Goal: Information Seeking & Learning: Learn about a topic

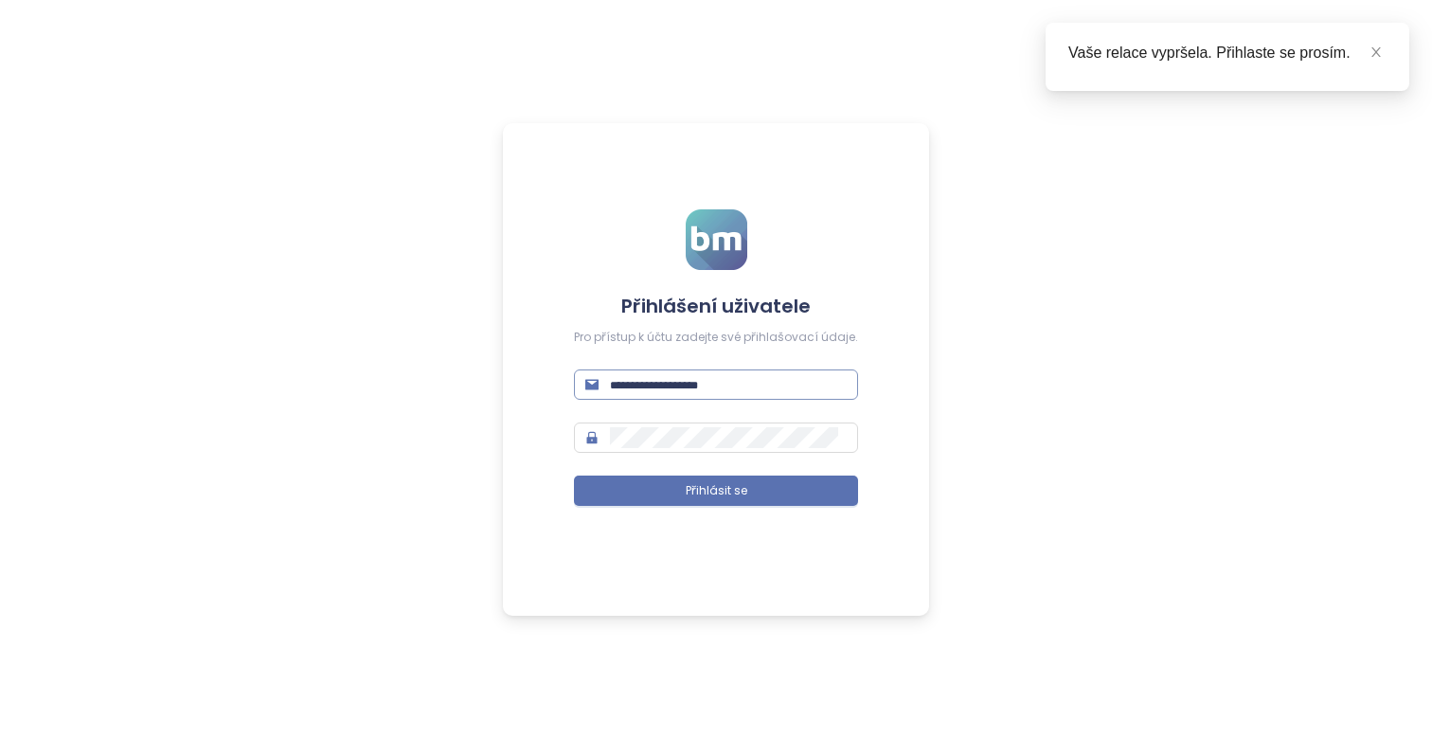
click at [686, 377] on input "text" at bounding box center [728, 384] width 237 height 21
type input "**********"
click at [574, 475] on button "Přihlásit se" at bounding box center [716, 490] width 284 height 30
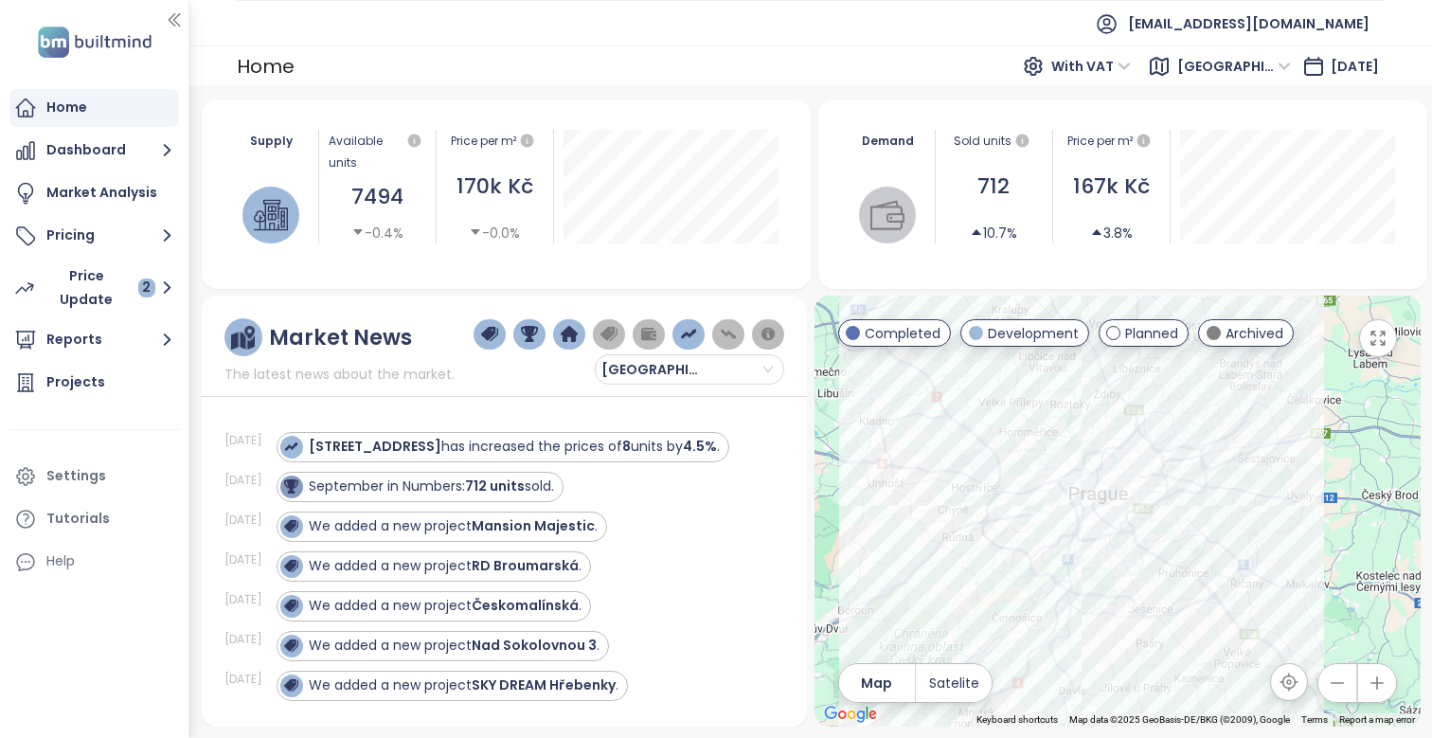
click at [1374, 348] on button "button" at bounding box center [1378, 338] width 38 height 38
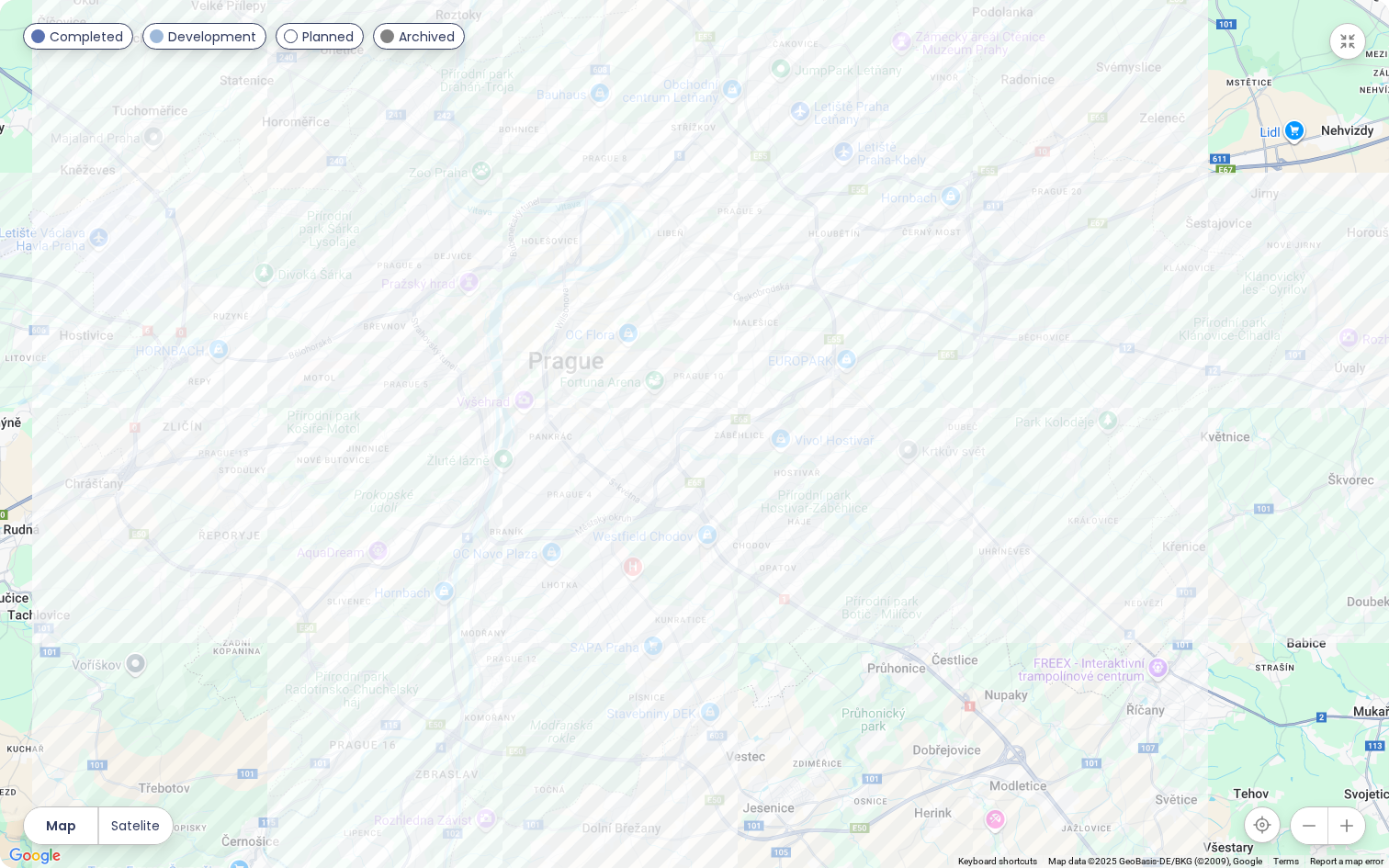
click at [1344, 715] on icon "button" at bounding box center [1346, 825] width 18 height 18
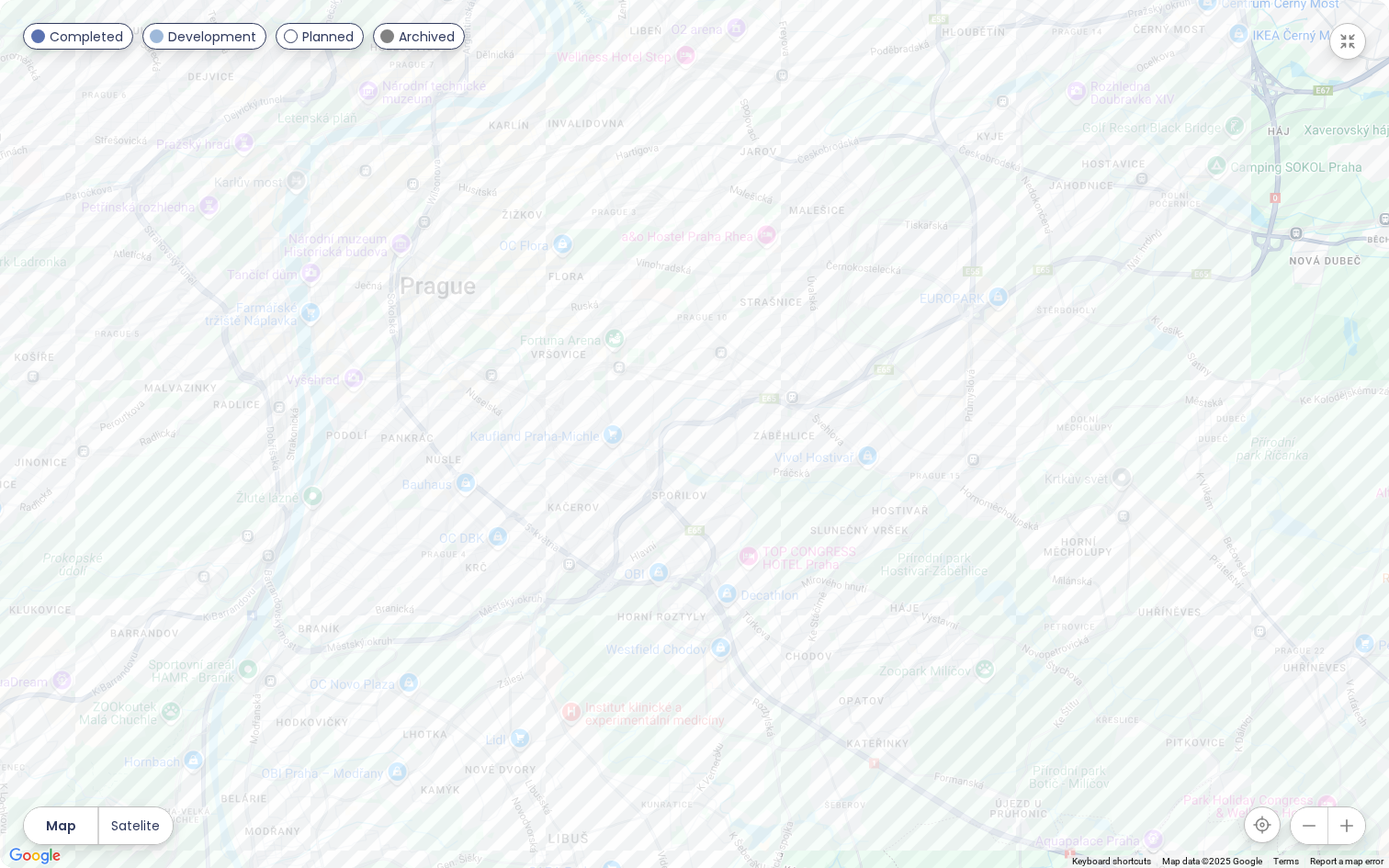
click at [1344, 715] on icon "button" at bounding box center [1346, 825] width 18 height 18
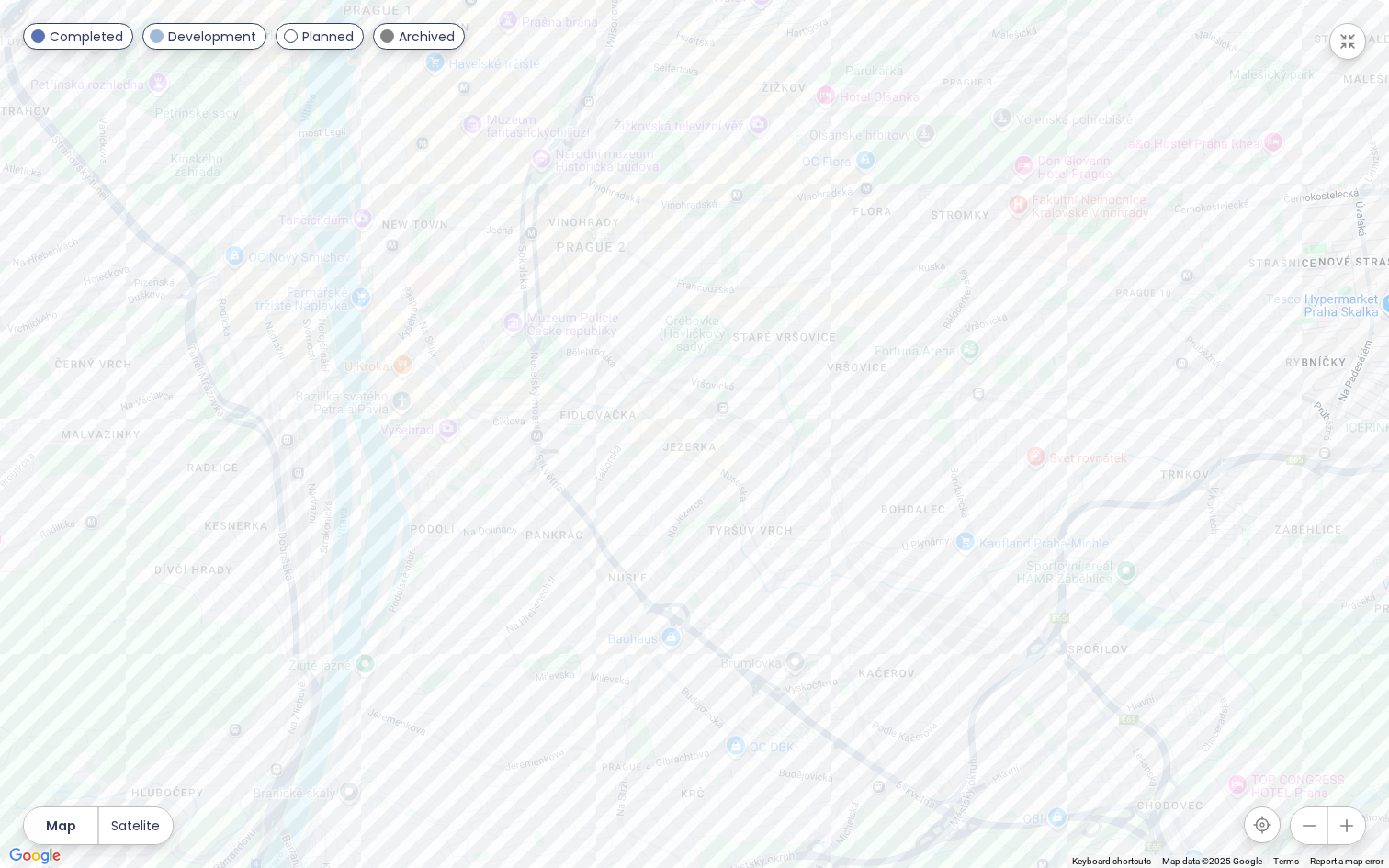
drag, startPoint x: 408, startPoint y: 487, endPoint x: 858, endPoint y: 579, distance: 459.3
click at [856, 579] on div at bounding box center [694, 434] width 1389 height 868
click at [630, 358] on div "Nuselský pivovar" at bounding box center [694, 434] width 1389 height 868
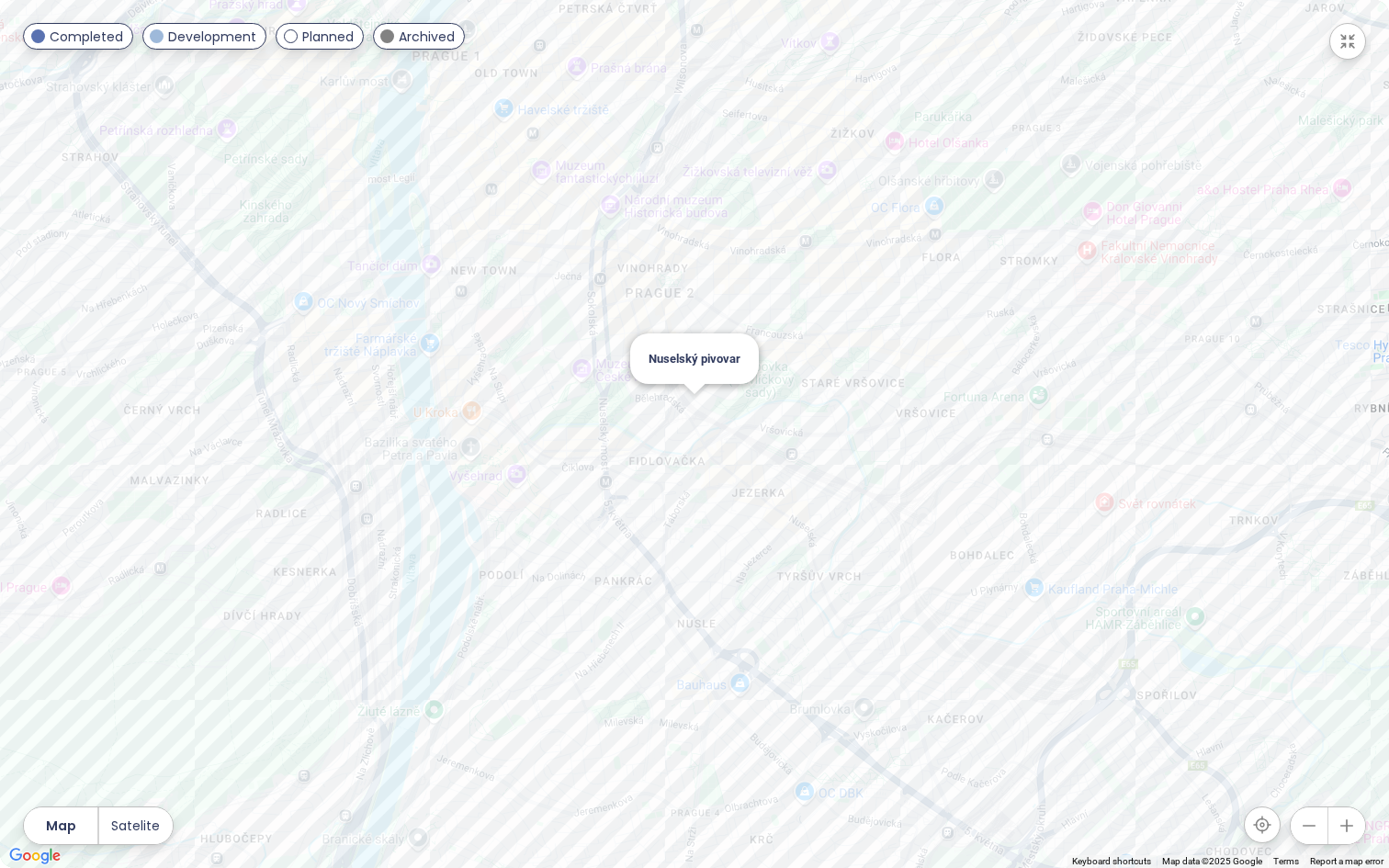
click at [687, 406] on div "Nuselský pivovar" at bounding box center [694, 434] width 1389 height 868
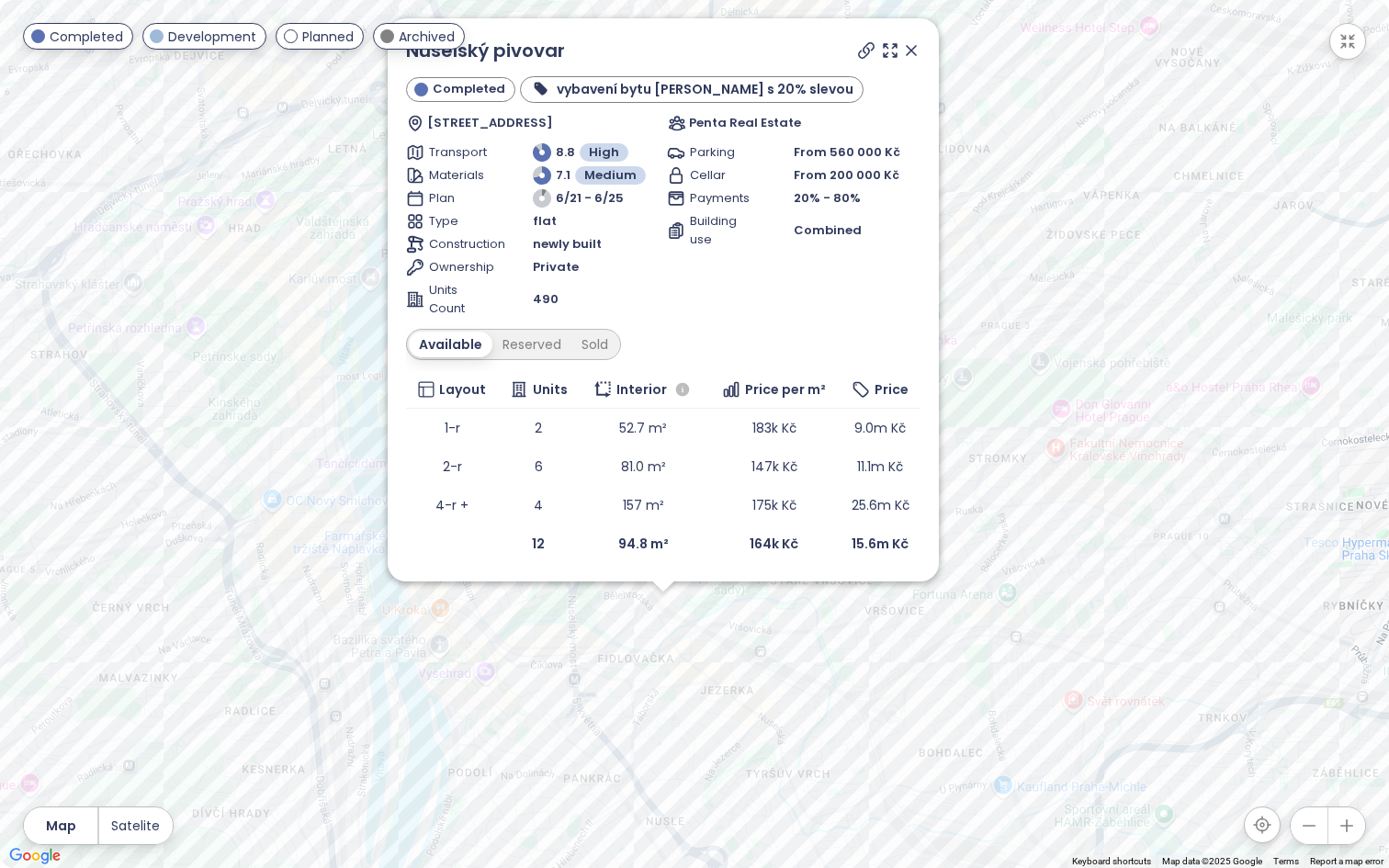
drag, startPoint x: 1029, startPoint y: 130, endPoint x: 998, endPoint y: 317, distance: 189.6
click at [998, 317] on div "Nuselský pivovar Completed vybavení bytu [PERSON_NAME] s 20% slevou [STREET_ADD…" at bounding box center [694, 434] width 1389 height 868
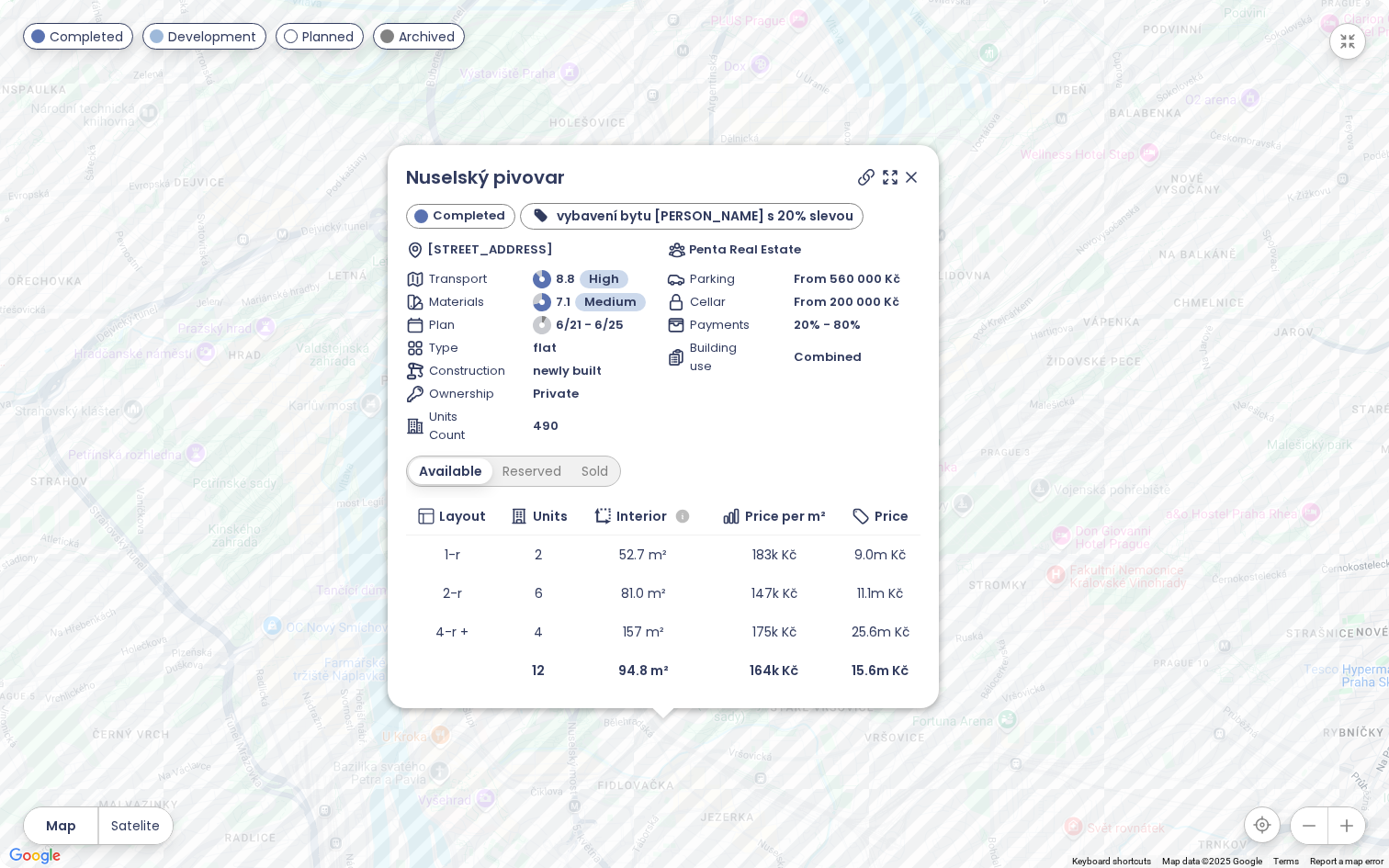
click at [912, 176] on icon at bounding box center [911, 177] width 18 height 18
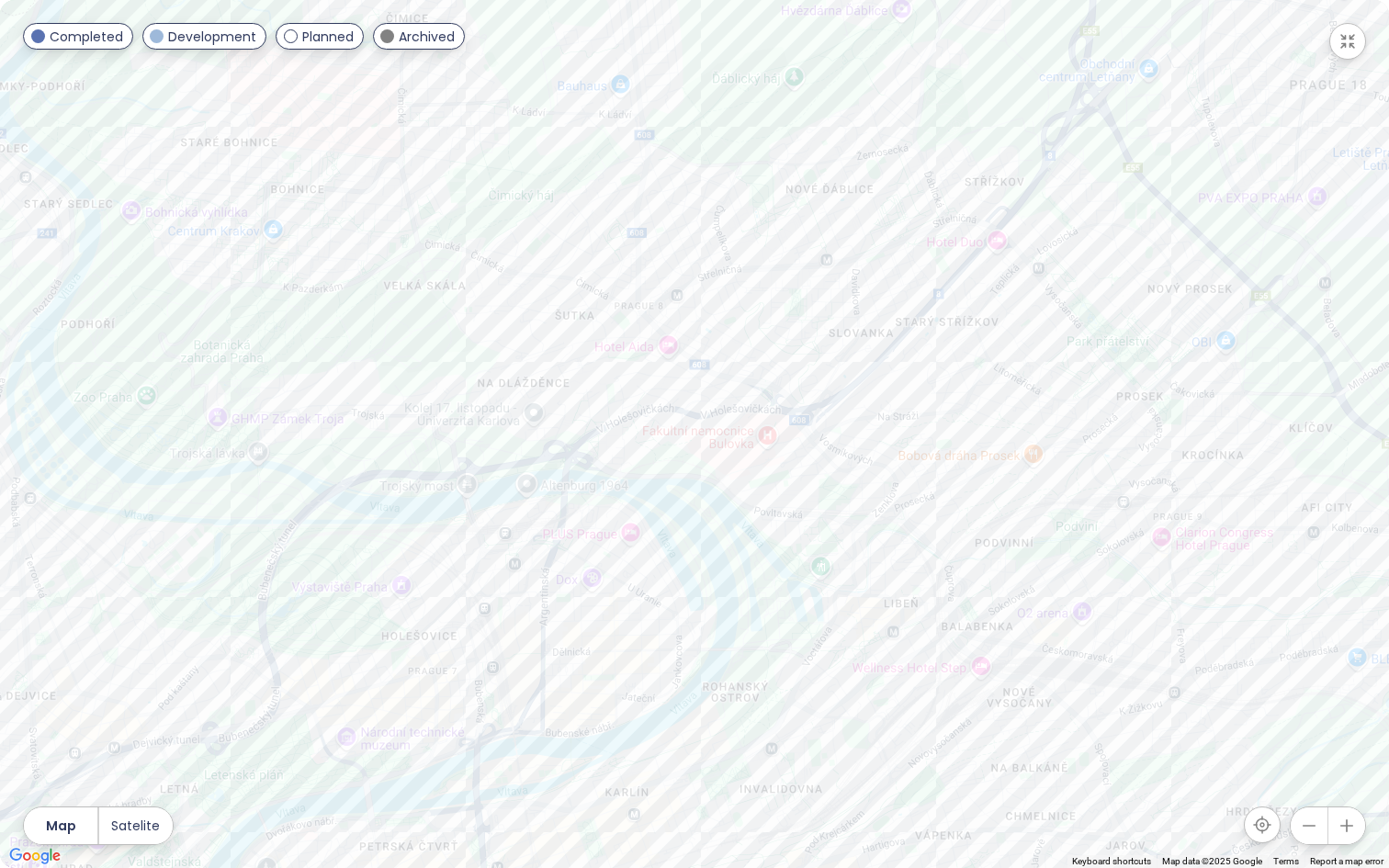
drag, startPoint x: 922, startPoint y: 78, endPoint x: 749, endPoint y: 609, distance: 558.5
click at [749, 609] on div at bounding box center [694, 434] width 1389 height 868
click at [1016, 226] on div "L1FE House" at bounding box center [694, 434] width 1389 height 868
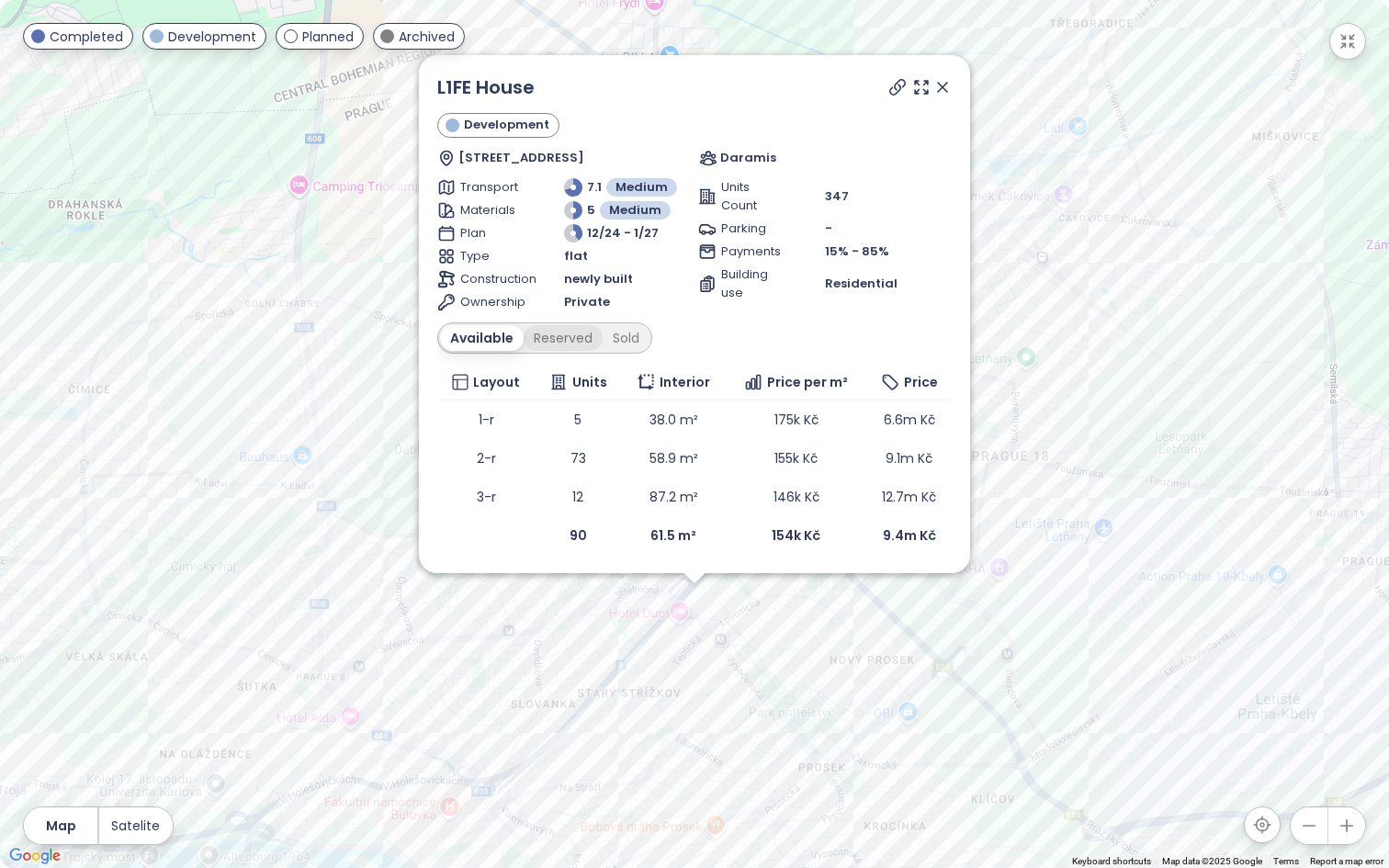
click at [558, 341] on div "Reserved" at bounding box center [563, 338] width 79 height 26
click at [630, 333] on div "Sold" at bounding box center [623, 338] width 47 height 26
click at [547, 344] on div "Reserved" at bounding box center [556, 338] width 79 height 26
click at [477, 338] on div "Available" at bounding box center [479, 338] width 78 height 26
click at [627, 329] on div "Sold" at bounding box center [626, 338] width 47 height 26
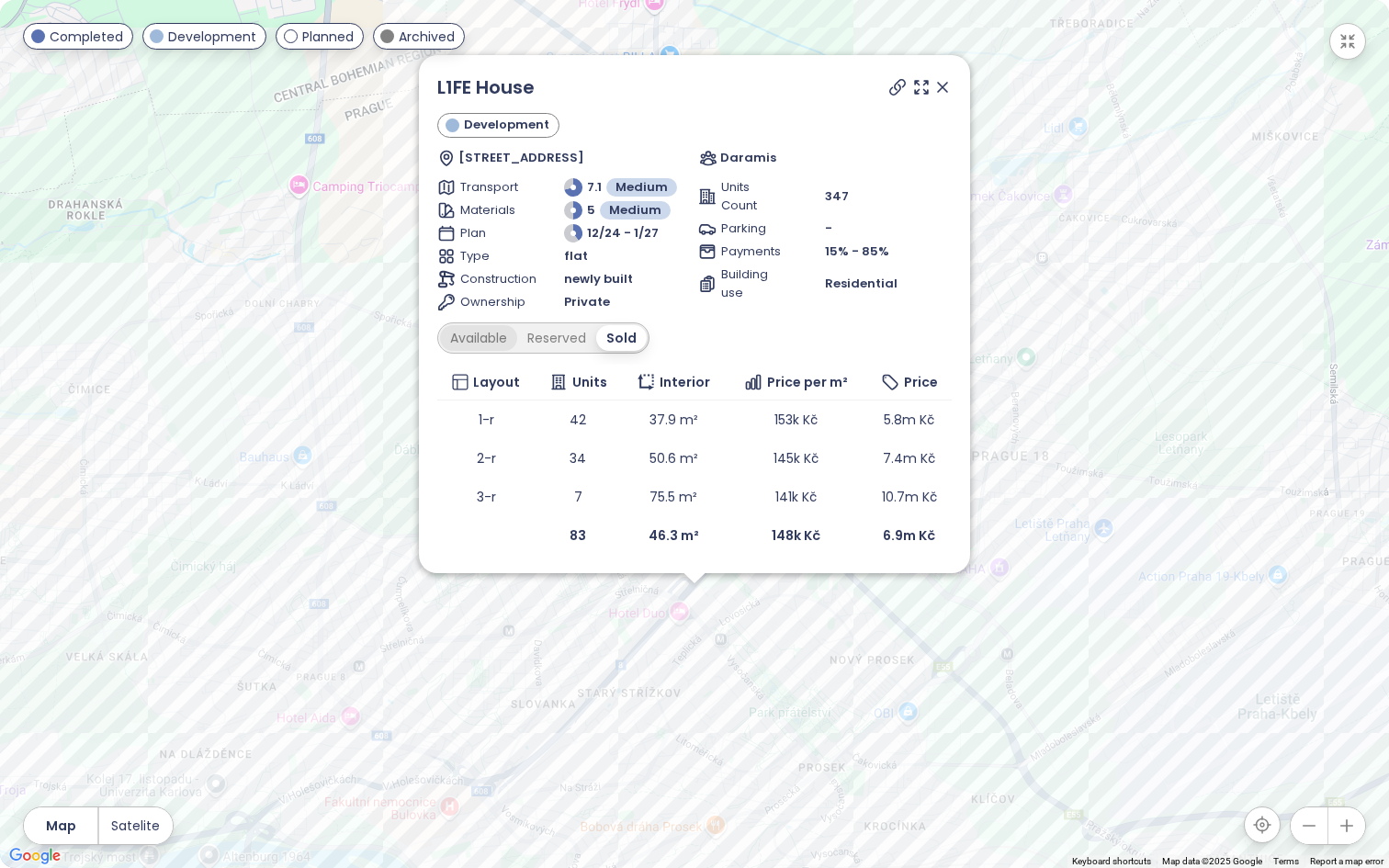
click at [477, 329] on div "Available" at bounding box center [479, 338] width 78 height 26
click at [577, 335] on div "Reserved" at bounding box center [563, 338] width 79 height 26
click at [618, 336] on div "Sold" at bounding box center [623, 338] width 47 height 26
click at [466, 341] on div "Available" at bounding box center [479, 338] width 78 height 26
click at [548, 328] on div "Reserved" at bounding box center [563, 338] width 79 height 26
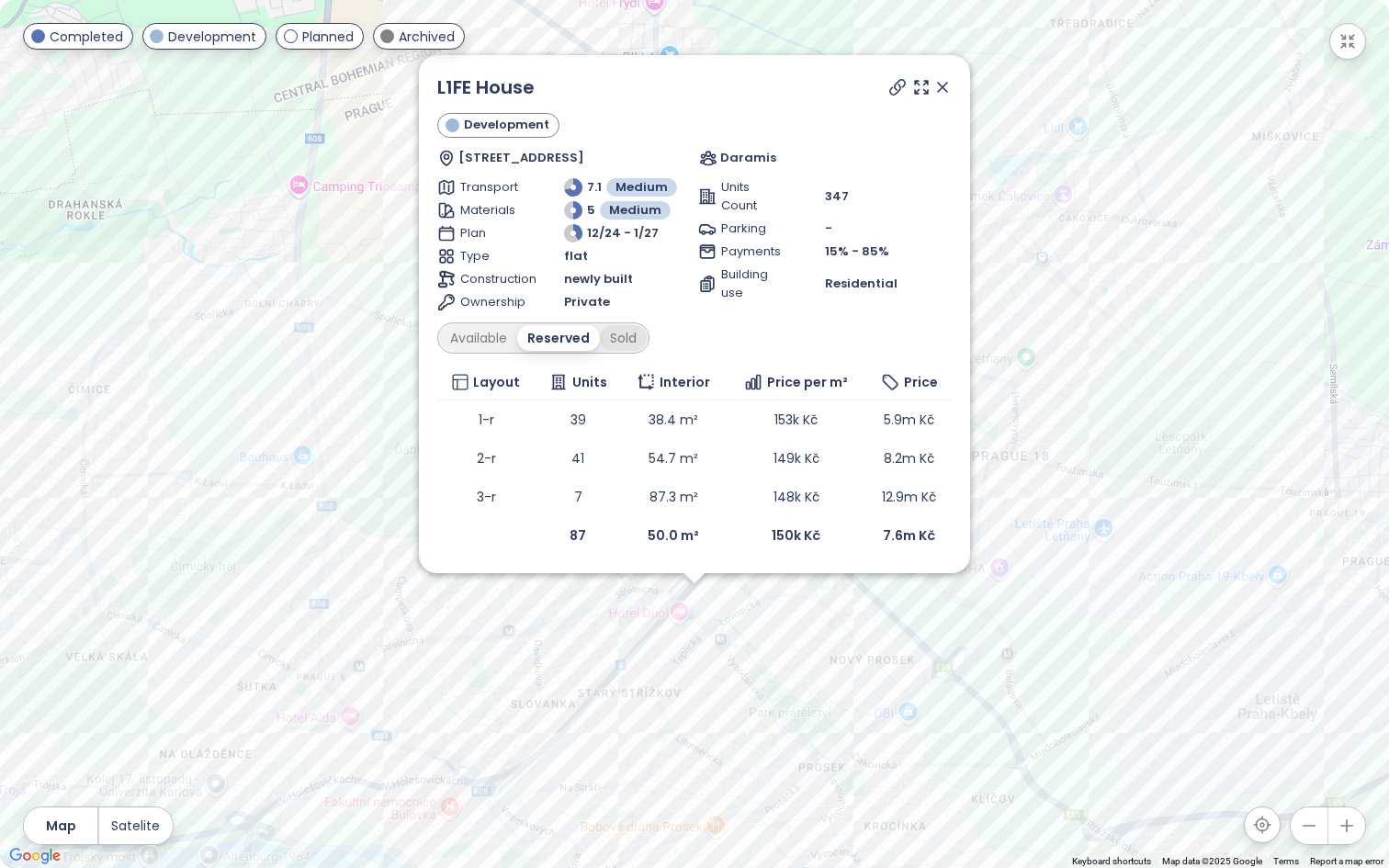
click at [614, 333] on div "Sold" at bounding box center [623, 338] width 47 height 26
click at [556, 335] on div "Reserved" at bounding box center [556, 338] width 79 height 26
click at [474, 333] on div "Available" at bounding box center [479, 338] width 78 height 26
click at [621, 333] on div "Sold" at bounding box center [626, 338] width 47 height 26
click at [940, 82] on icon at bounding box center [942, 86] width 18 height 18
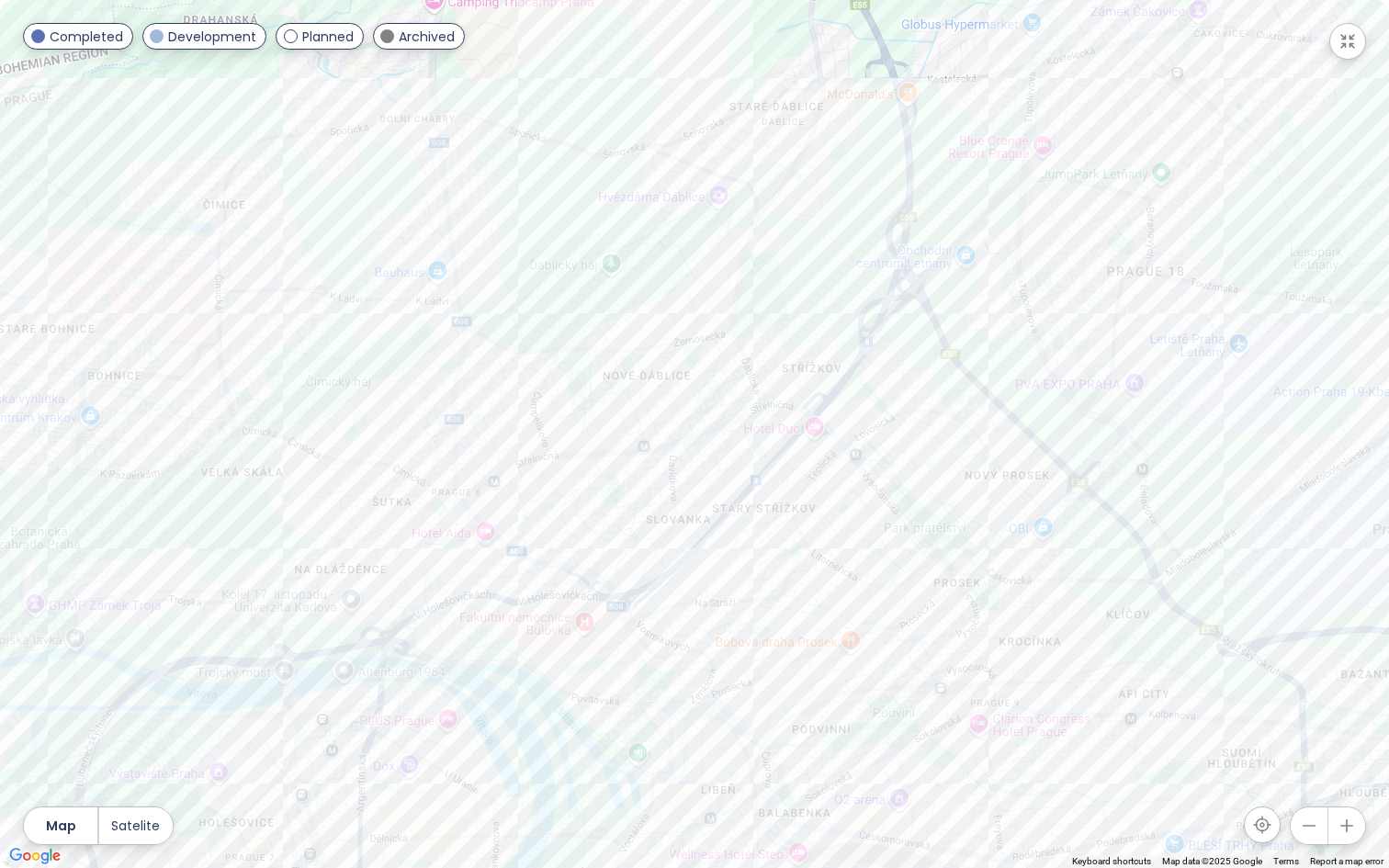
drag, startPoint x: 640, startPoint y: 667, endPoint x: 776, endPoint y: 481, distance: 230.4
click at [776, 481] on div at bounding box center [694, 434] width 1389 height 868
click at [825, 416] on div "L1FE House" at bounding box center [694, 434] width 1389 height 868
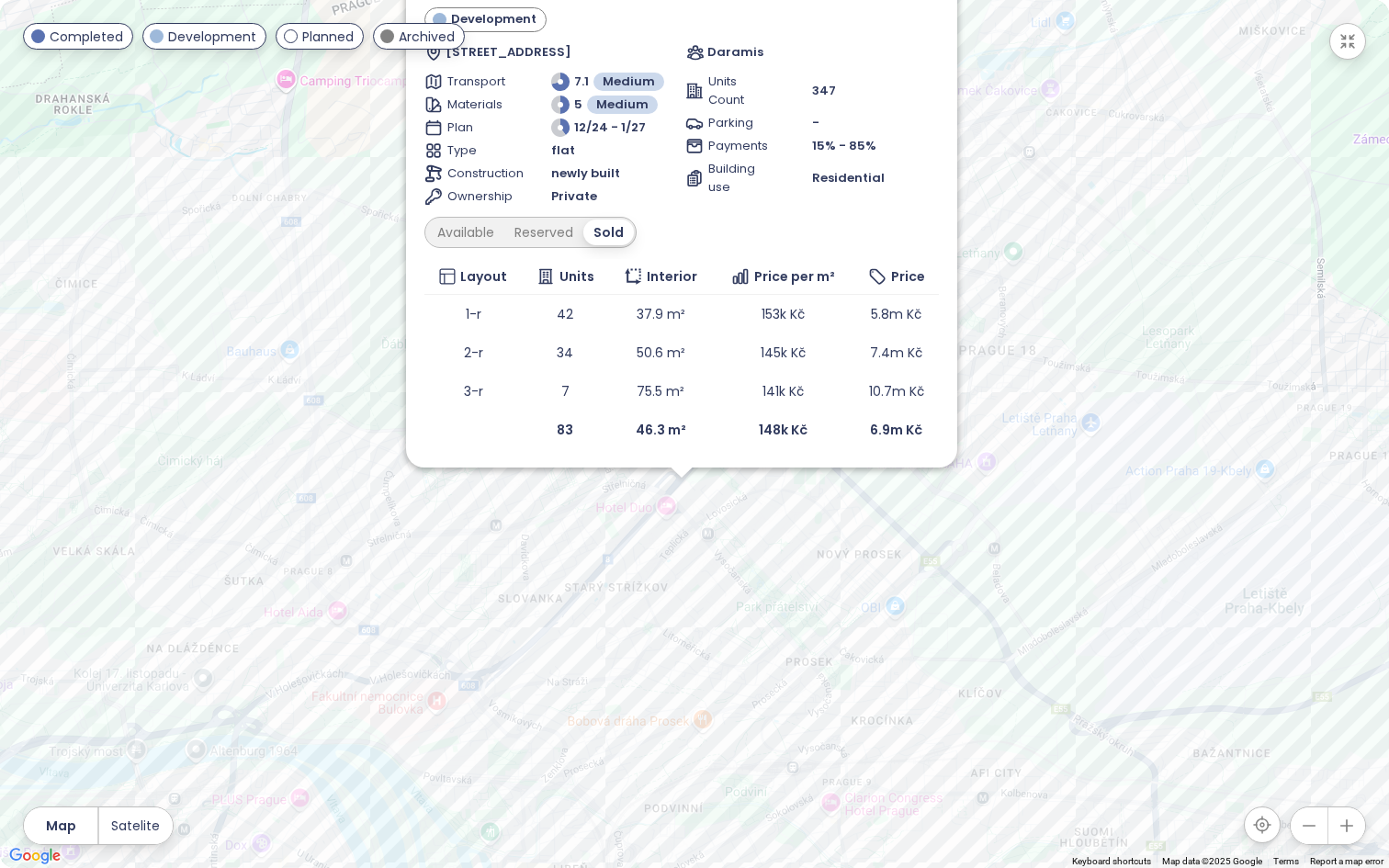
drag, startPoint x: 988, startPoint y: 145, endPoint x: 976, endPoint y: 225, distance: 80.9
click at [976, 225] on div "L1FE House Development [STREET_ADDRESS] Daramis Transport 7.1 Medium Materials …" at bounding box center [694, 434] width 1389 height 868
click at [785, 516] on div "L1FE House Development [STREET_ADDRESS] Daramis Transport 7.1 Medium Materials …" at bounding box center [694, 434] width 1389 height 868
click at [717, 48] on span "Daramis" at bounding box center [735, 52] width 56 height 18
click at [749, 511] on div "L1FE House Development [STREET_ADDRESS] Daramis Transport 7.1 Medium Materials …" at bounding box center [694, 434] width 1389 height 868
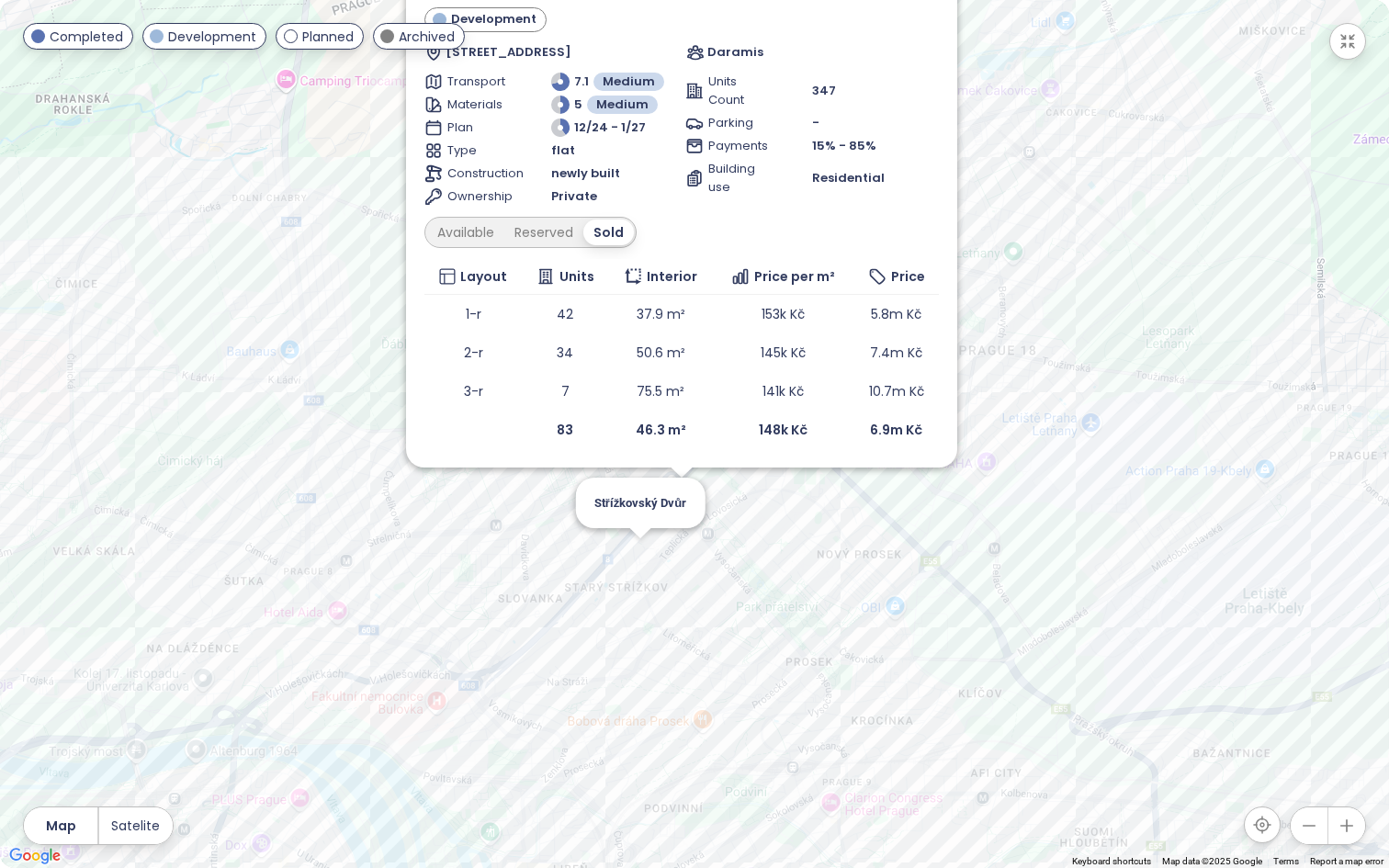
click at [635, 549] on div "L1FE House Development [STREET_ADDRESS] Daramis Transport 7.1 Medium Materials …" at bounding box center [694, 434] width 1389 height 868
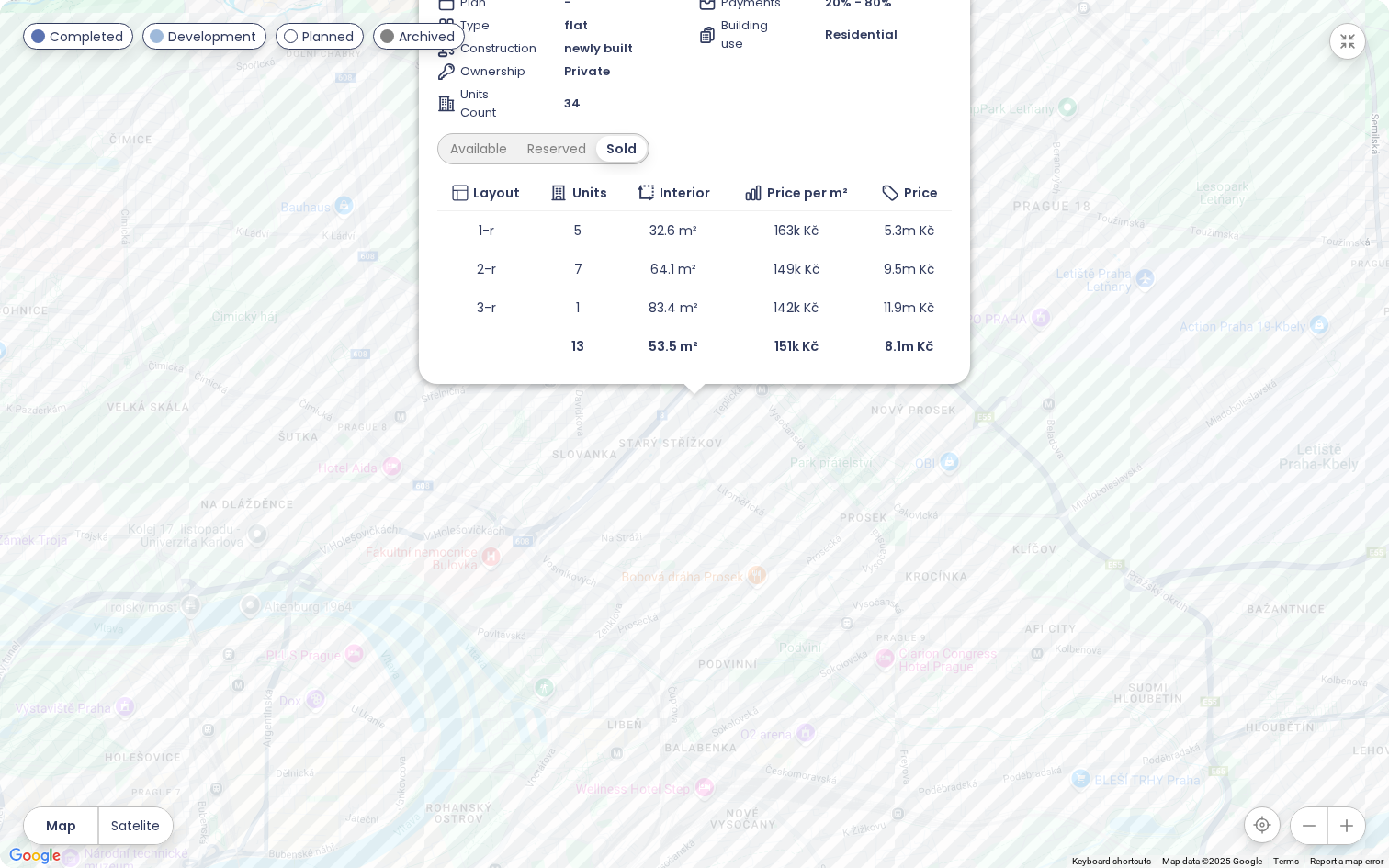
click at [700, 447] on div "Střížkovský Dvůr Development [STREET_ADDRESS] Střížkovský Dvůr Transport 6.6 Me…" at bounding box center [694, 434] width 1389 height 868
click at [602, 559] on div "Střížkovský Dvůr Development [STREET_ADDRESS] Střížkovský Dvůr Transport 6.6 Me…" at bounding box center [694, 434] width 1389 height 868
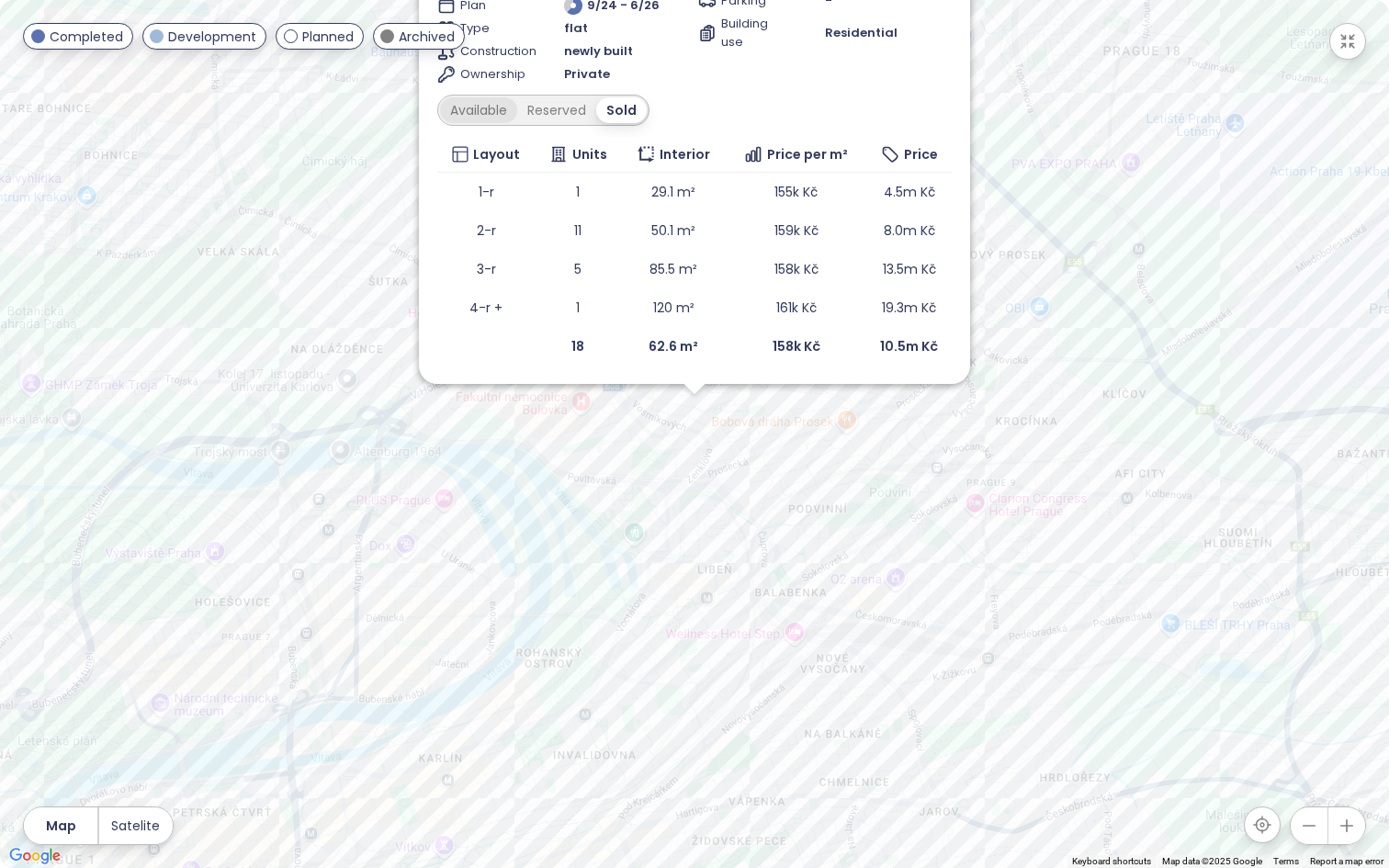
click at [485, 113] on div "Available" at bounding box center [479, 110] width 78 height 26
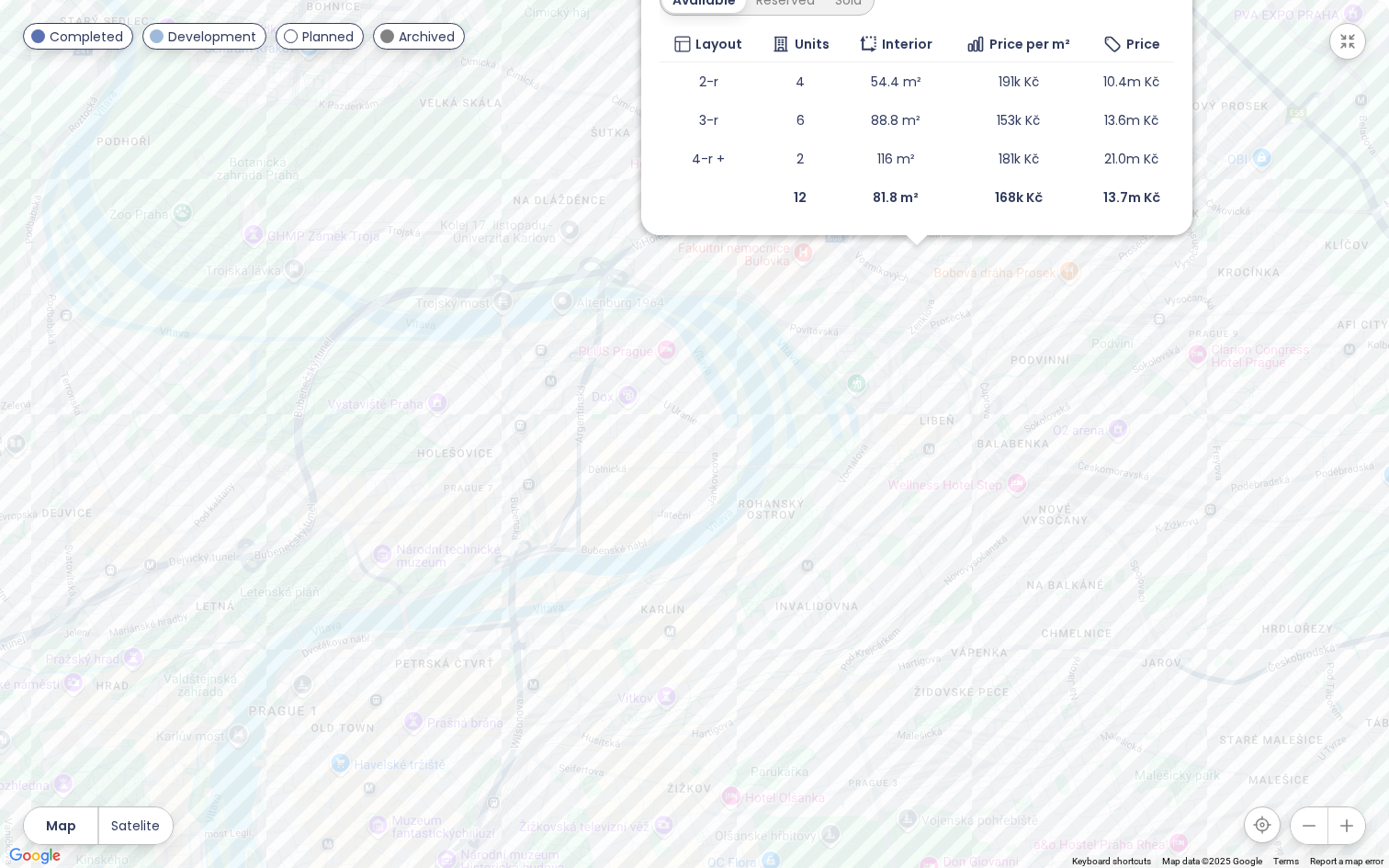
drag, startPoint x: 551, startPoint y: 454, endPoint x: 777, endPoint y: 299, distance: 274.0
click at [777, 299] on div "Zen Rezidence Development [STREET_ADDRESS] Zen Rezidence Transport 6.6 Medium M…" at bounding box center [694, 434] width 1389 height 868
click at [448, 456] on div "Zen Rezidence Development [STREET_ADDRESS] Zen Rezidence Transport 6.6 Medium M…" at bounding box center [694, 434] width 1389 height 868
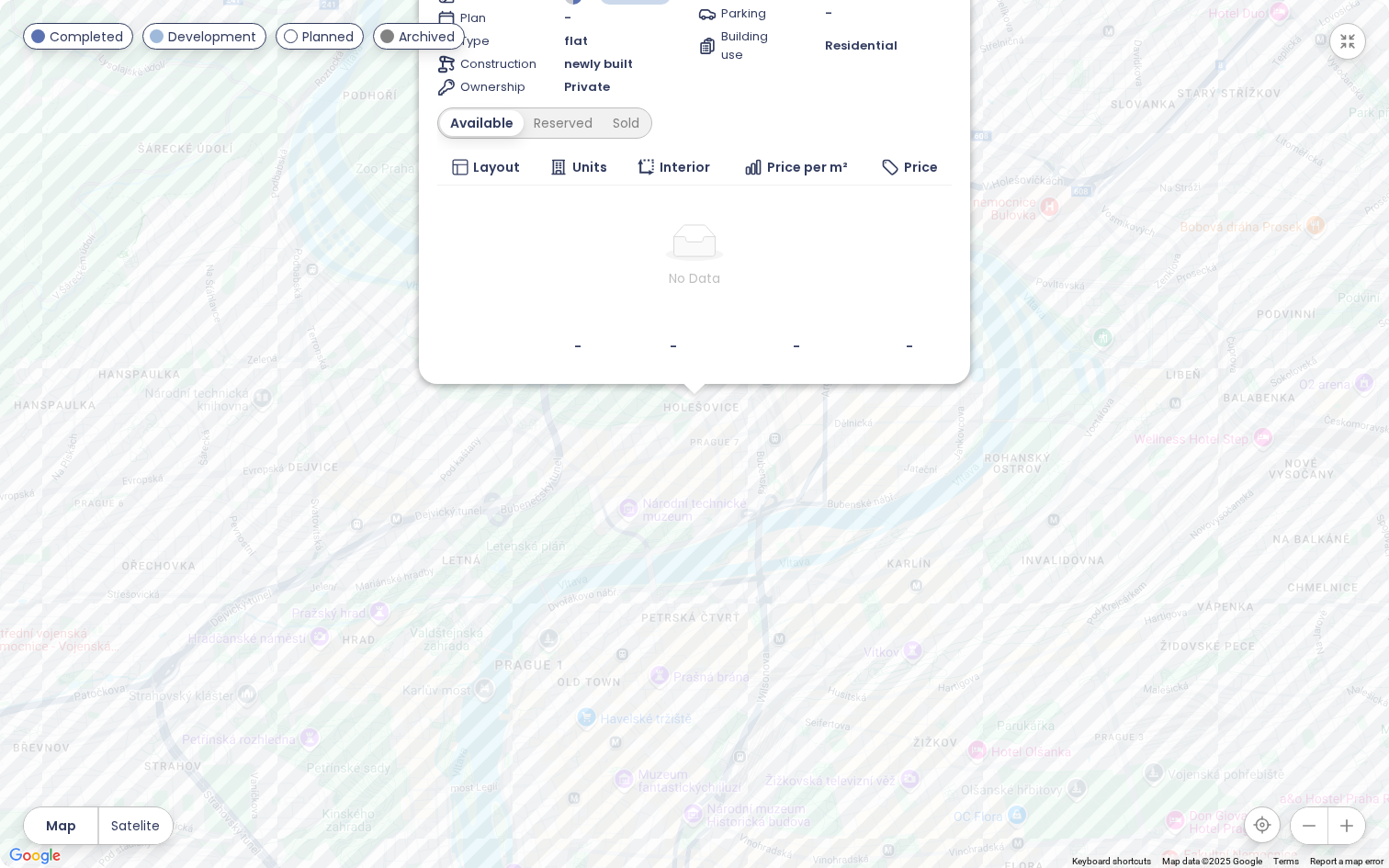
click at [747, 447] on div "Esens Letná Planned [STREET_ADDRESS] Daramis Transport 8.2 High Materials 5 Med…" at bounding box center [694, 434] width 1389 height 868
click at [835, 401] on div "Esens Letná Planned [STREET_ADDRESS] Daramis Transport 8.2 High Materials 5 Med…" at bounding box center [694, 434] width 1389 height 868
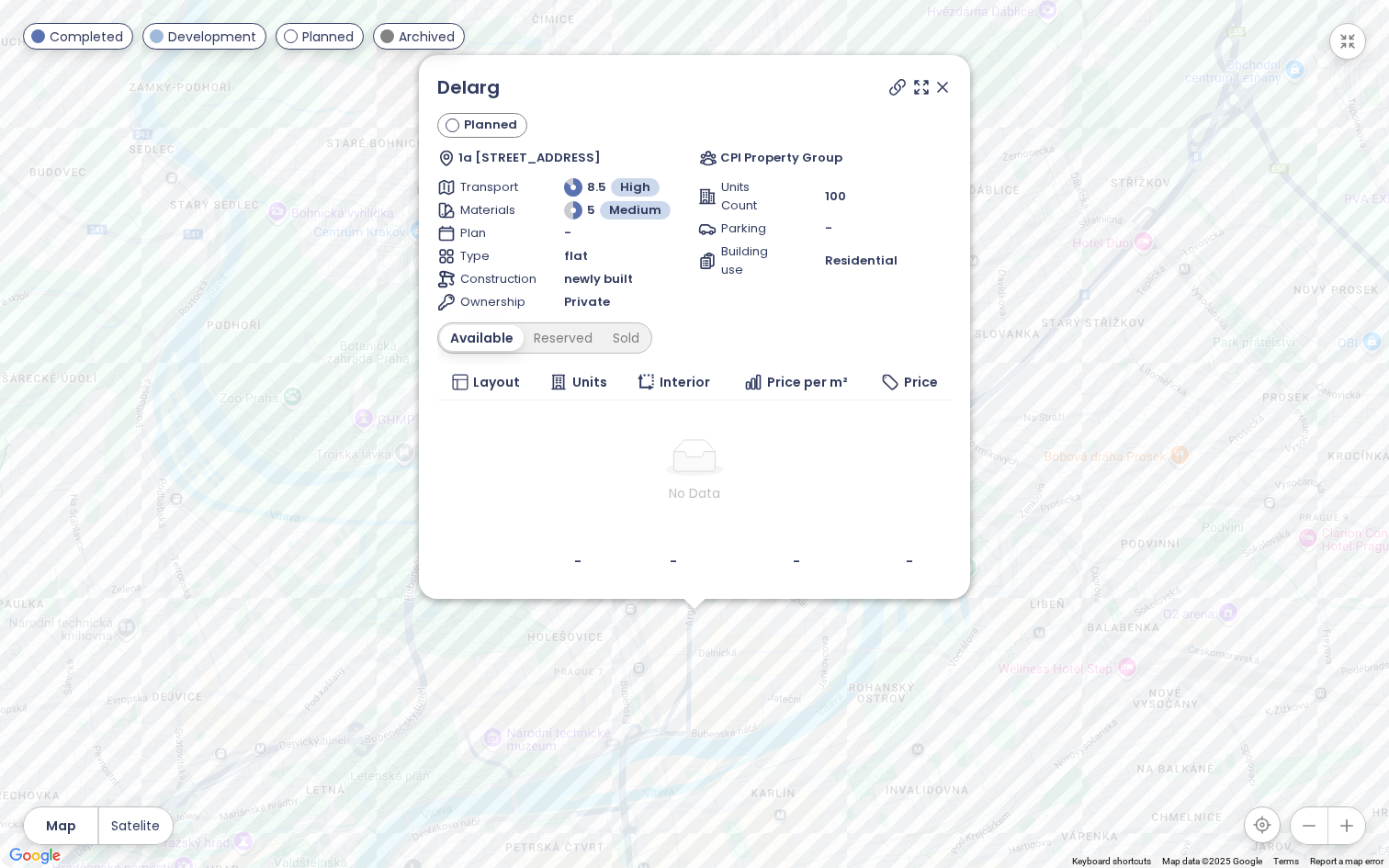
click at [947, 84] on icon at bounding box center [942, 86] width 18 height 18
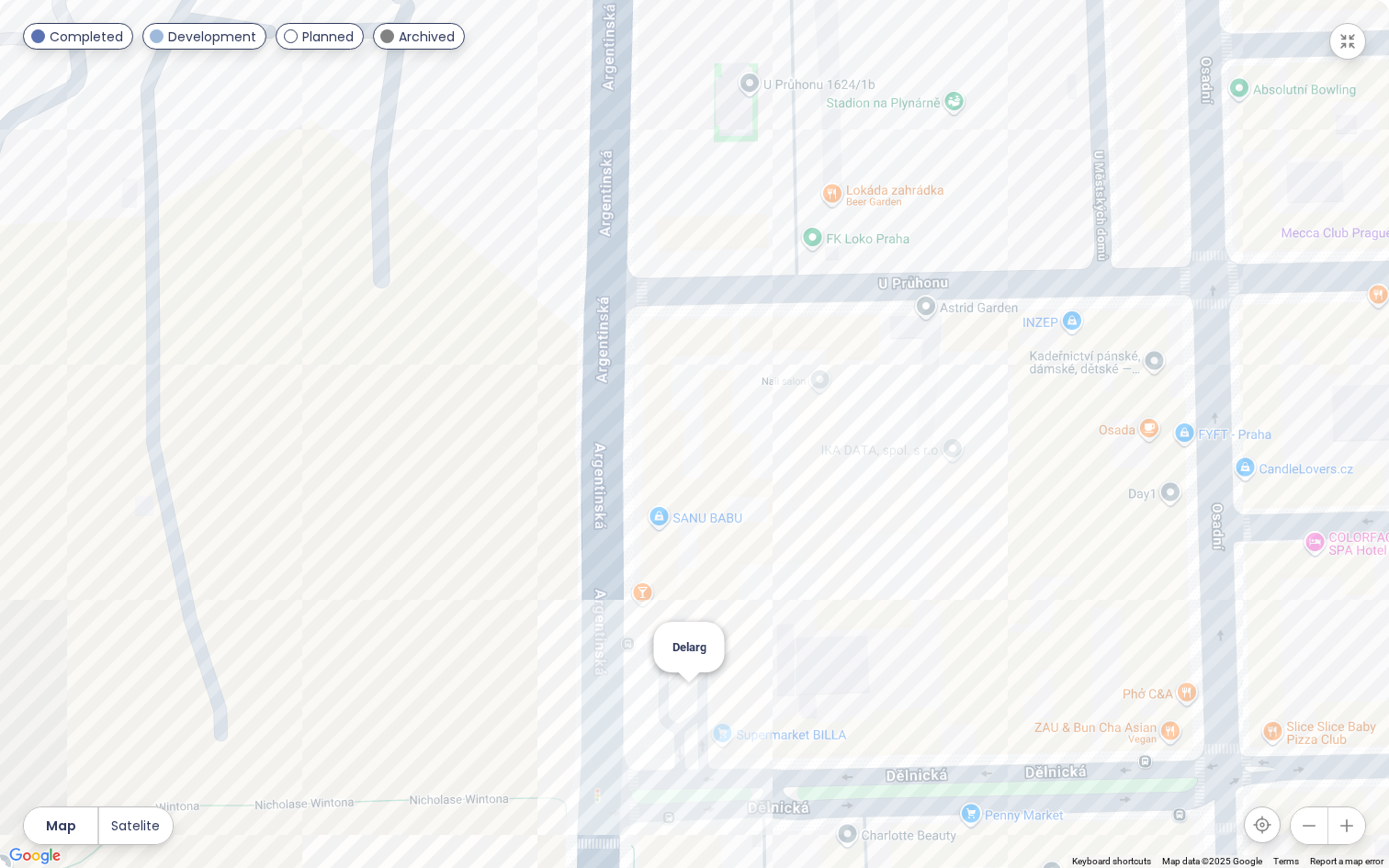
click at [693, 696] on div "Delarg" at bounding box center [694, 434] width 1389 height 868
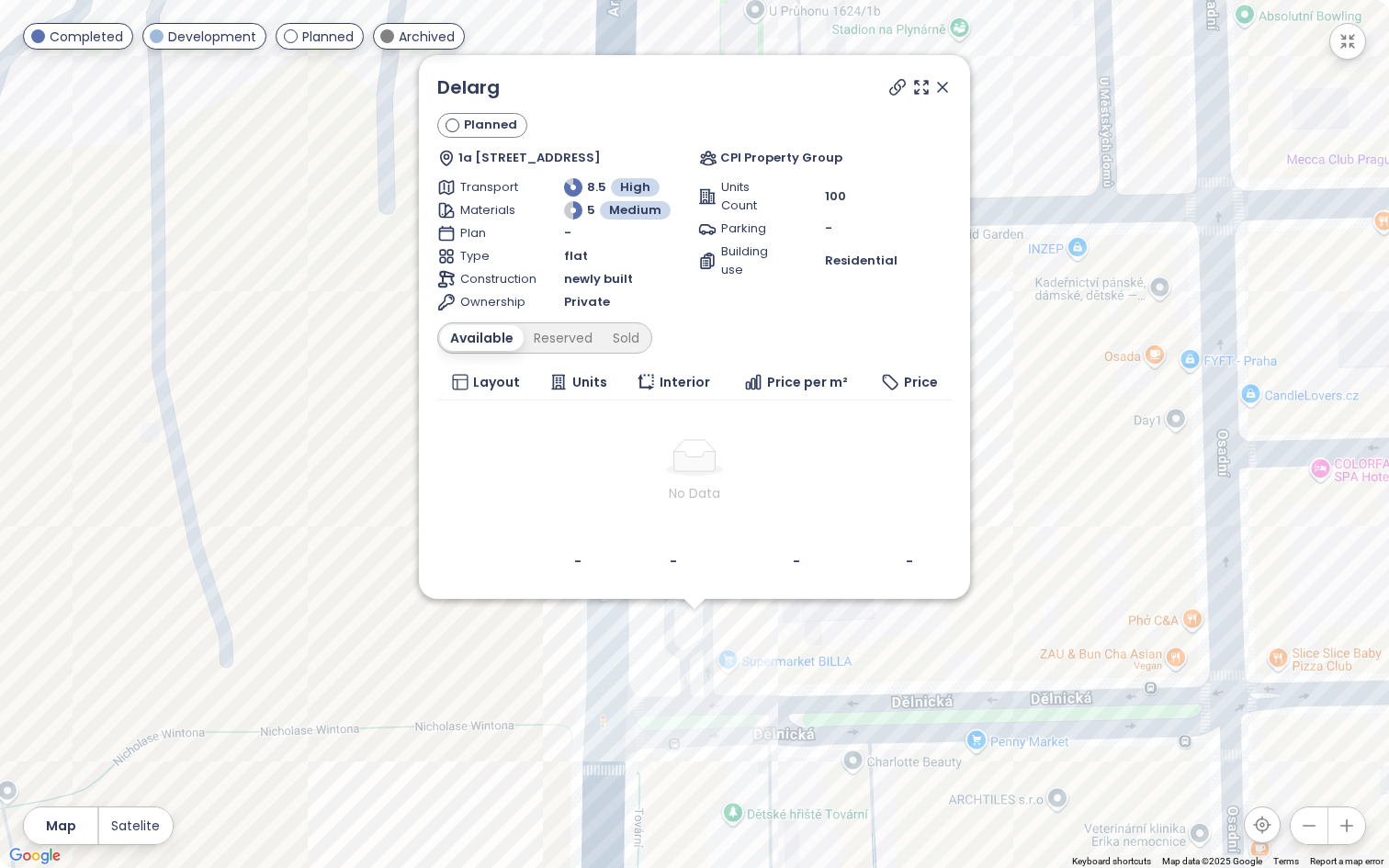
click at [946, 82] on icon at bounding box center [942, 86] width 9 height 9
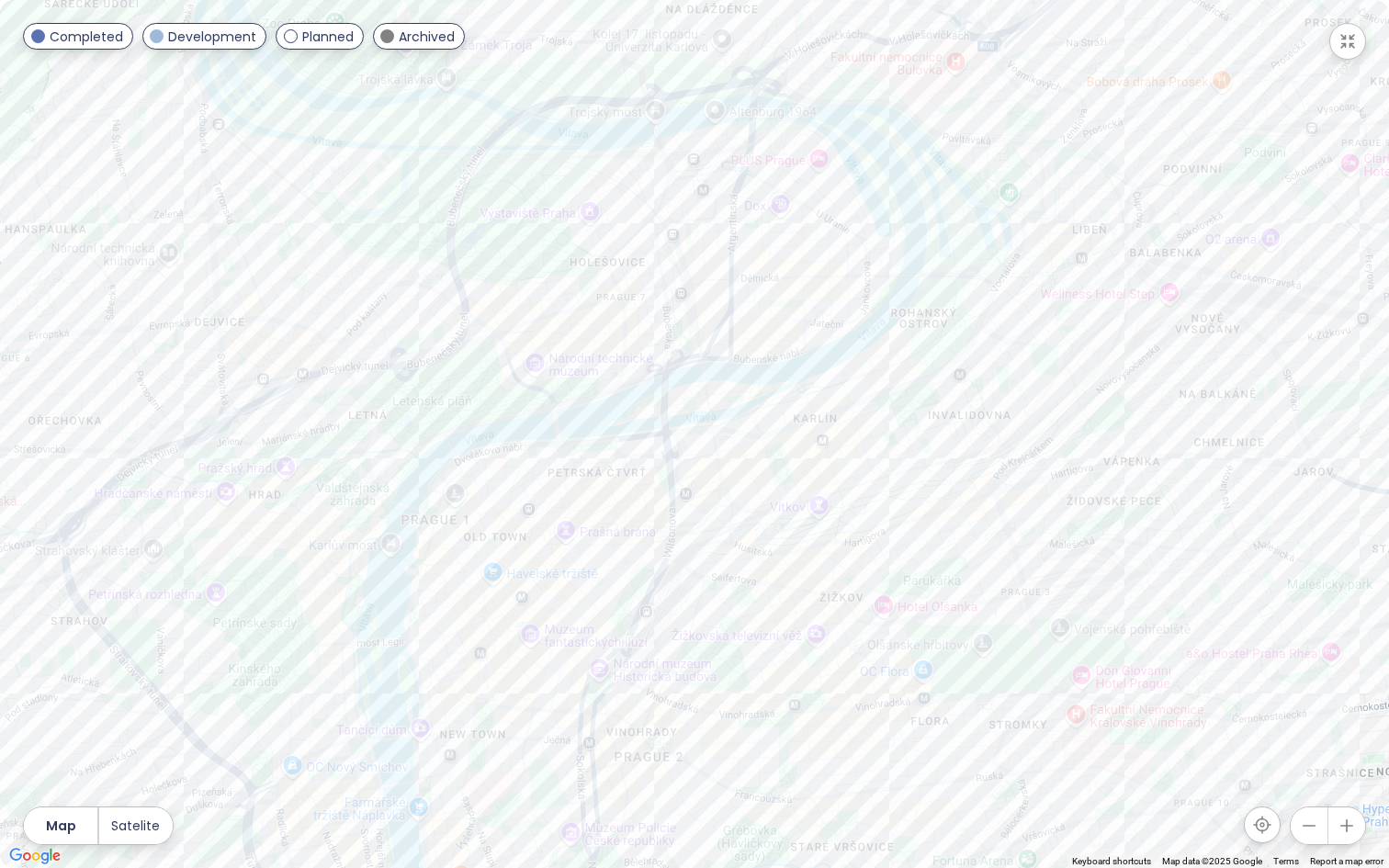
drag, startPoint x: 661, startPoint y: 528, endPoint x: 701, endPoint y: 325, distance: 206.9
click at [701, 325] on div at bounding box center [694, 434] width 1389 height 868
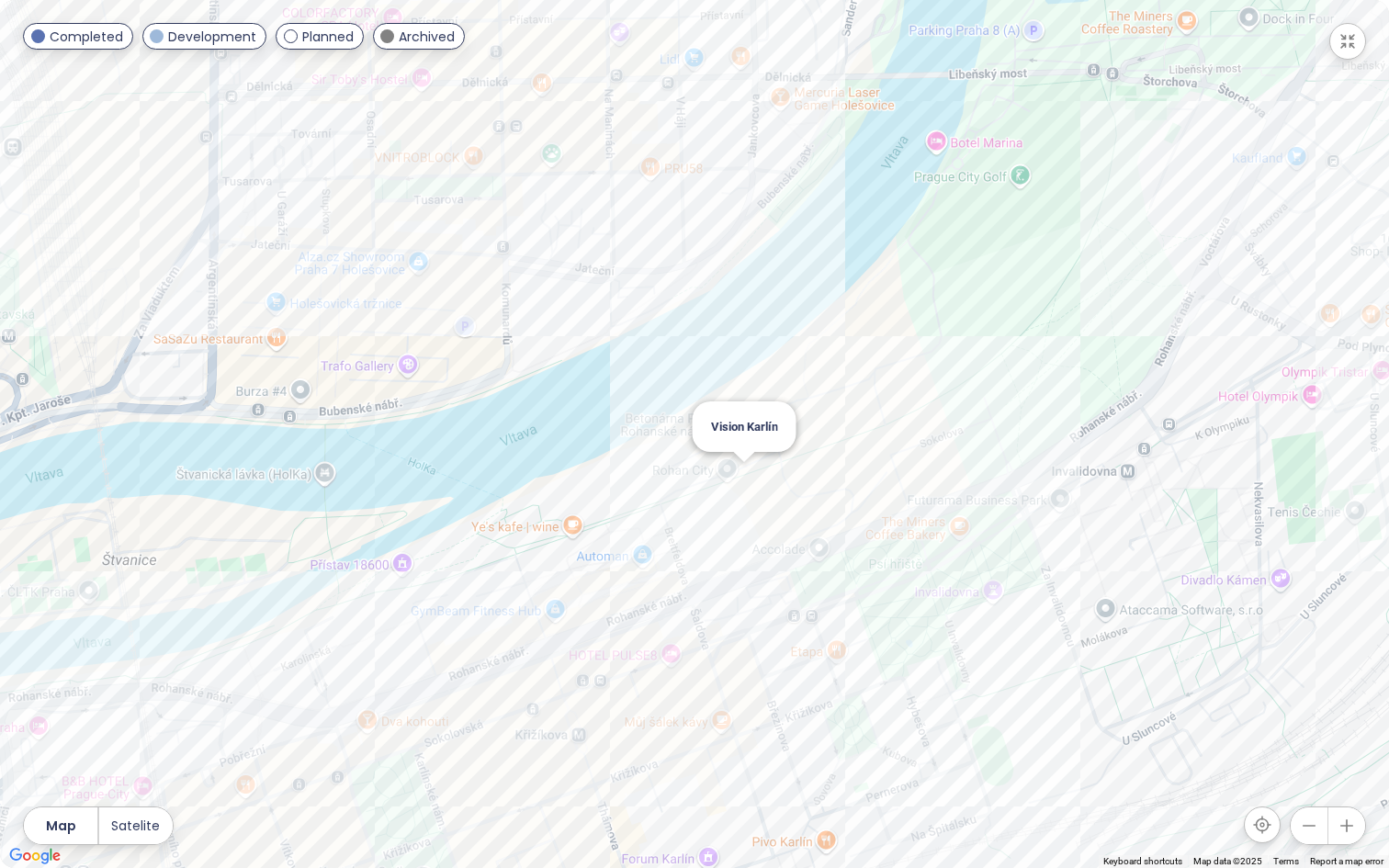
click at [743, 482] on div "Vision Karlín" at bounding box center [694, 434] width 1389 height 868
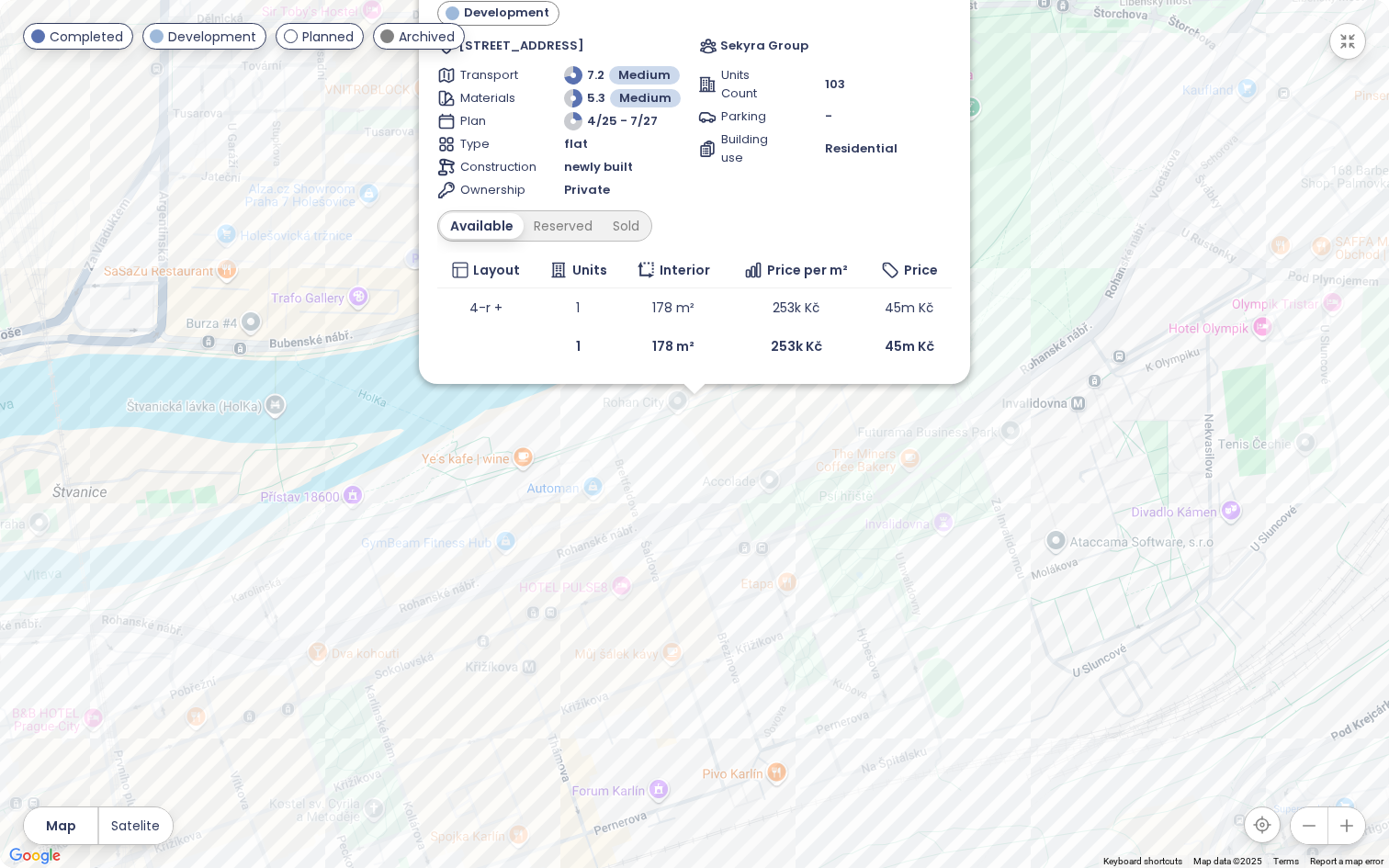
click at [786, 411] on div "Vision [PERSON_NAME] Development [STREET_ADDRESS] Sekyra Group Transport 7.2 Me…" at bounding box center [694, 434] width 1389 height 868
click at [1087, 156] on div "Vision [PERSON_NAME] Development [STREET_ADDRESS] Sekyra Group Transport 7.2 Me…" at bounding box center [694, 434] width 1389 height 868
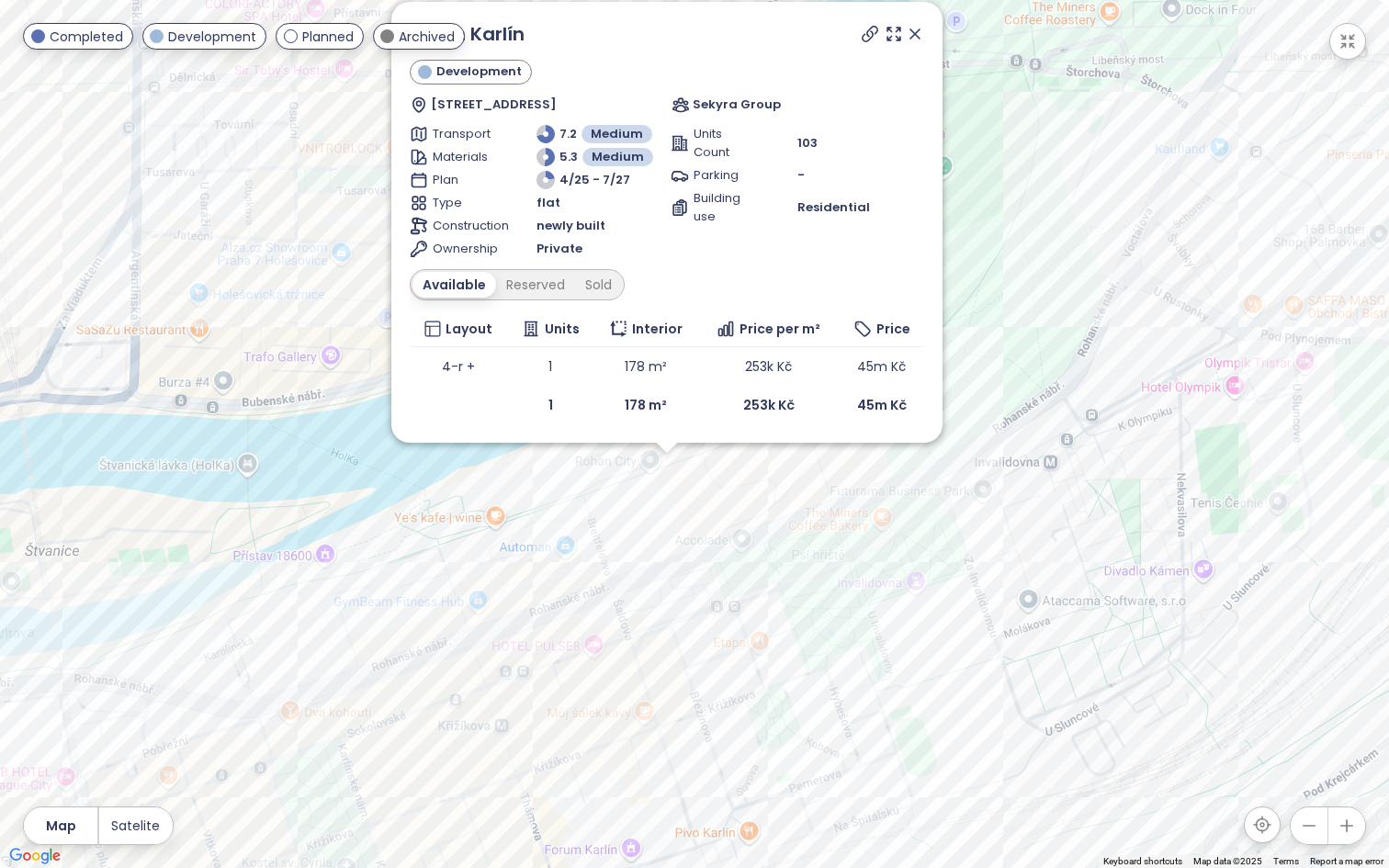
drag, startPoint x: 1055, startPoint y: 181, endPoint x: 1021, endPoint y: 270, distance: 95.3
click at [1021, 270] on div "Vision [PERSON_NAME] Development [STREET_ADDRESS] Sekyra Group Transport 7.2 Me…" at bounding box center [694, 434] width 1389 height 868
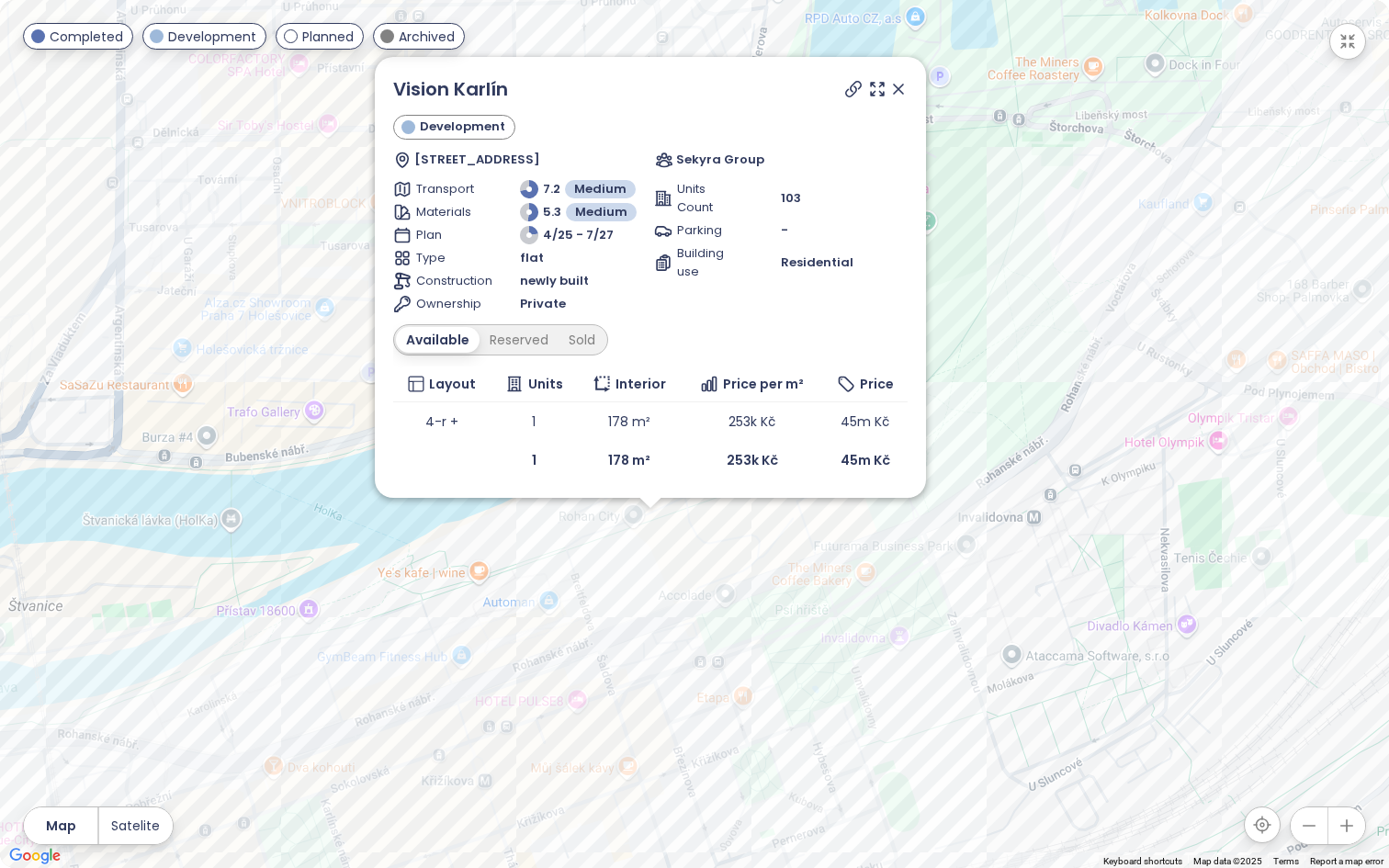
click at [903, 89] on icon at bounding box center [898, 88] width 18 height 18
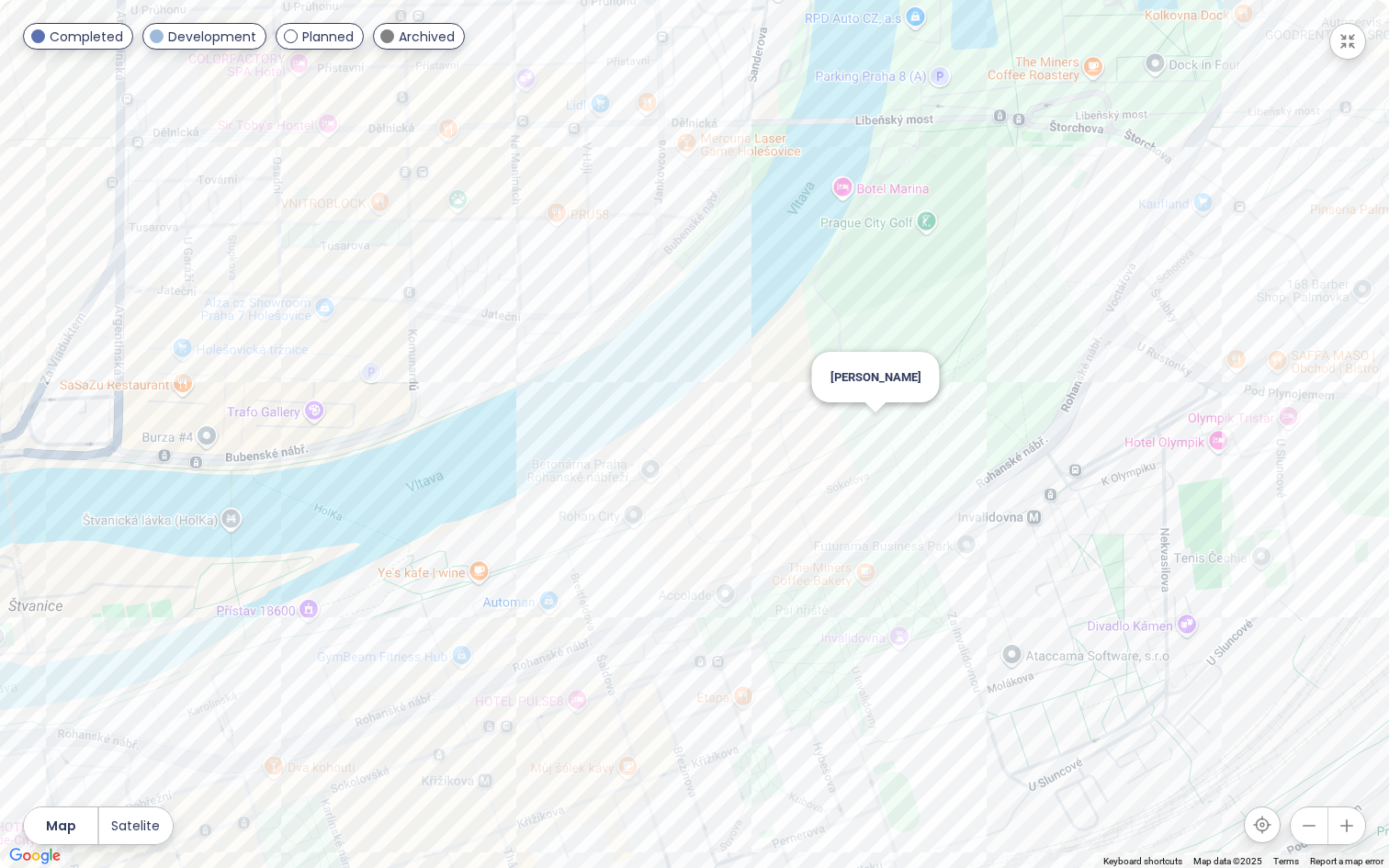
click at [868, 432] on div "[PERSON_NAME]" at bounding box center [694, 434] width 1389 height 868
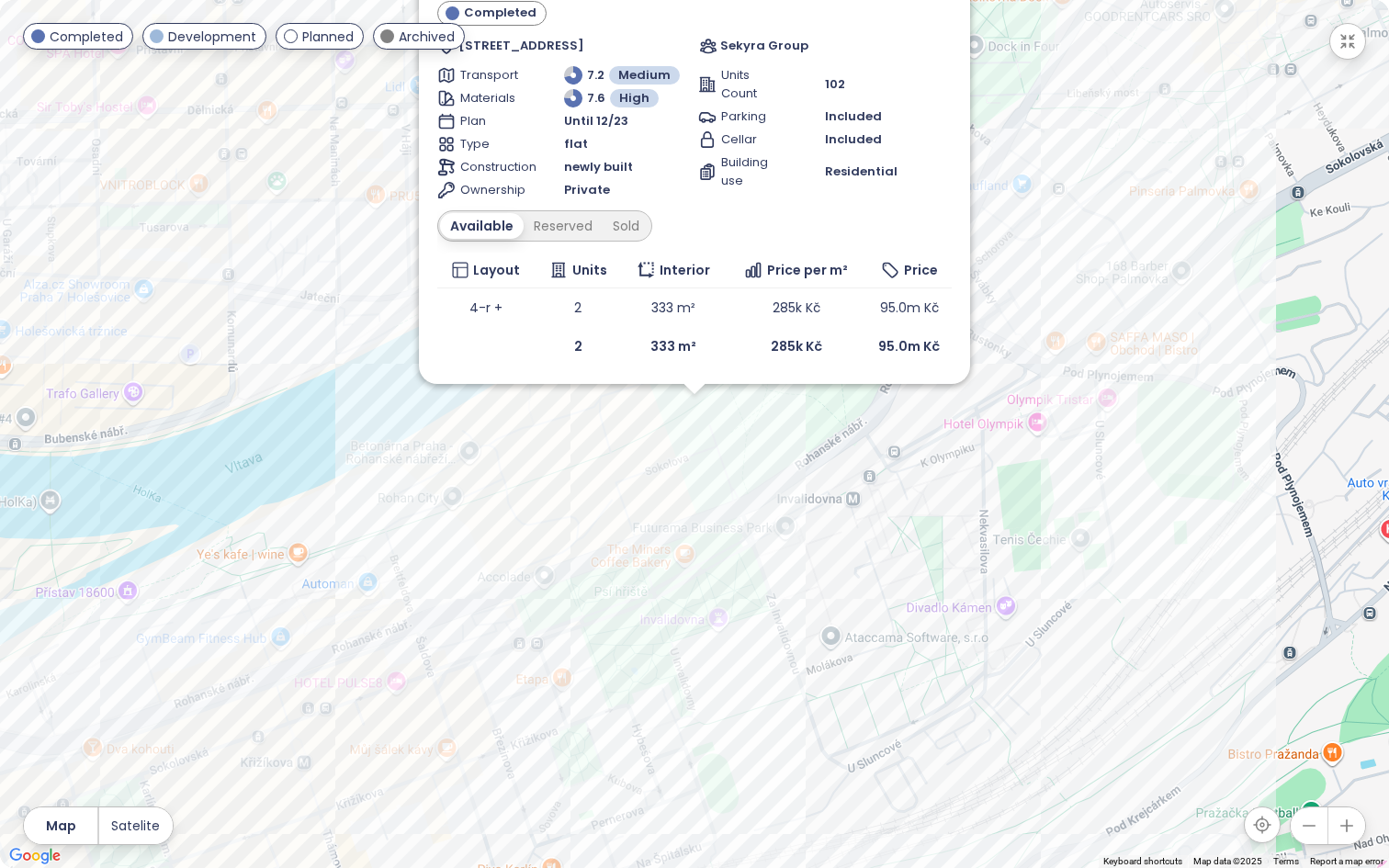
drag, startPoint x: 584, startPoint y: 460, endPoint x: 812, endPoint y: 336, distance: 259.5
click at [812, 336] on div "[PERSON_NAME] Completed [STREET_ADDRESS] Sekyra Group Transport 7.2 Medium Mate…" at bounding box center [694, 434] width 1389 height 868
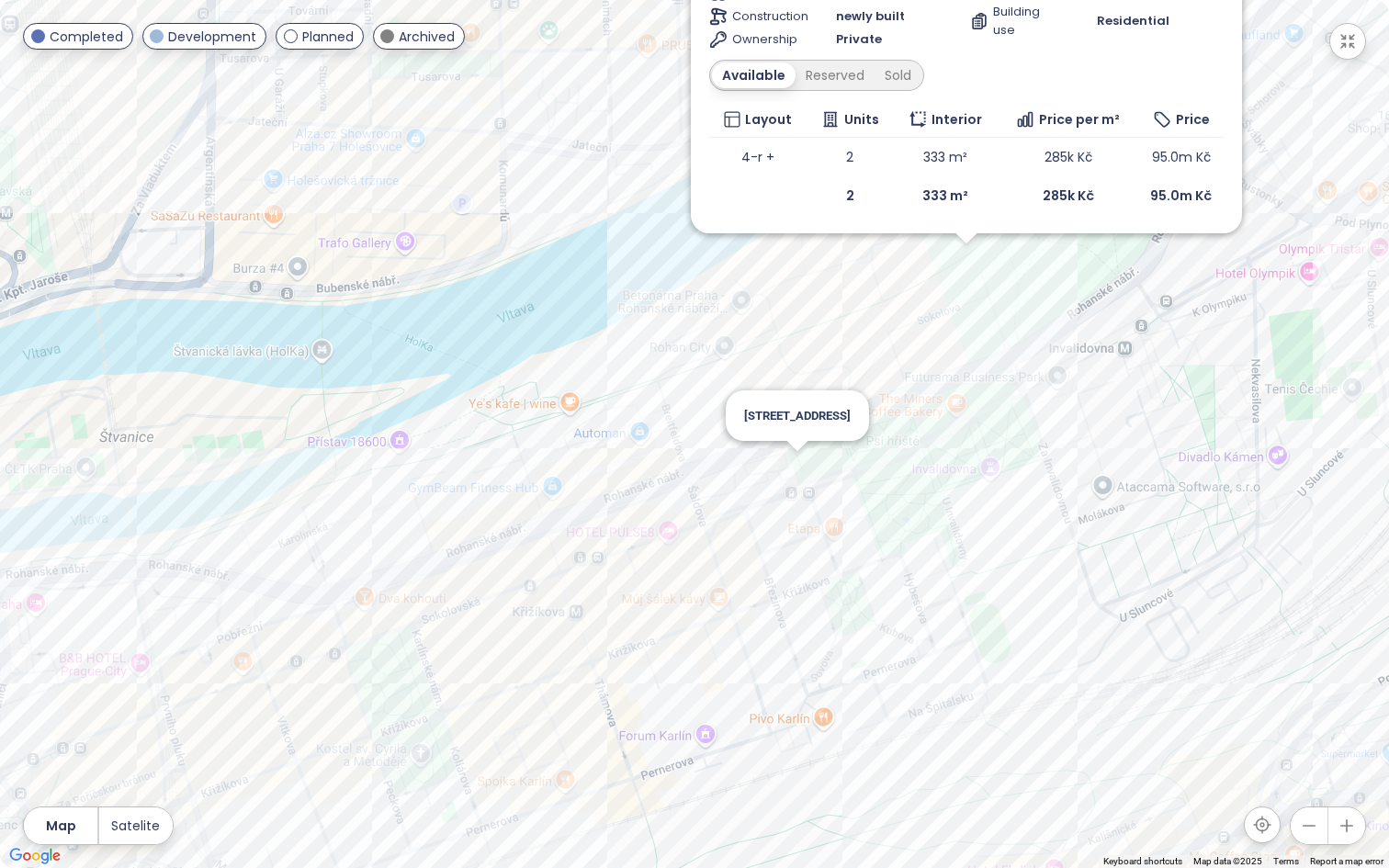
click at [797, 469] on div "[PERSON_NAME] Completed [STREET_ADDRESS] Sekyra Group Transport 7.2 Medium Mate…" at bounding box center [694, 434] width 1389 height 868
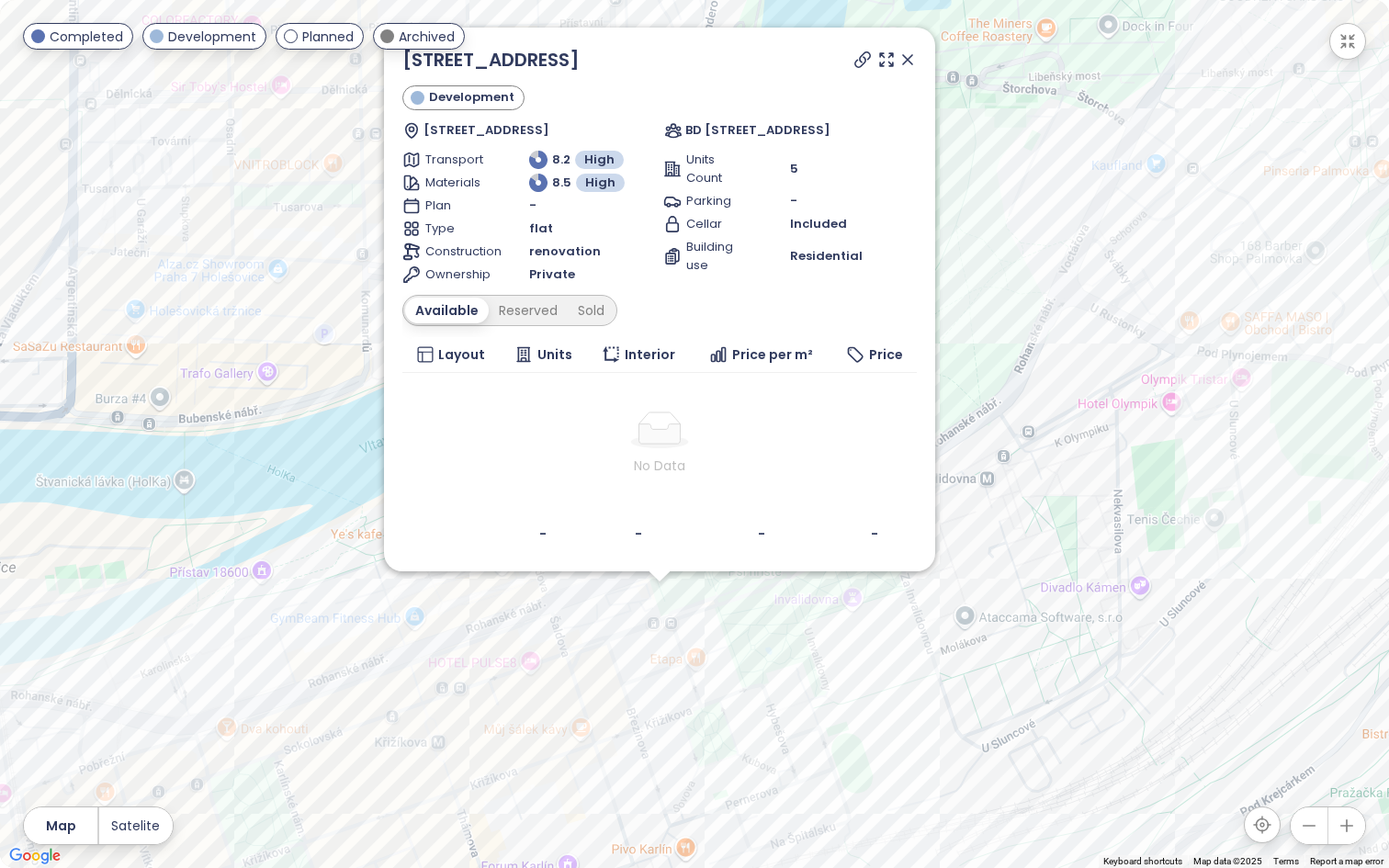
drag, startPoint x: 1049, startPoint y: 204, endPoint x: 1014, endPoint y: 393, distance: 192.2
click at [1014, 393] on div "[STREET_ADDRESS][PERSON_NAME] Transport 8.2 High Materials 8.5 High Plan - Type…" at bounding box center [694, 434] width 1389 height 868
click at [910, 58] on icon at bounding box center [907, 59] width 18 height 18
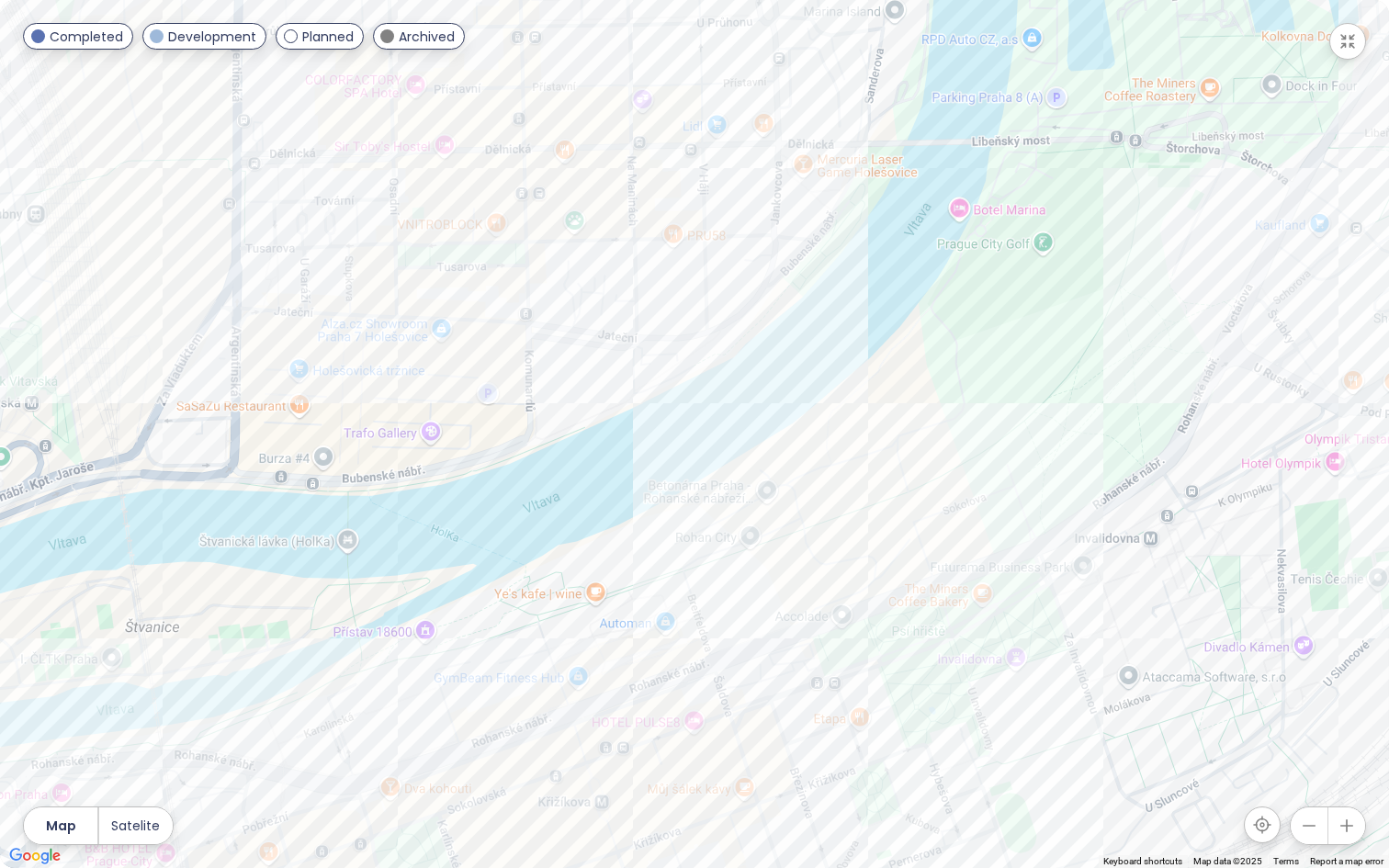
drag, startPoint x: 523, startPoint y: 371, endPoint x: 690, endPoint y: 432, distance: 177.8
click at [690, 432] on div at bounding box center [694, 434] width 1389 height 868
click at [747, 141] on div "So-Ho rezidence 2.etapa" at bounding box center [694, 434] width 1389 height 868
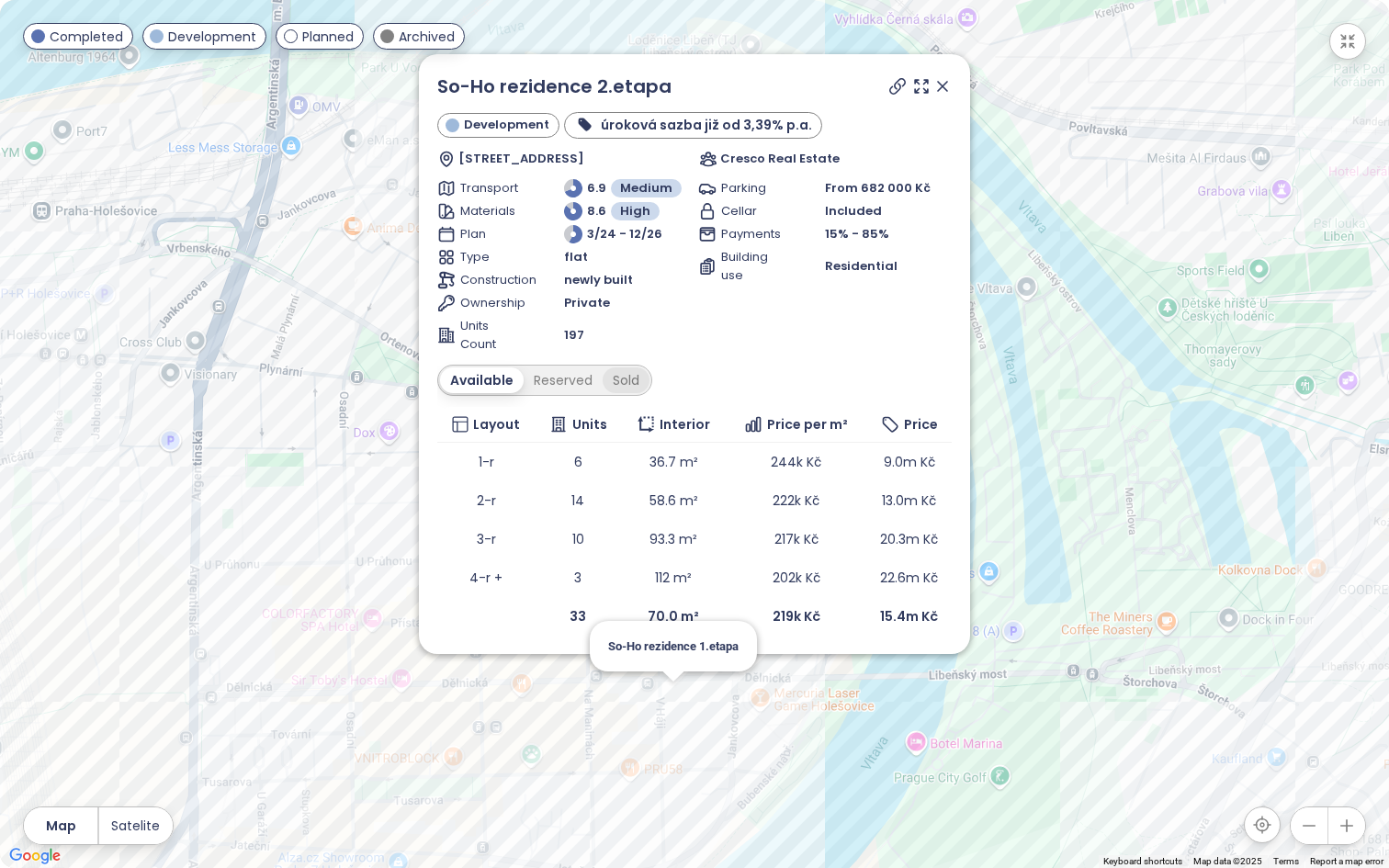
click at [634, 375] on div "Sold" at bounding box center [626, 380] width 47 height 26
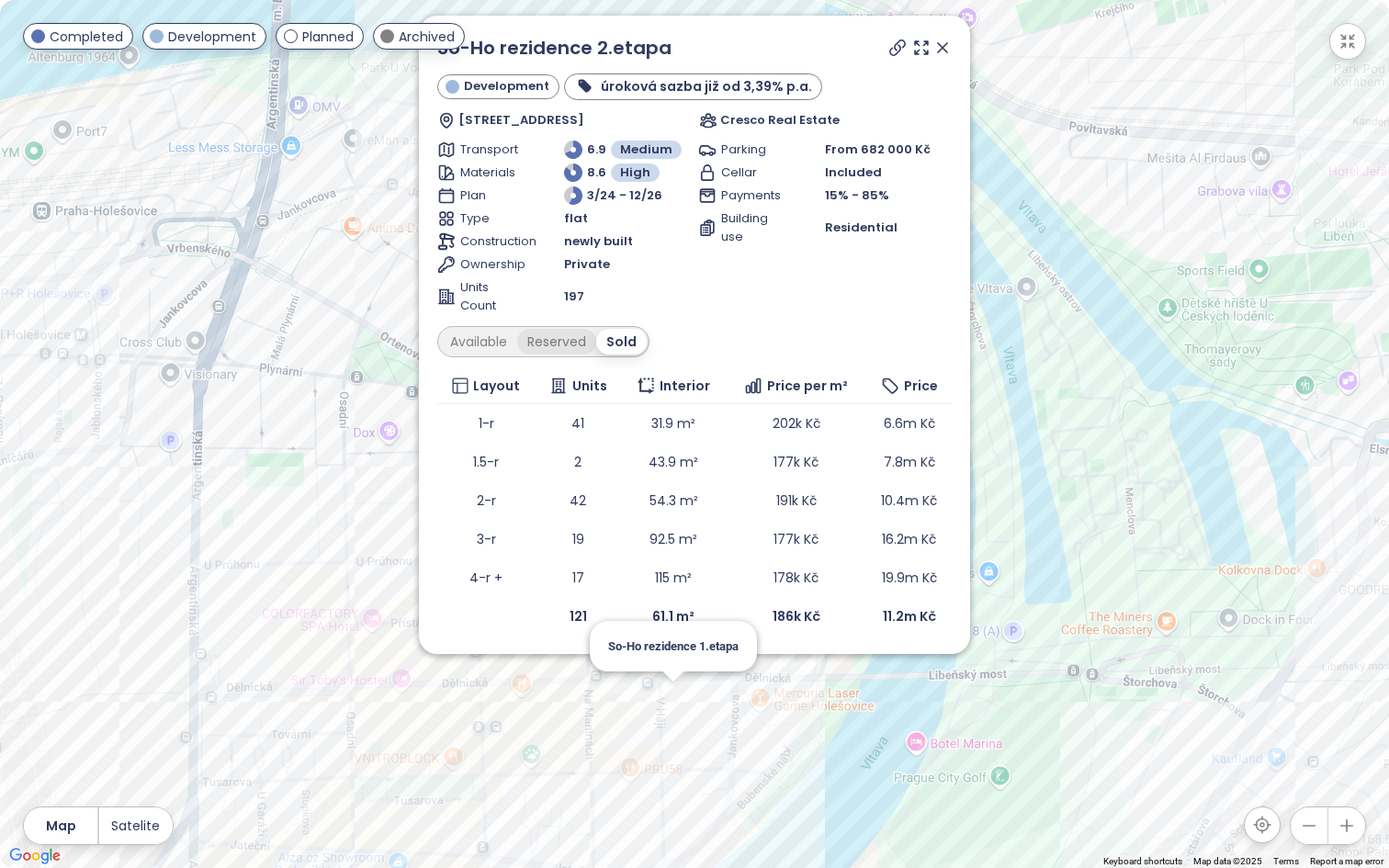
click at [587, 331] on div "Reserved" at bounding box center [556, 341] width 79 height 26
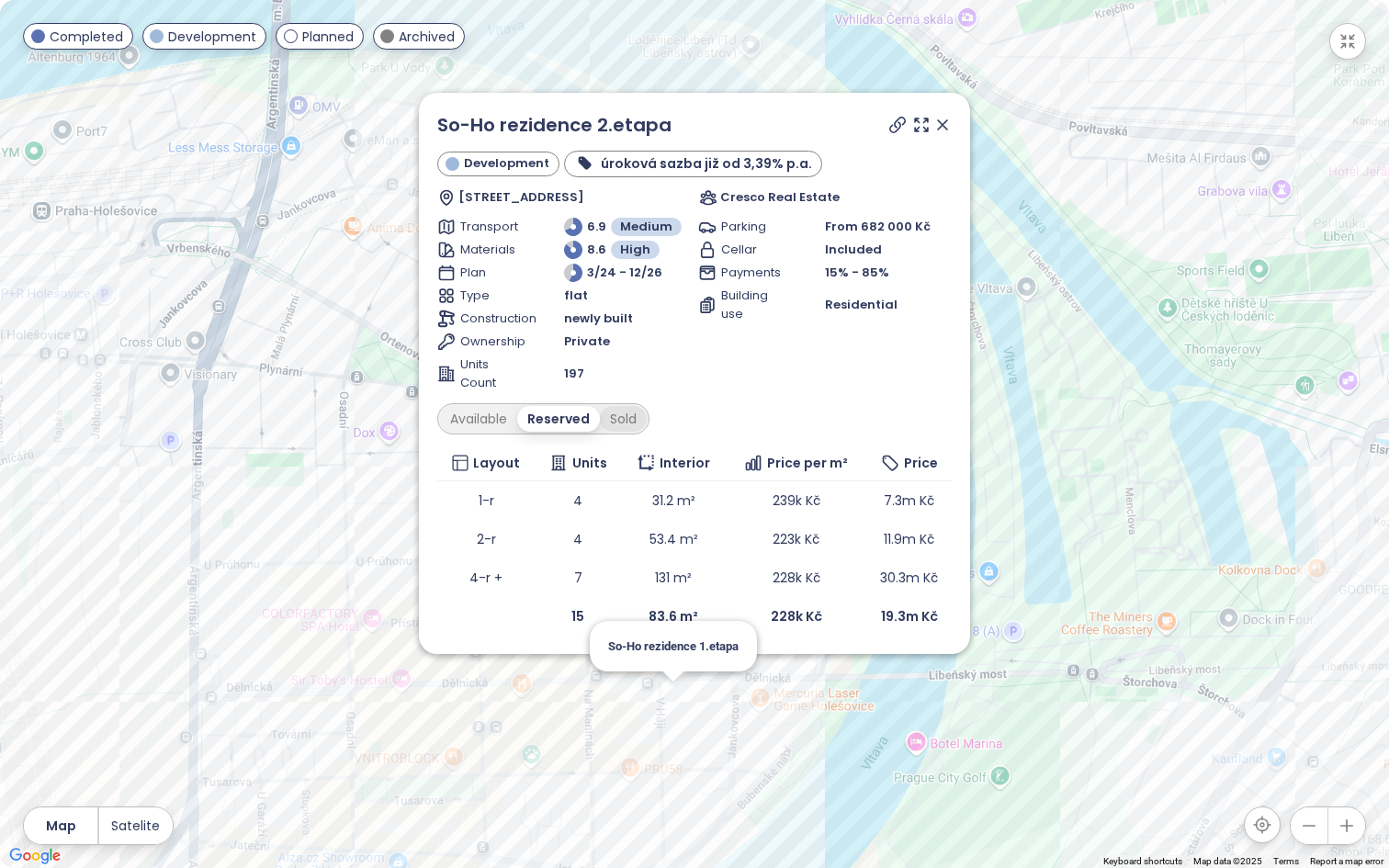
click at [625, 419] on div "Sold" at bounding box center [623, 419] width 47 height 26
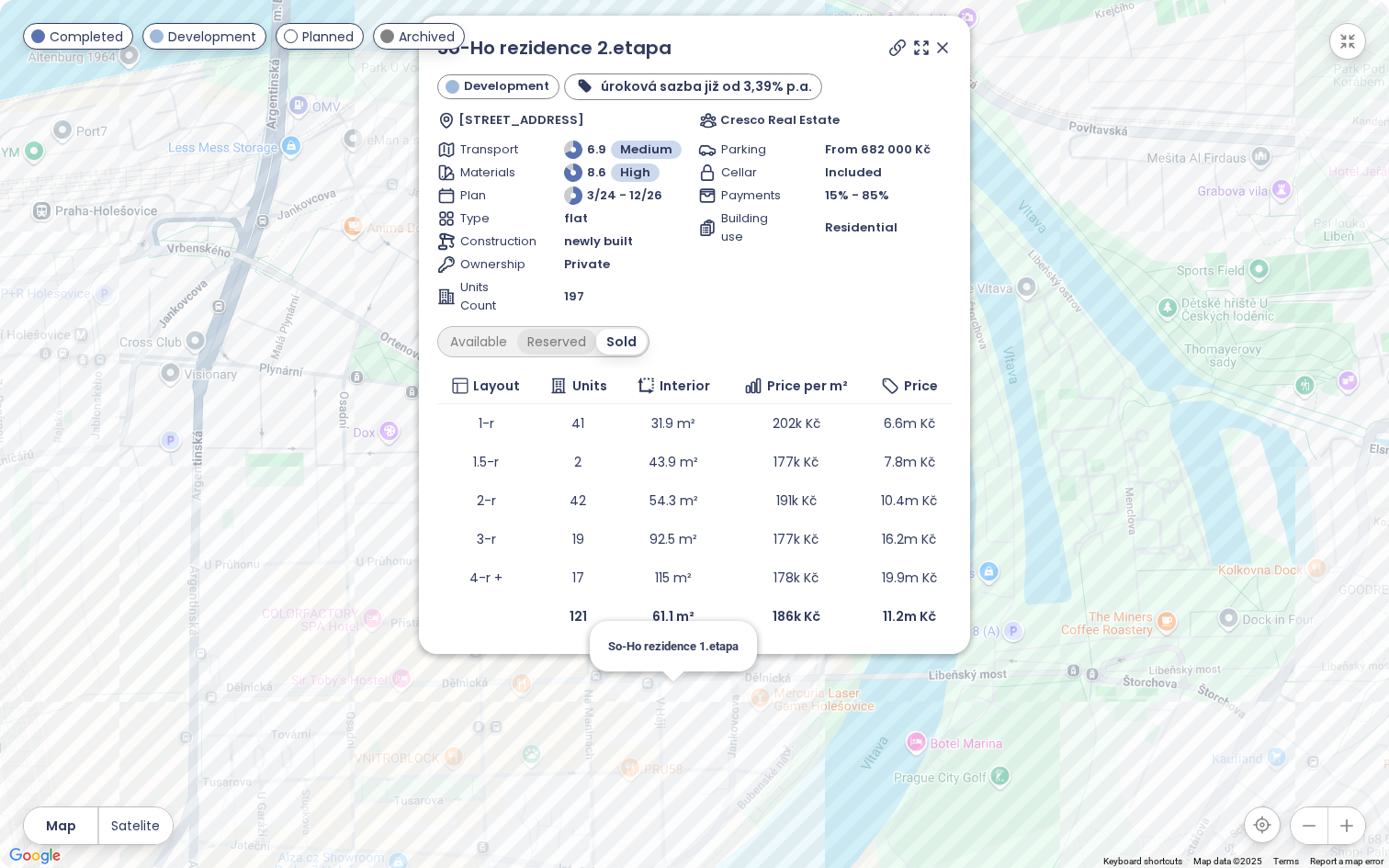
click at [577, 344] on div "Reserved" at bounding box center [556, 341] width 79 height 26
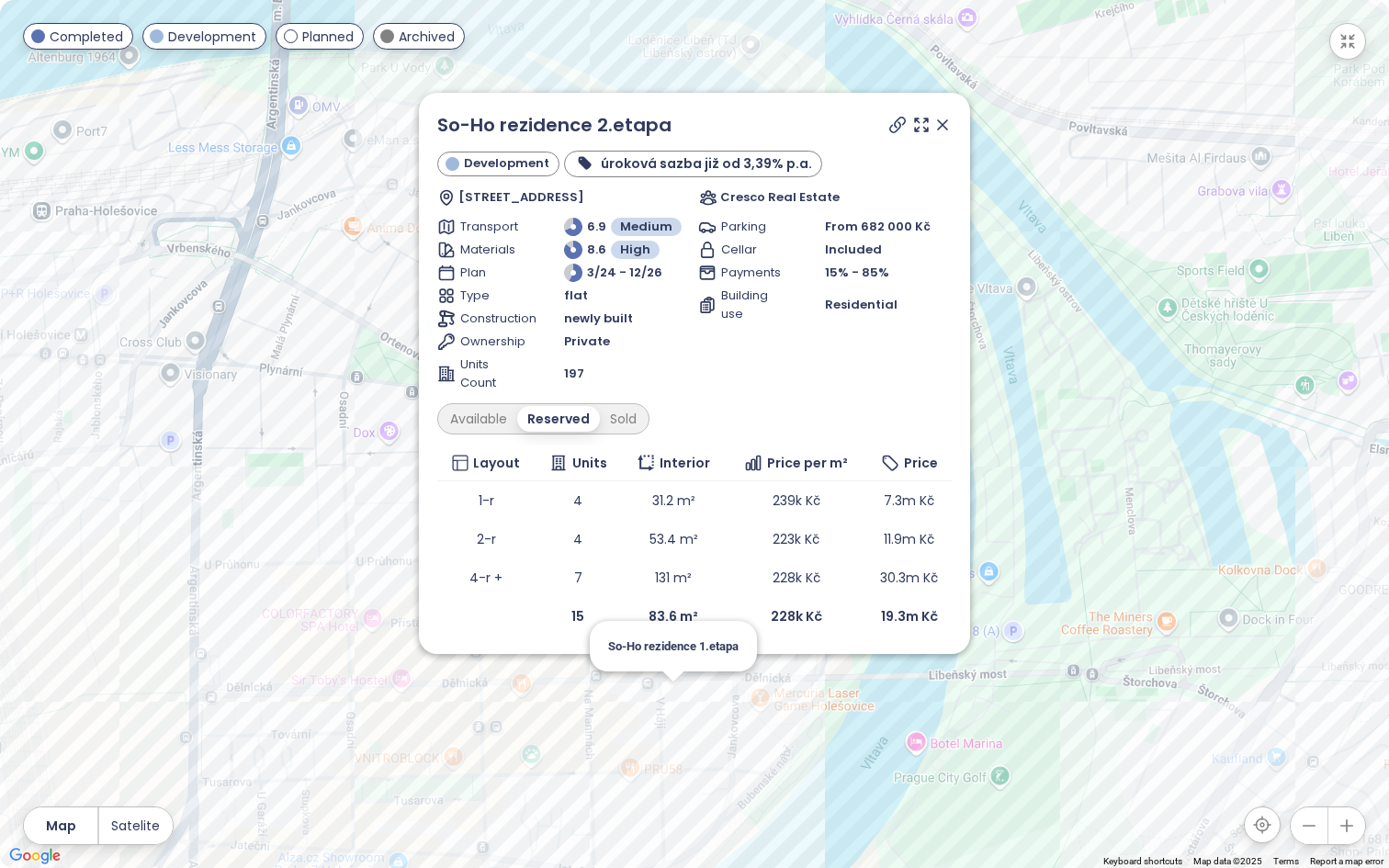
click at [947, 122] on icon at bounding box center [942, 124] width 18 height 18
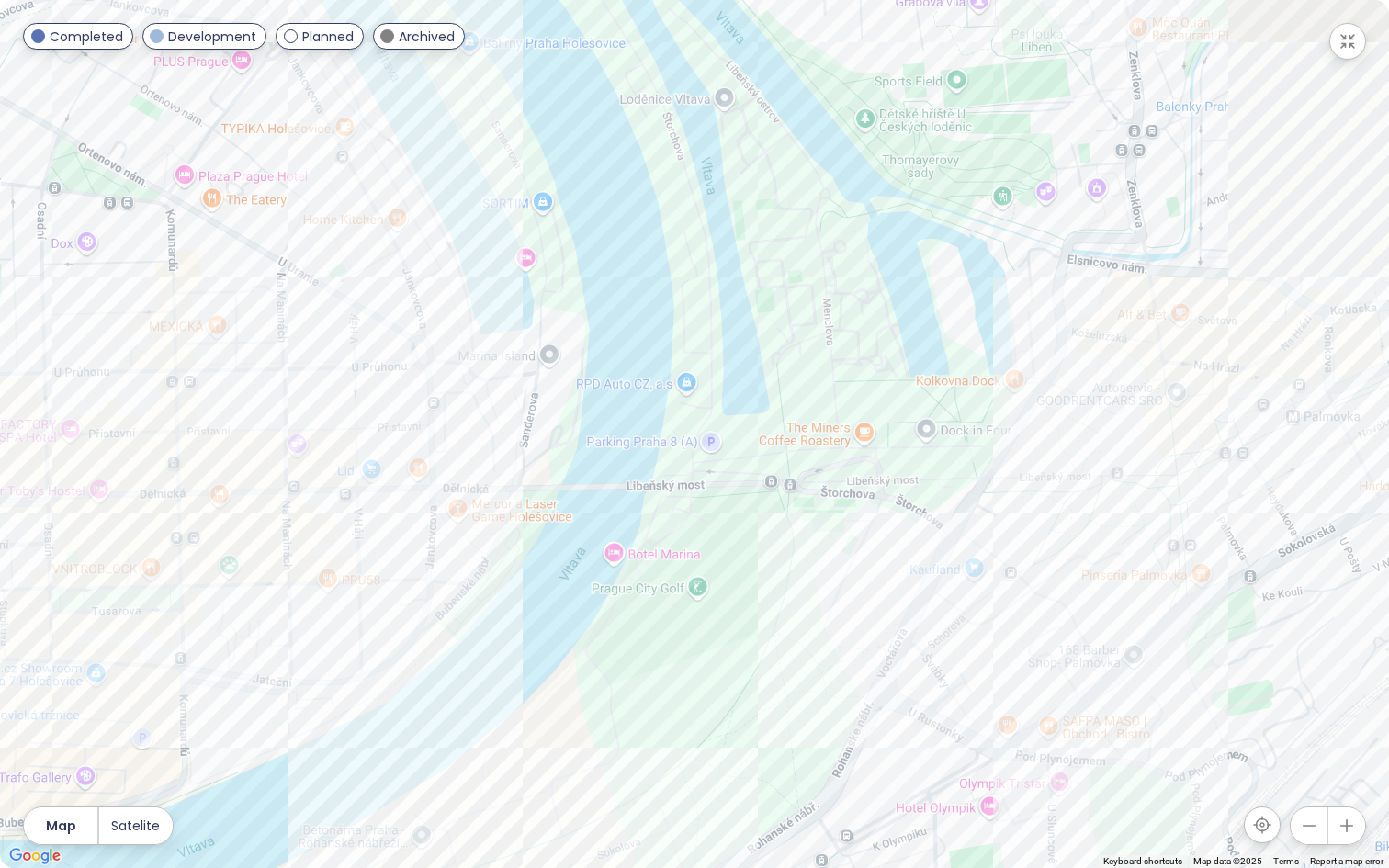
drag, startPoint x: 942, startPoint y: 469, endPoint x: 635, endPoint y: 277, distance: 362.1
click at [635, 277] on div at bounding box center [694, 434] width 1389 height 868
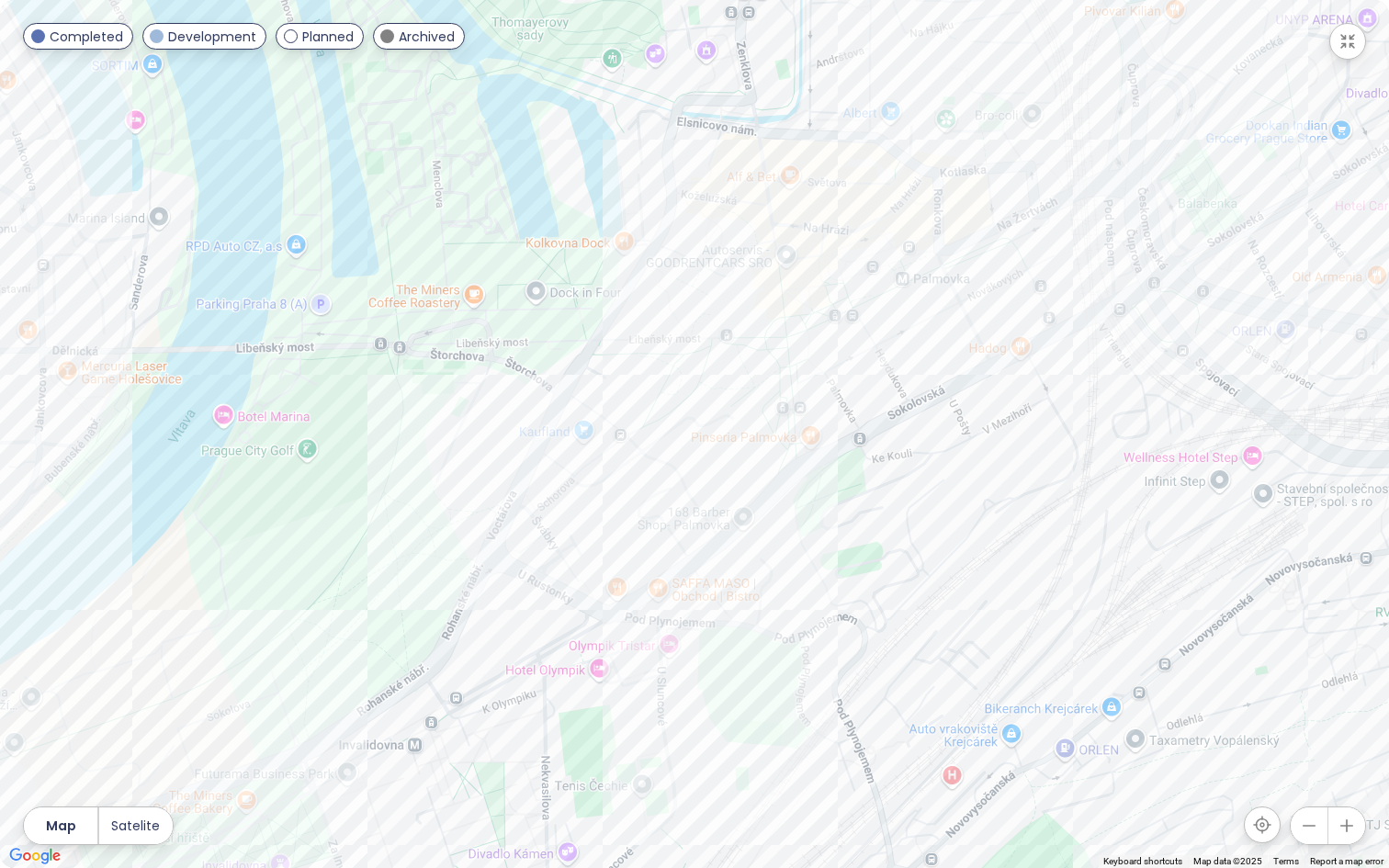
drag, startPoint x: 906, startPoint y: 499, endPoint x: 648, endPoint y: 443, distance: 264.0
click at [648, 443] on div at bounding box center [694, 434] width 1389 height 868
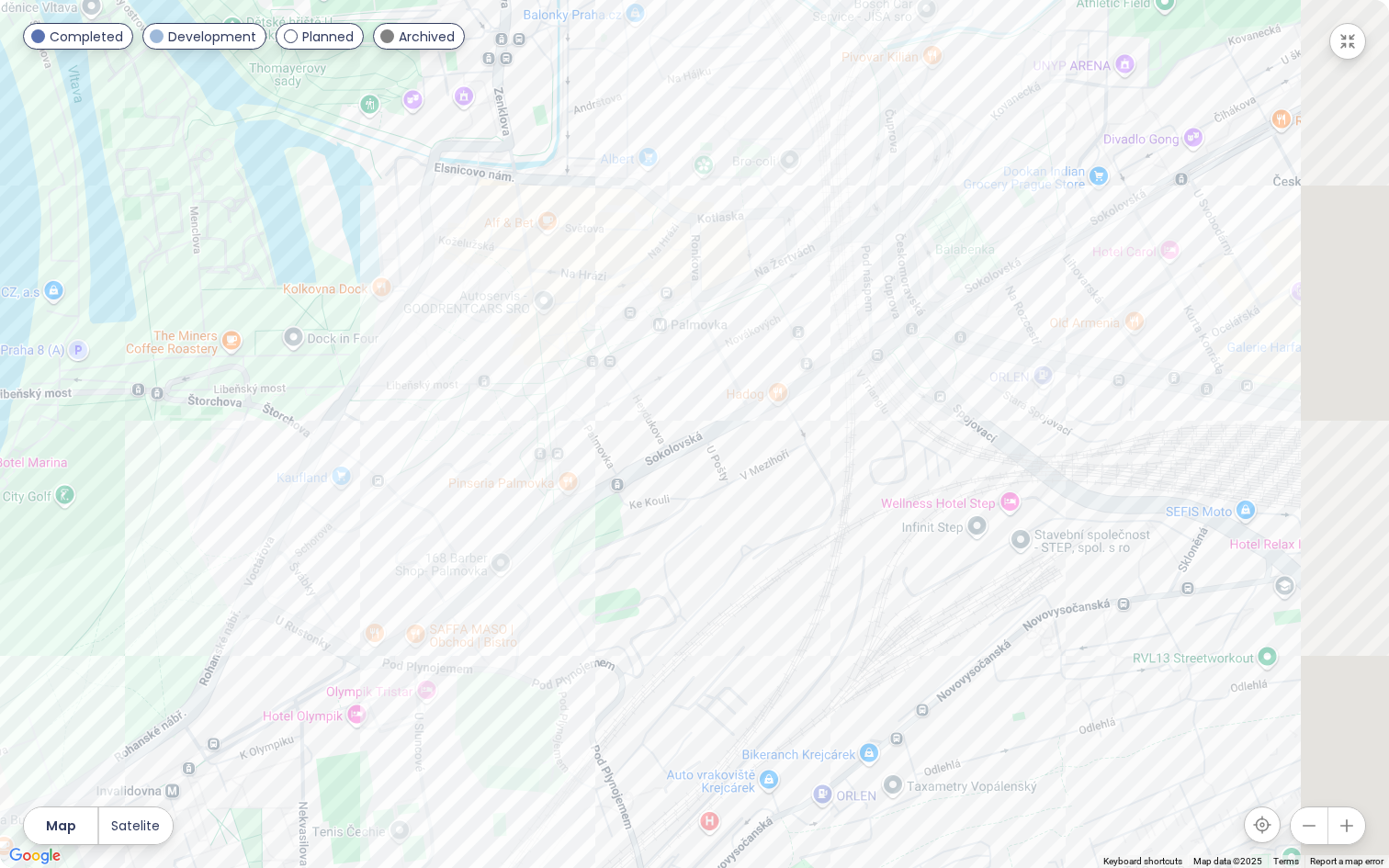
drag, startPoint x: 854, startPoint y: 351, endPoint x: 515, endPoint y: 455, distance: 354.6
click at [515, 455] on div at bounding box center [694, 434] width 1389 height 868
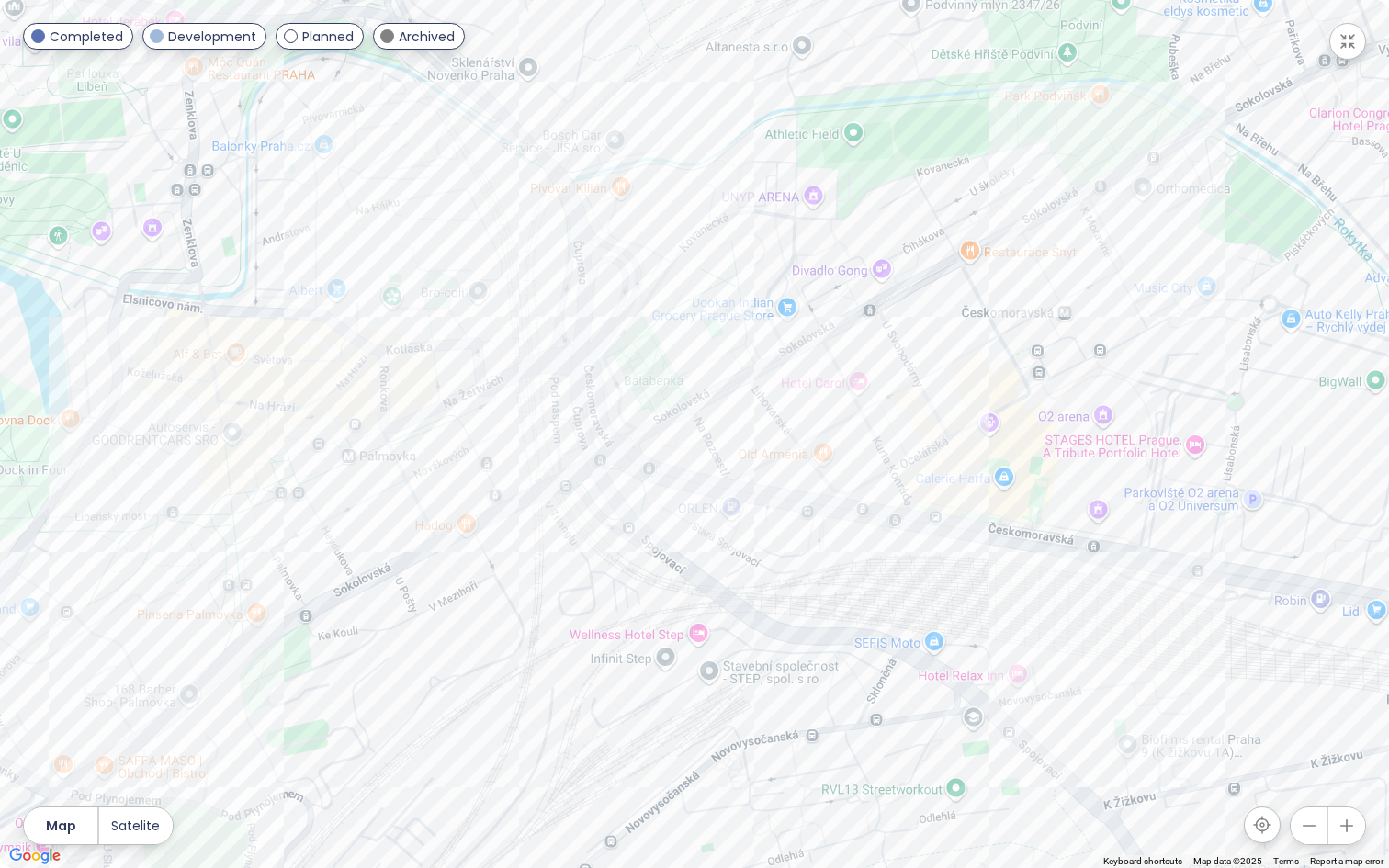
drag, startPoint x: 1056, startPoint y: 288, endPoint x: 852, endPoint y: 370, distance: 219.9
click at [835, 379] on div at bounding box center [694, 434] width 1389 height 868
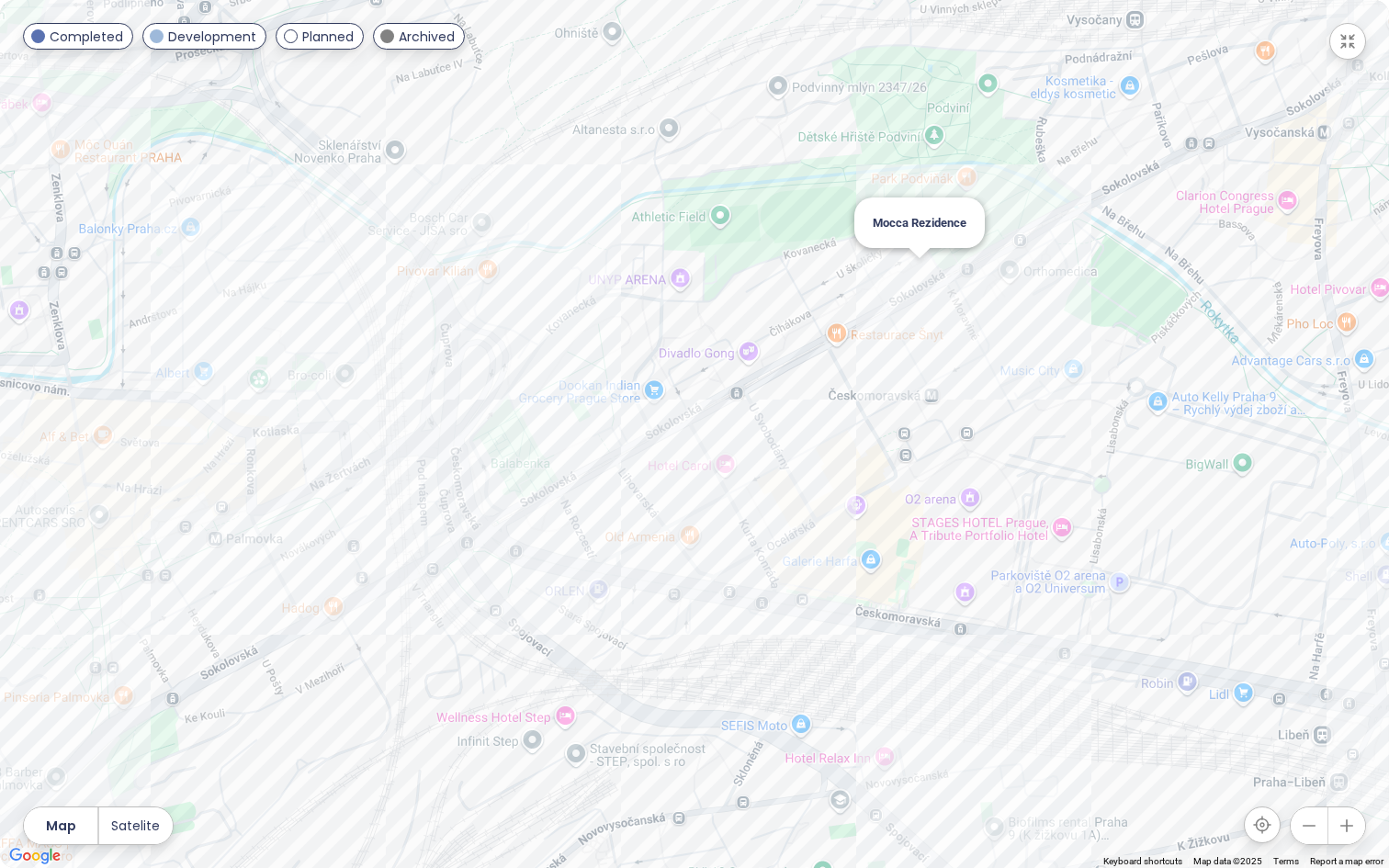
click at [919, 278] on div "Mocca Rezidence" at bounding box center [694, 434] width 1389 height 868
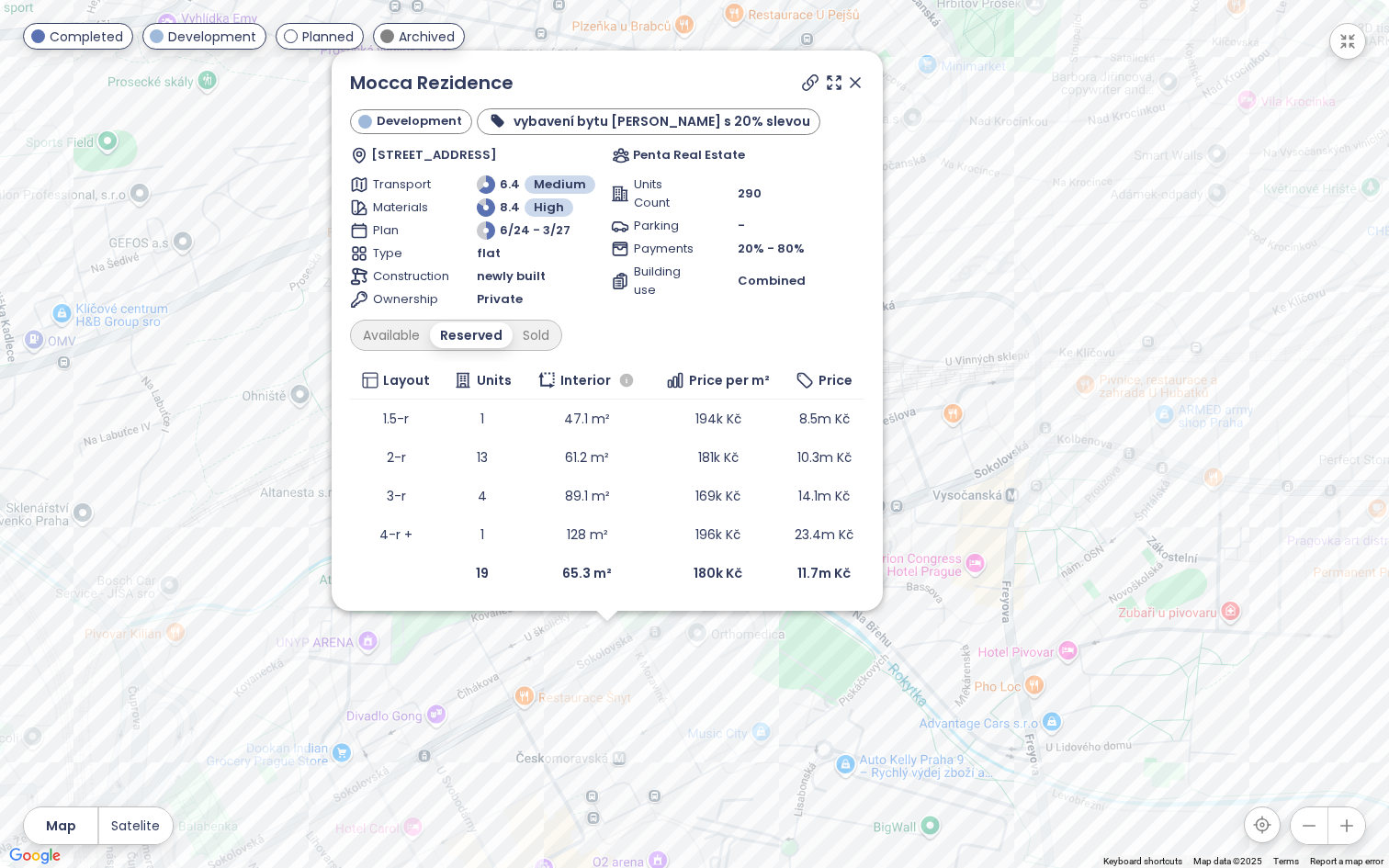
drag, startPoint x: 1024, startPoint y: 122, endPoint x: 937, endPoint y: 352, distance: 245.9
click at [937, 352] on div "Mocca Rezidence Development vybavení bytu [PERSON_NAME] s 20% slevou [STREET_AD…" at bounding box center [694, 434] width 1389 height 868
click at [861, 83] on icon at bounding box center [855, 82] width 18 height 18
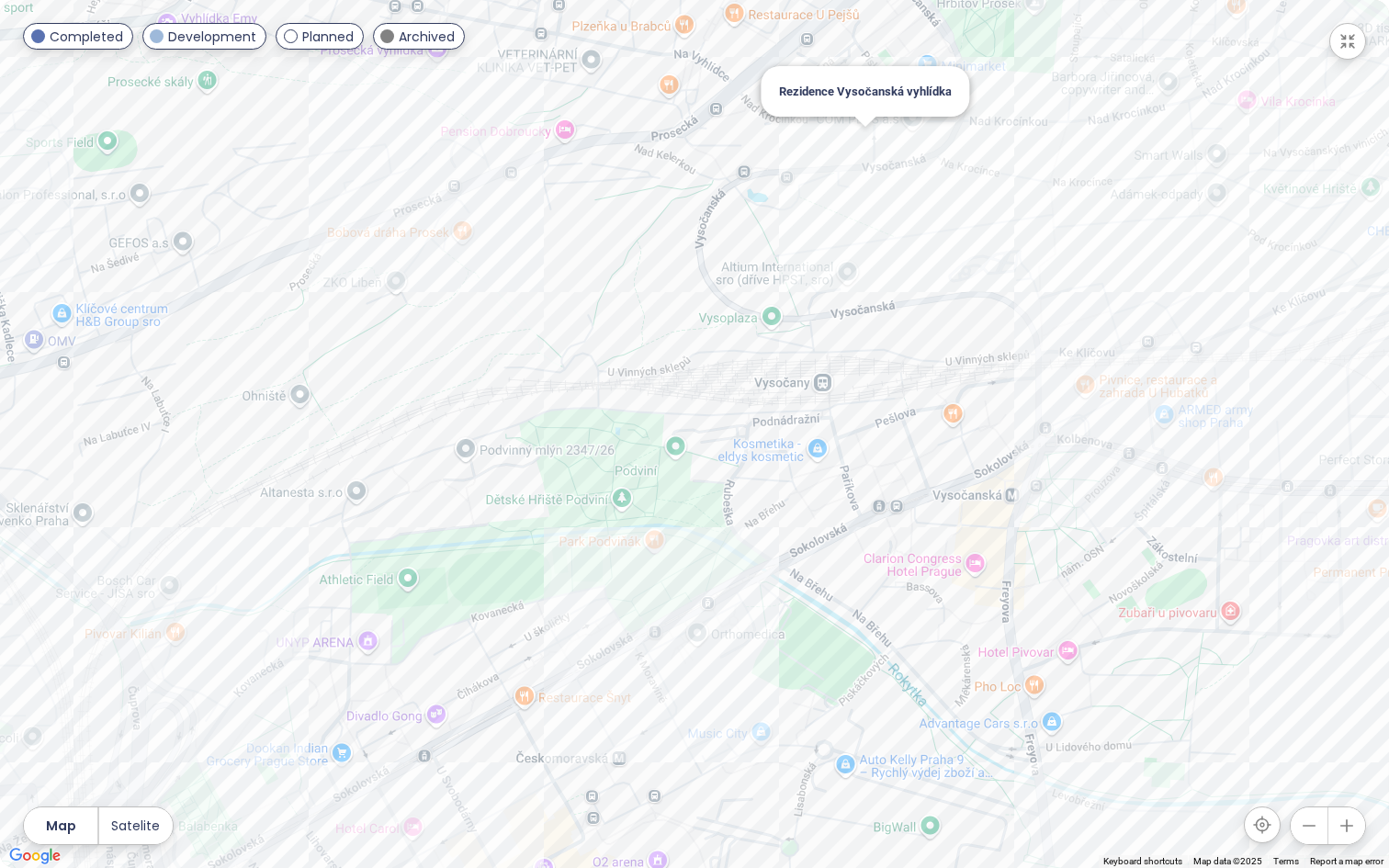
click at [859, 144] on div "Rezidence Vysočanská vyhlídka" at bounding box center [694, 434] width 1389 height 868
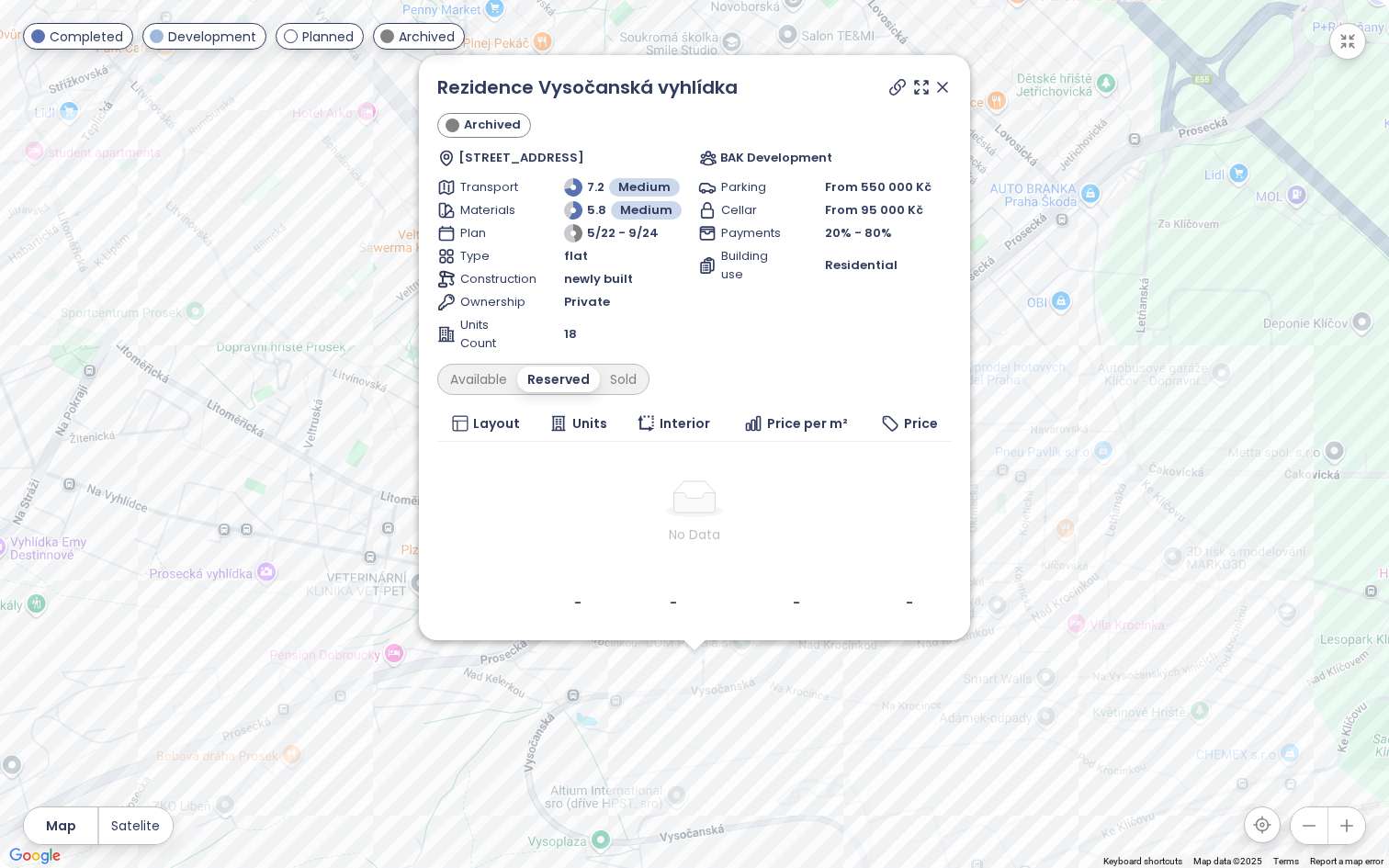
click at [943, 85] on icon at bounding box center [942, 86] width 9 height 9
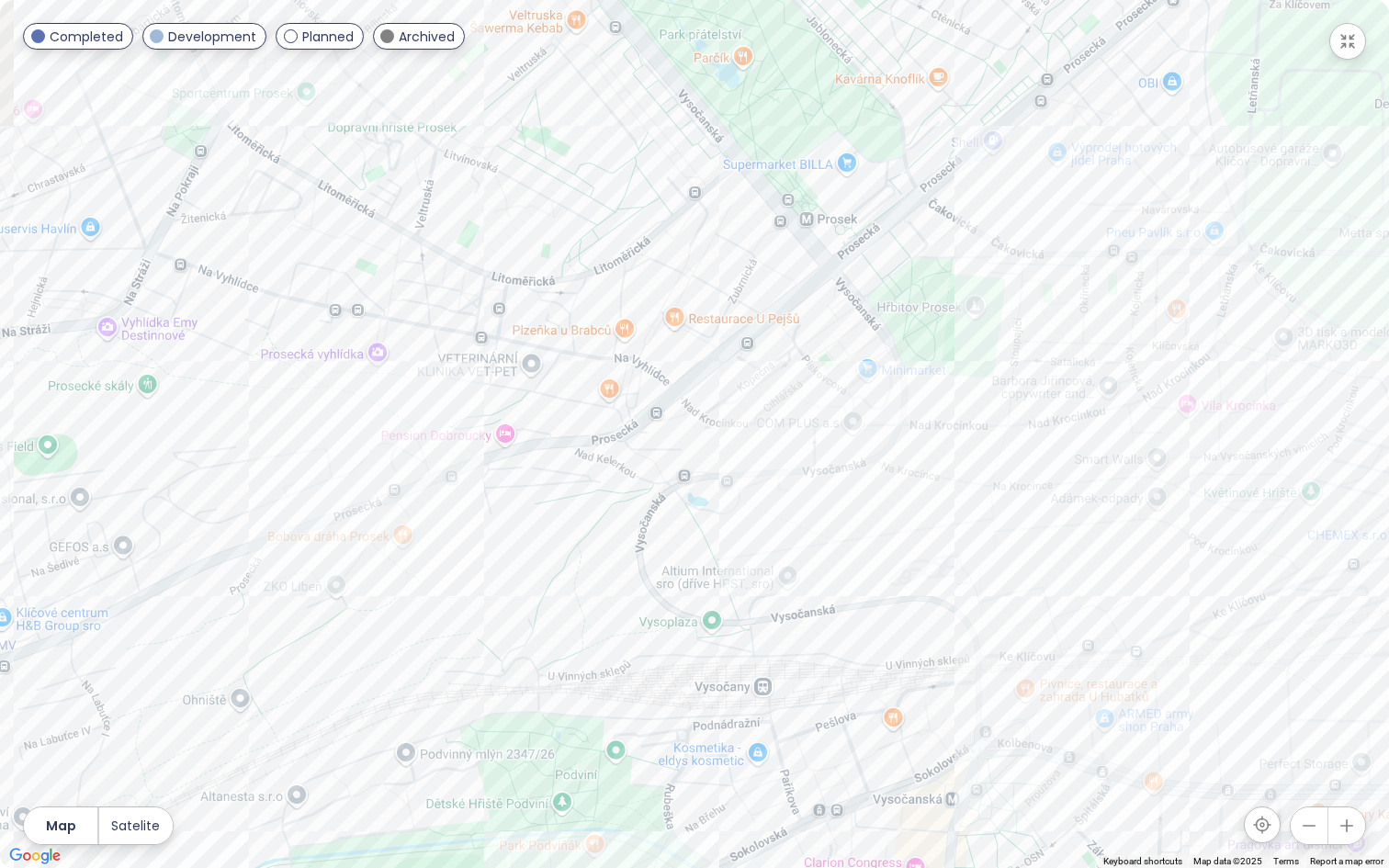
drag, startPoint x: 820, startPoint y: 465, endPoint x: 958, endPoint y: 190, distance: 307.7
click at [958, 190] on div at bounding box center [694, 434] width 1389 height 868
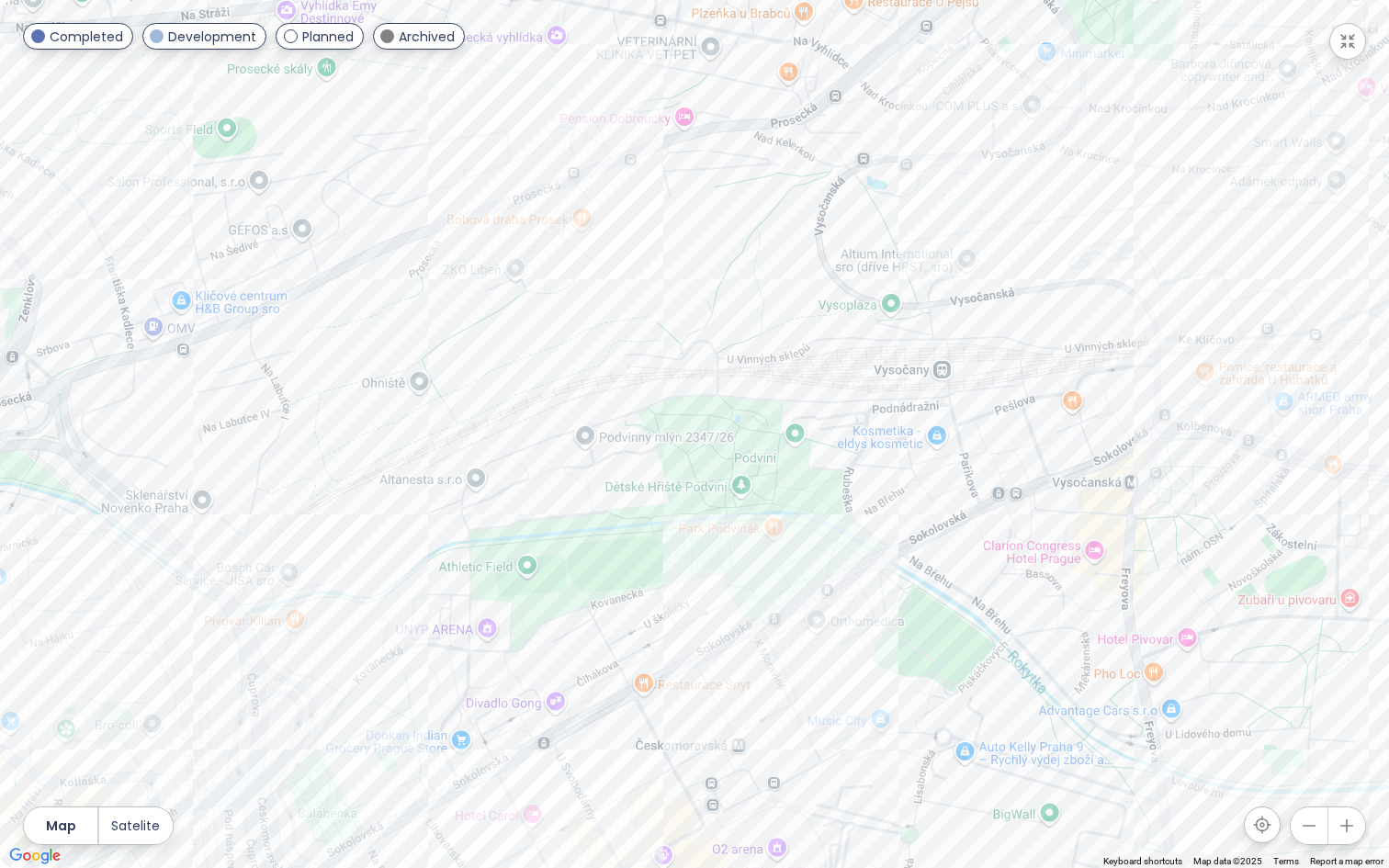
drag, startPoint x: 862, startPoint y: 294, endPoint x: 926, endPoint y: 200, distance: 113.7
click at [926, 200] on div at bounding box center [694, 434] width 1389 height 868
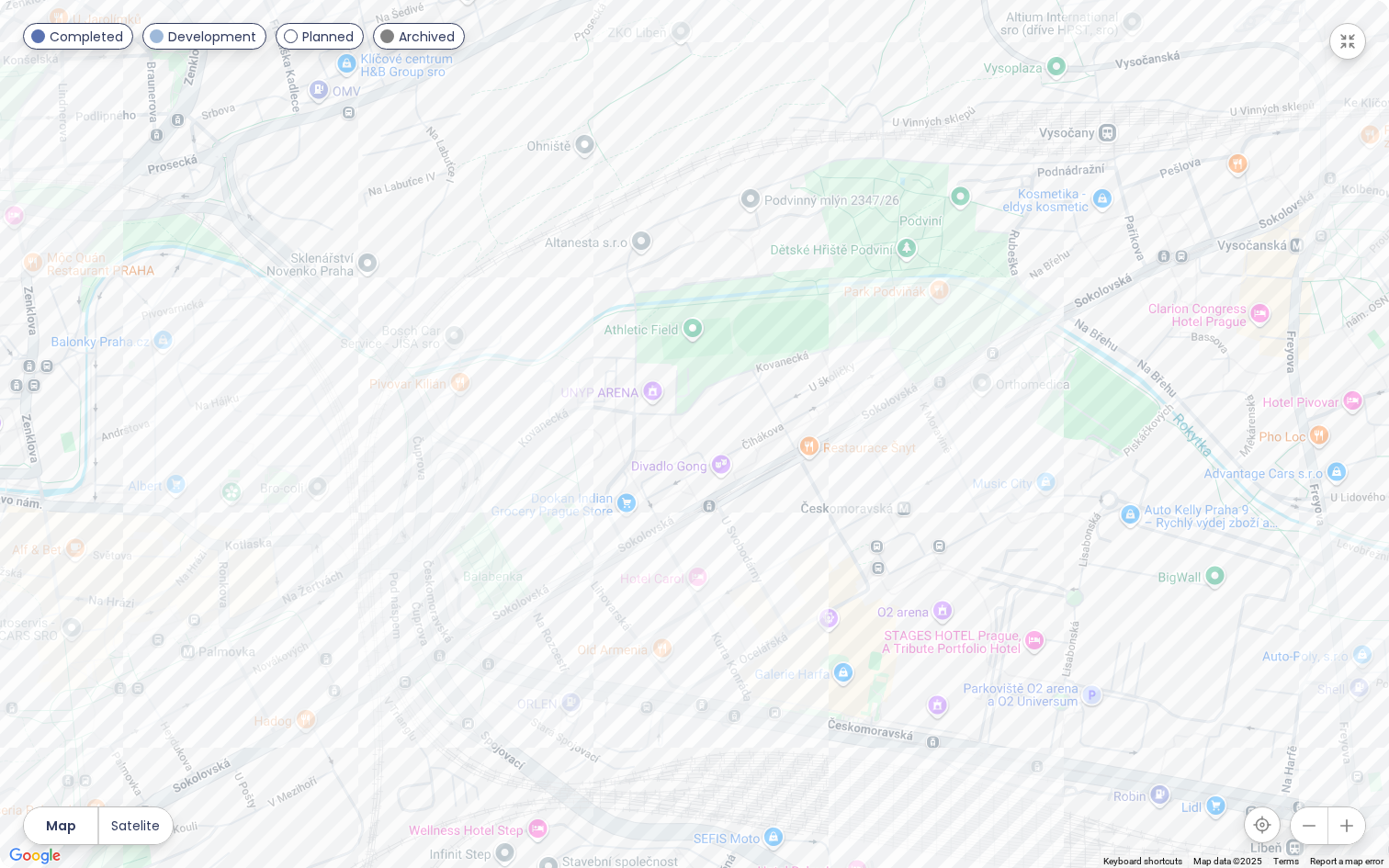
drag, startPoint x: 768, startPoint y: 422, endPoint x: 905, endPoint y: 250, distance: 219.9
click at [905, 250] on div at bounding box center [694, 434] width 1389 height 868
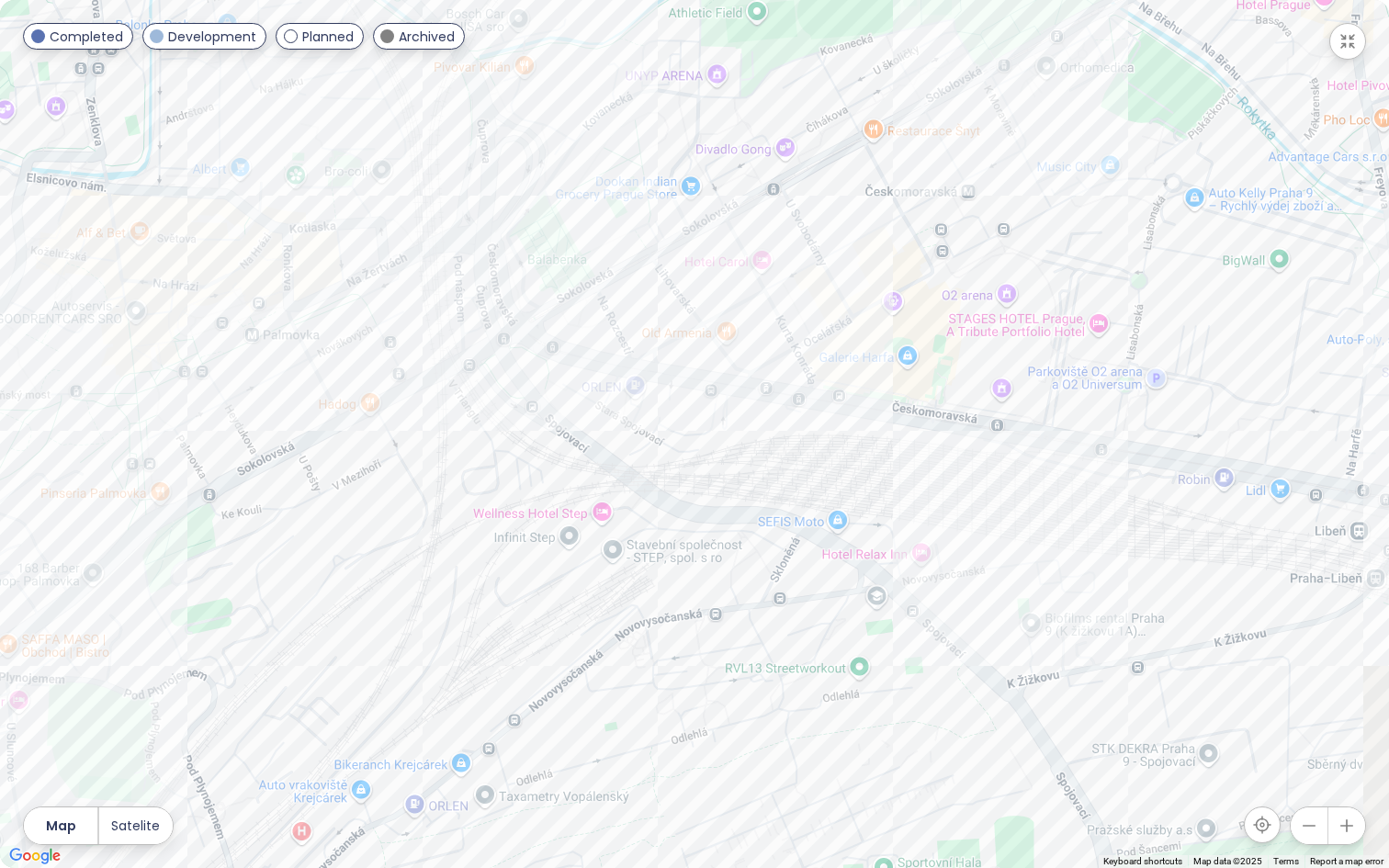
drag, startPoint x: 824, startPoint y: 694, endPoint x: 824, endPoint y: 395, distance: 299.0
click at [824, 395] on div at bounding box center [694, 434] width 1389 height 868
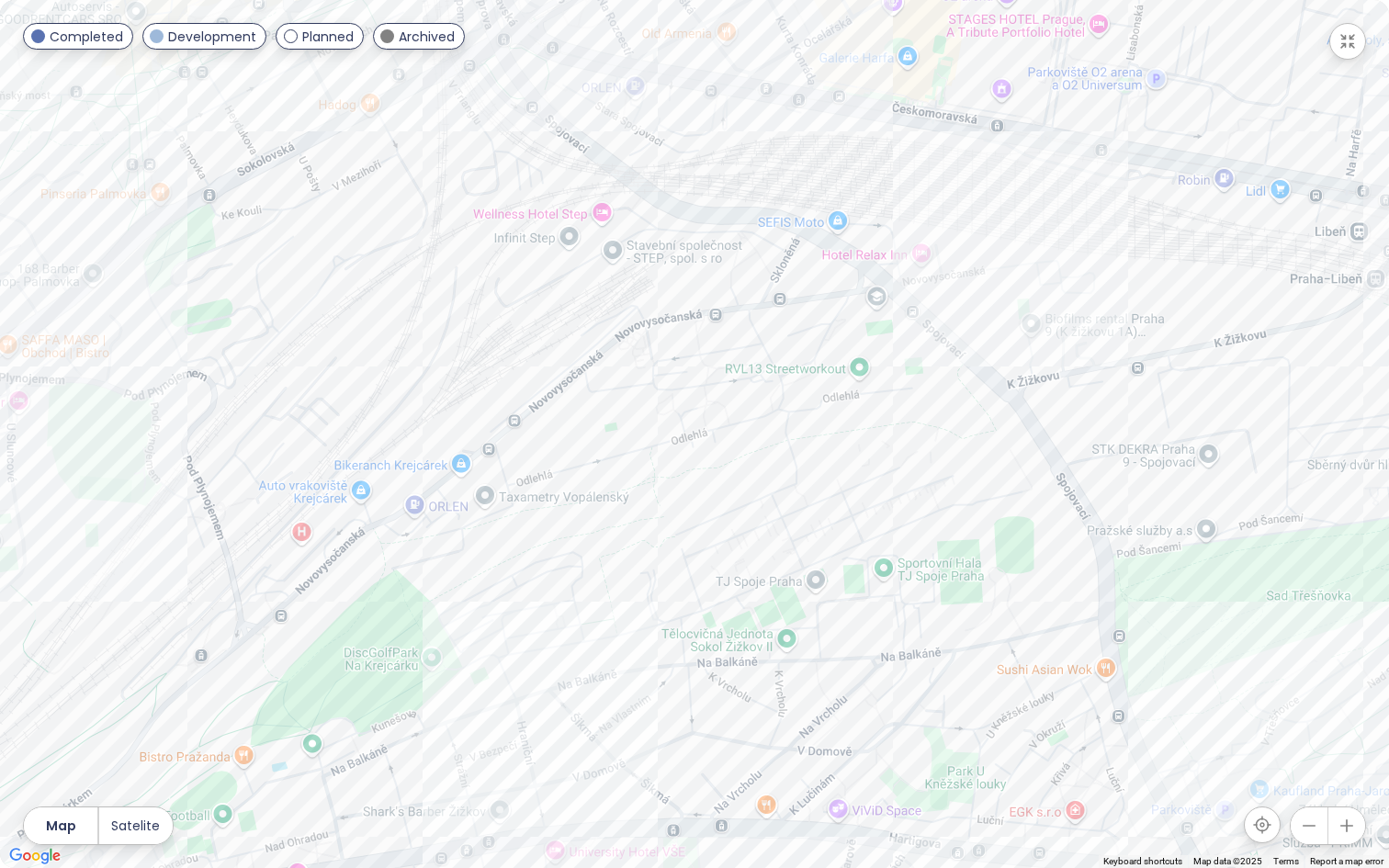
drag, startPoint x: 869, startPoint y: 423, endPoint x: 1082, endPoint y: 533, distance: 239.7
click at [1082, 533] on div at bounding box center [694, 434] width 1389 height 868
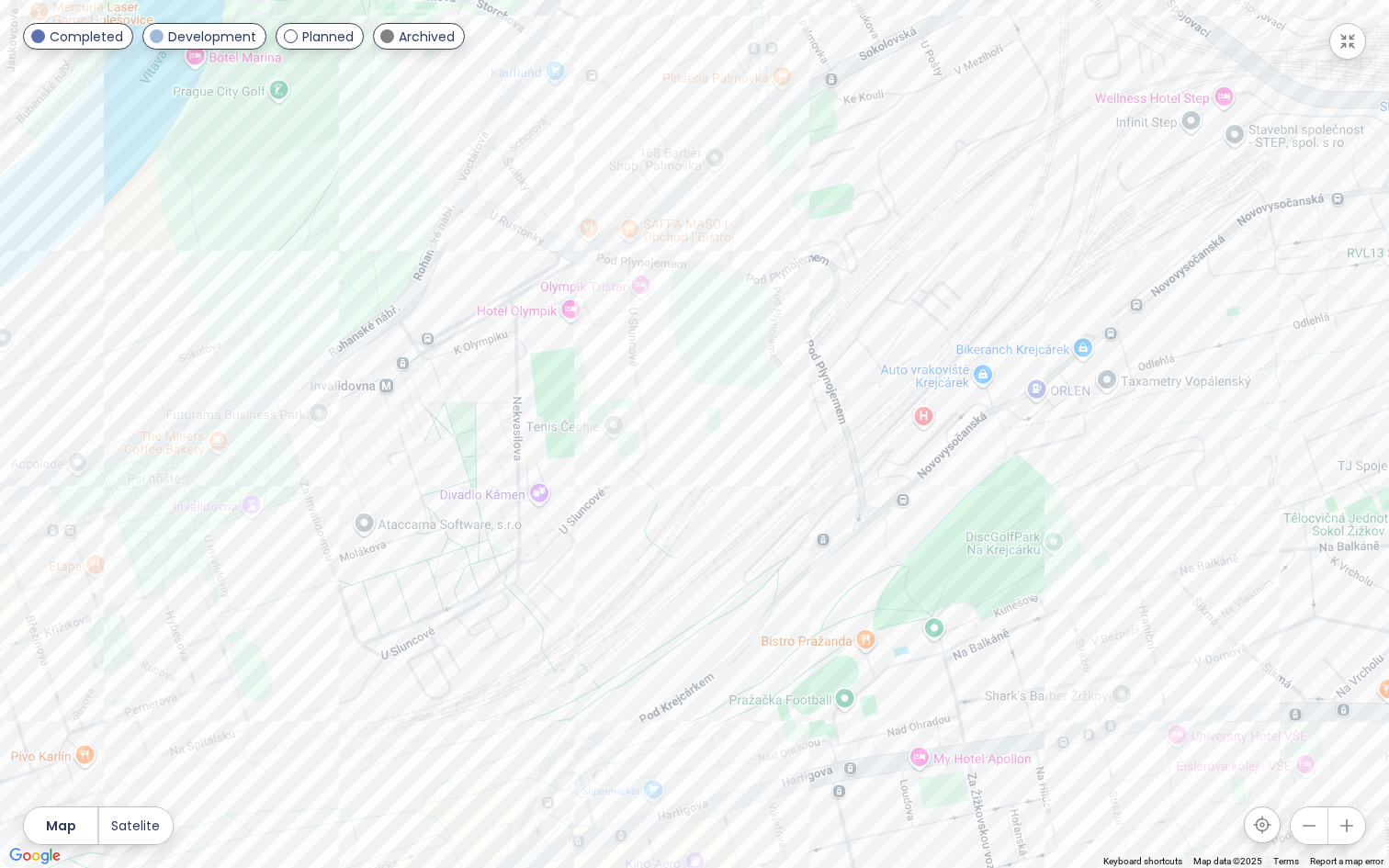
drag, startPoint x: 298, startPoint y: 497, endPoint x: 703, endPoint y: 132, distance: 545.2
click at [704, 132] on div at bounding box center [694, 434] width 1389 height 868
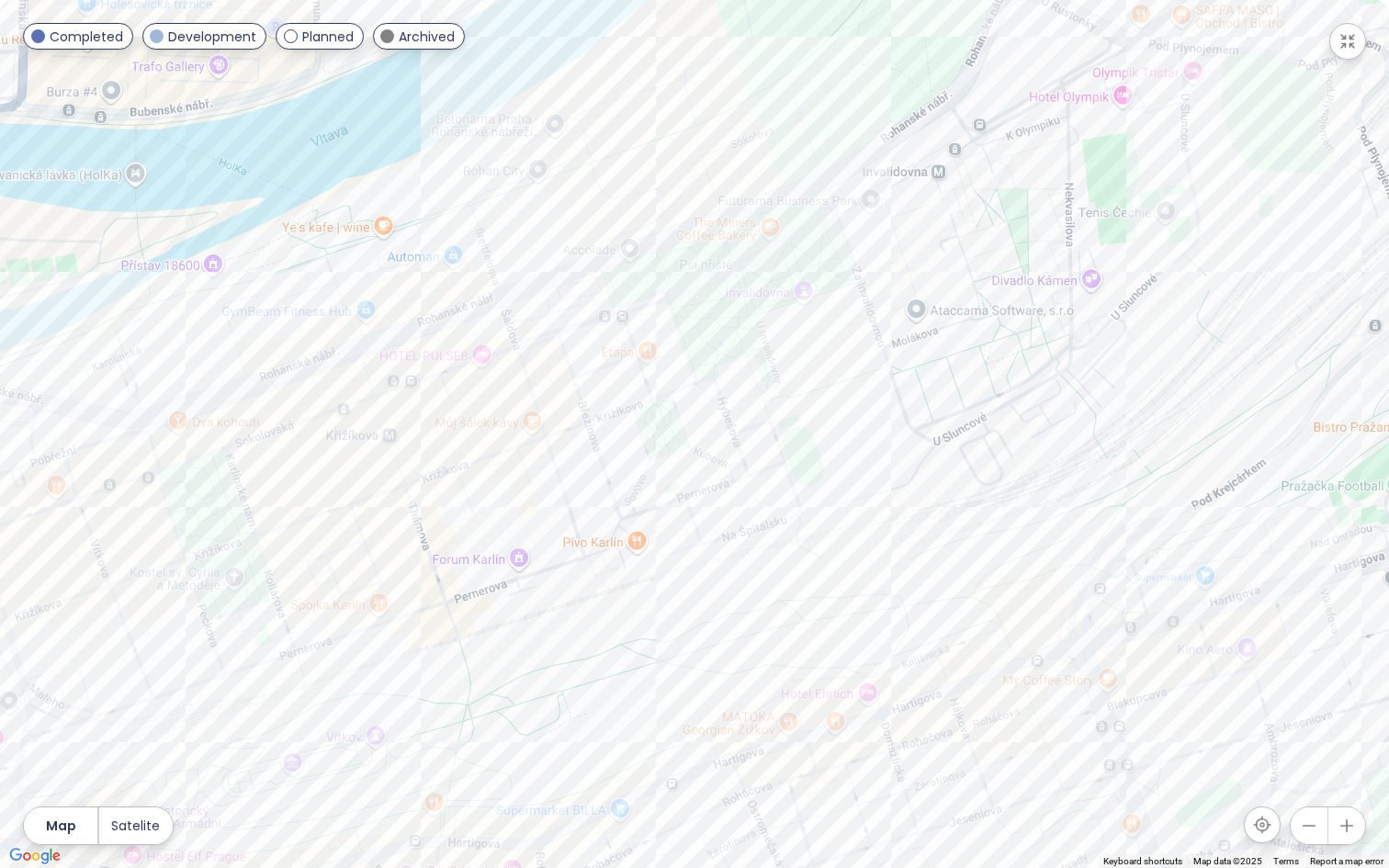
drag, startPoint x: 450, startPoint y: 380, endPoint x: 795, endPoint y: 233, distance: 375.0
click at [795, 233] on div at bounding box center [694, 434] width 1389 height 868
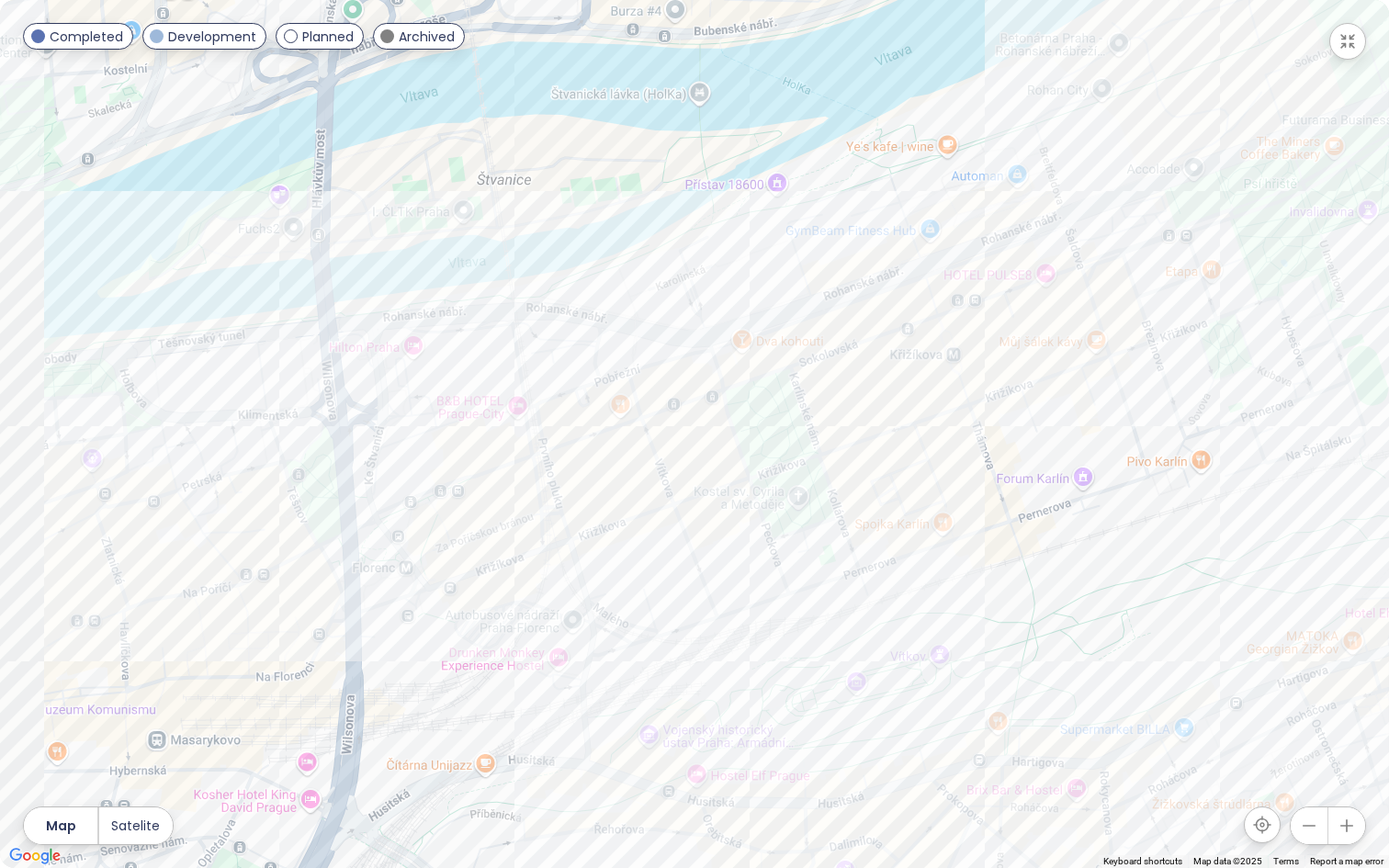
drag, startPoint x: 498, startPoint y: 411, endPoint x: 864, endPoint y: 382, distance: 367.1
click at [864, 382] on div at bounding box center [694, 434] width 1389 height 868
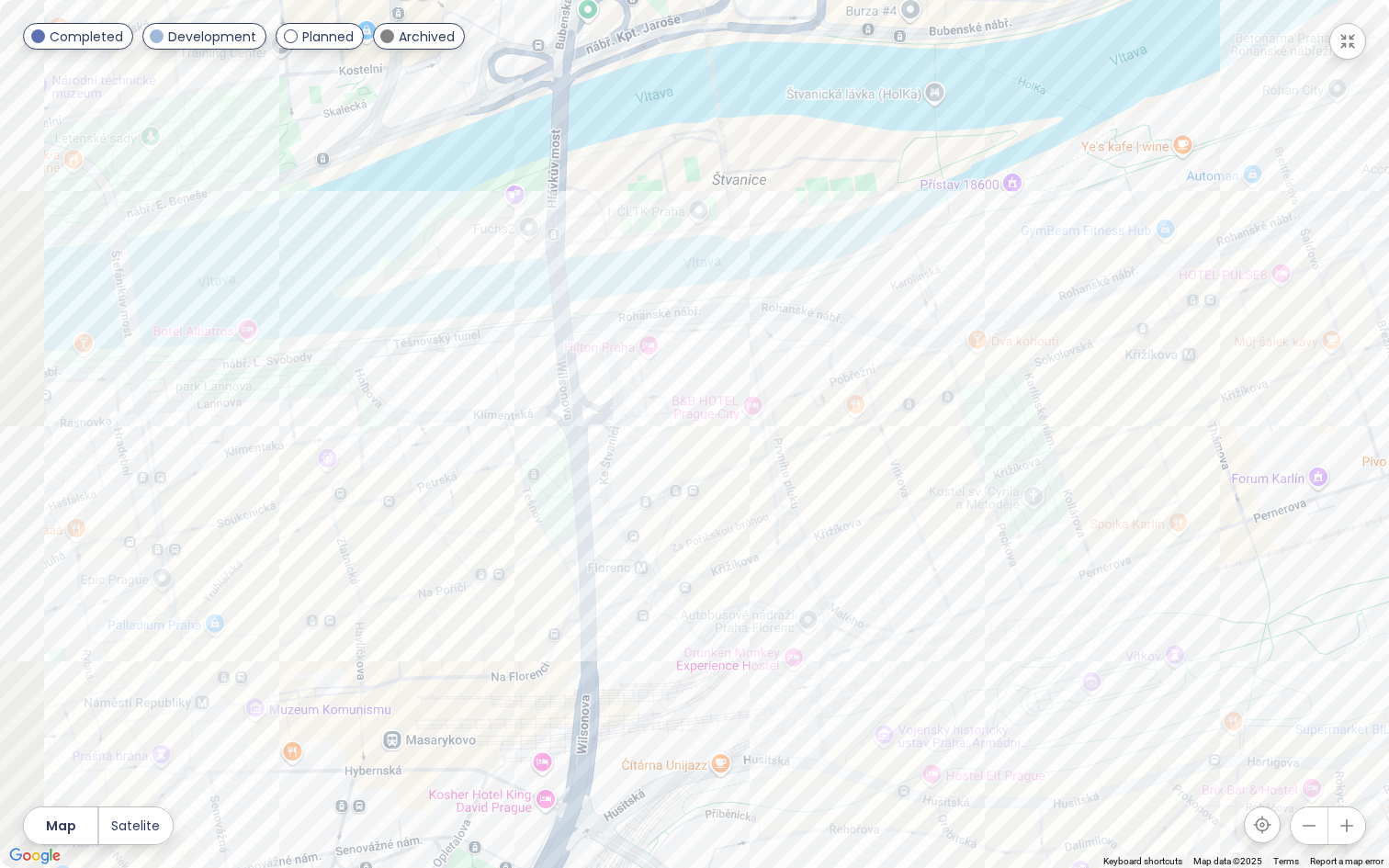
drag, startPoint x: 430, startPoint y: 376, endPoint x: 644, endPoint y: 376, distance: 214.0
click at [680, 376] on div at bounding box center [694, 434] width 1389 height 868
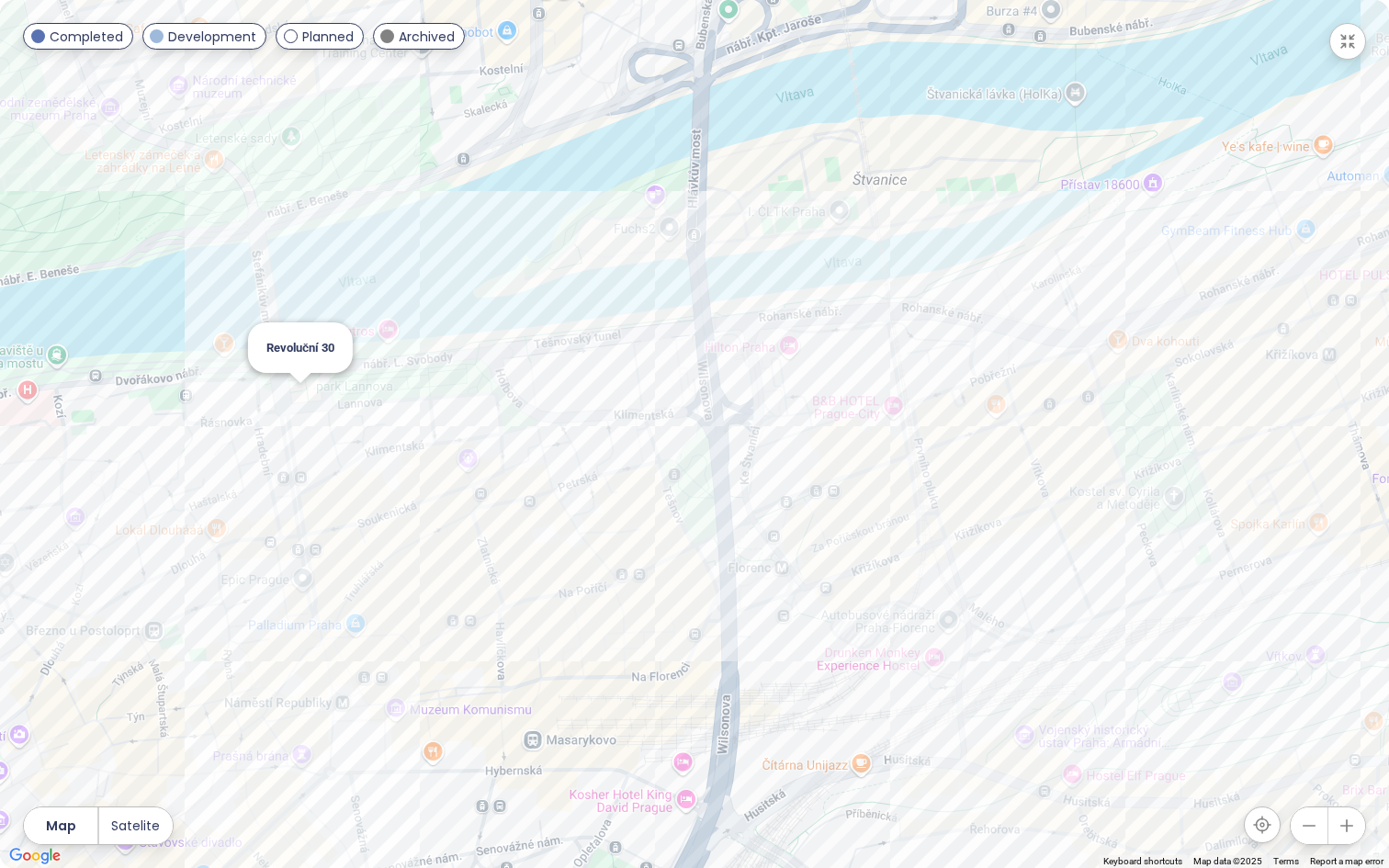
click at [299, 405] on div "Revoluční 30" at bounding box center [694, 434] width 1389 height 868
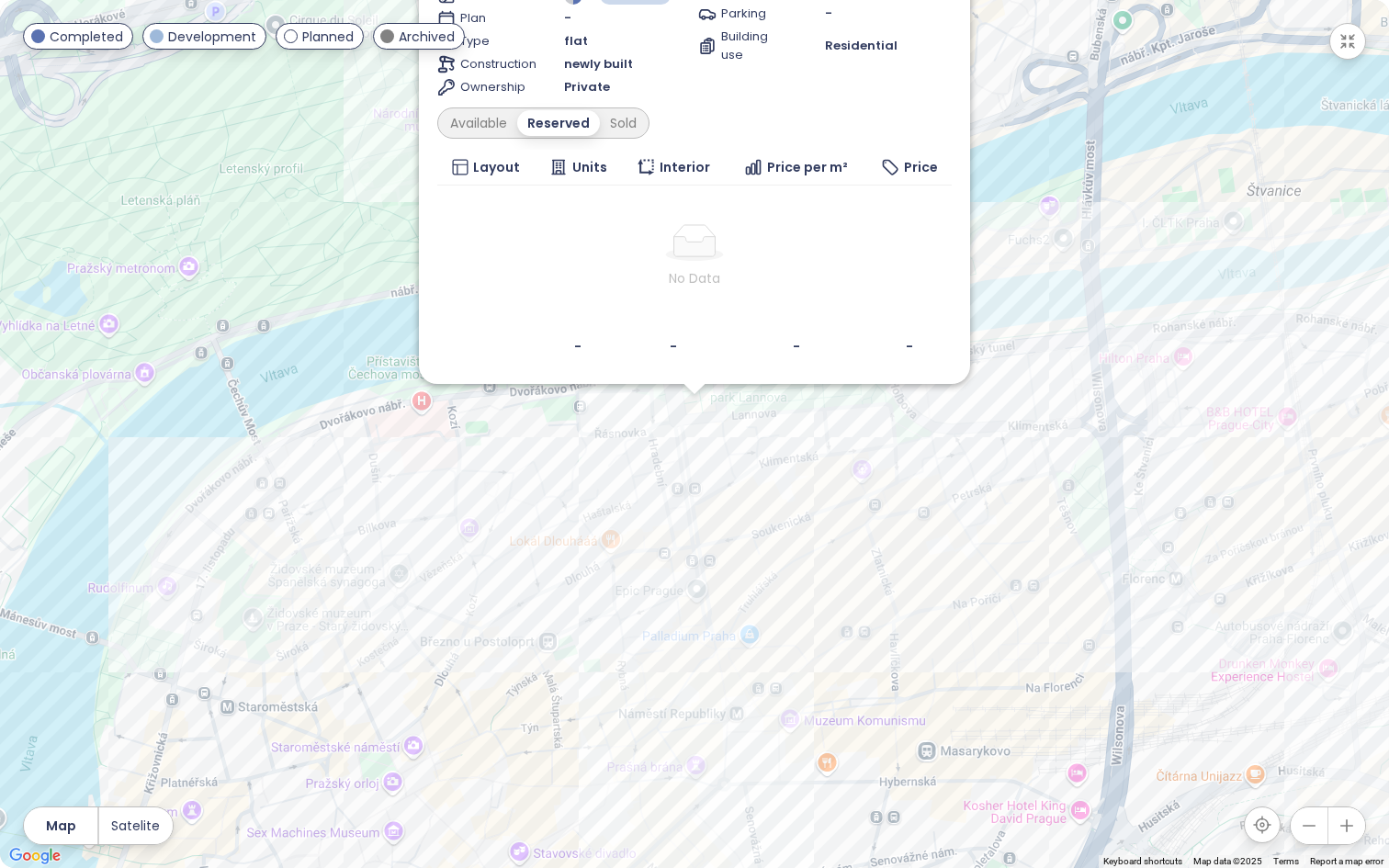
click at [637, 461] on div "Revoluční 30 Planned Nové [STREET_ADDRESS] RSJ Investment Transport 8.9 High Ma…" at bounding box center [694, 434] width 1389 height 868
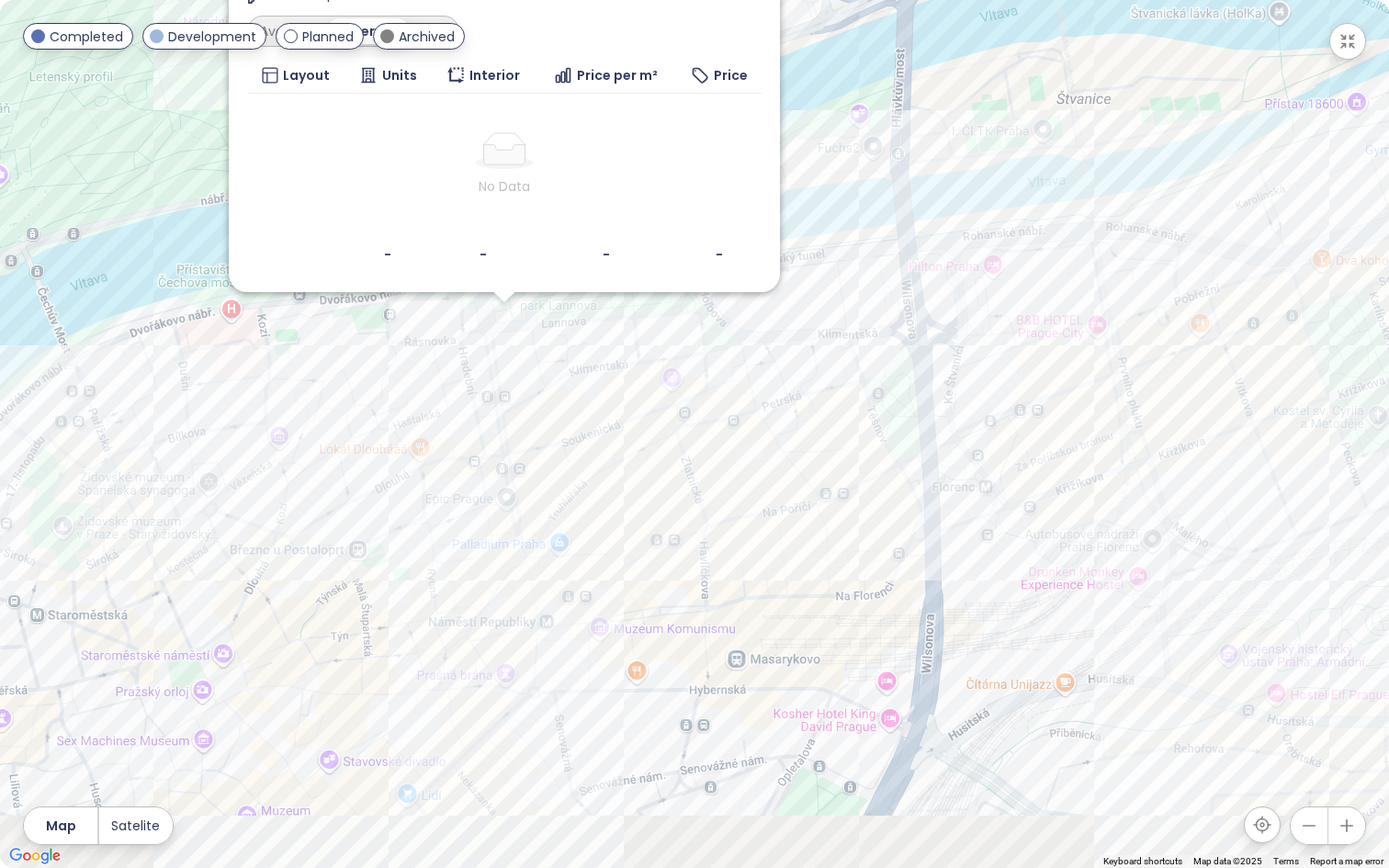
drag, startPoint x: 755, startPoint y: 389, endPoint x: 582, endPoint y: 316, distance: 187.8
click at [582, 316] on div "Revoluční 30 Planned Nové [STREET_ADDRESS] RSJ Investment Transport 8.9 High Ma…" at bounding box center [694, 434] width 1389 height 868
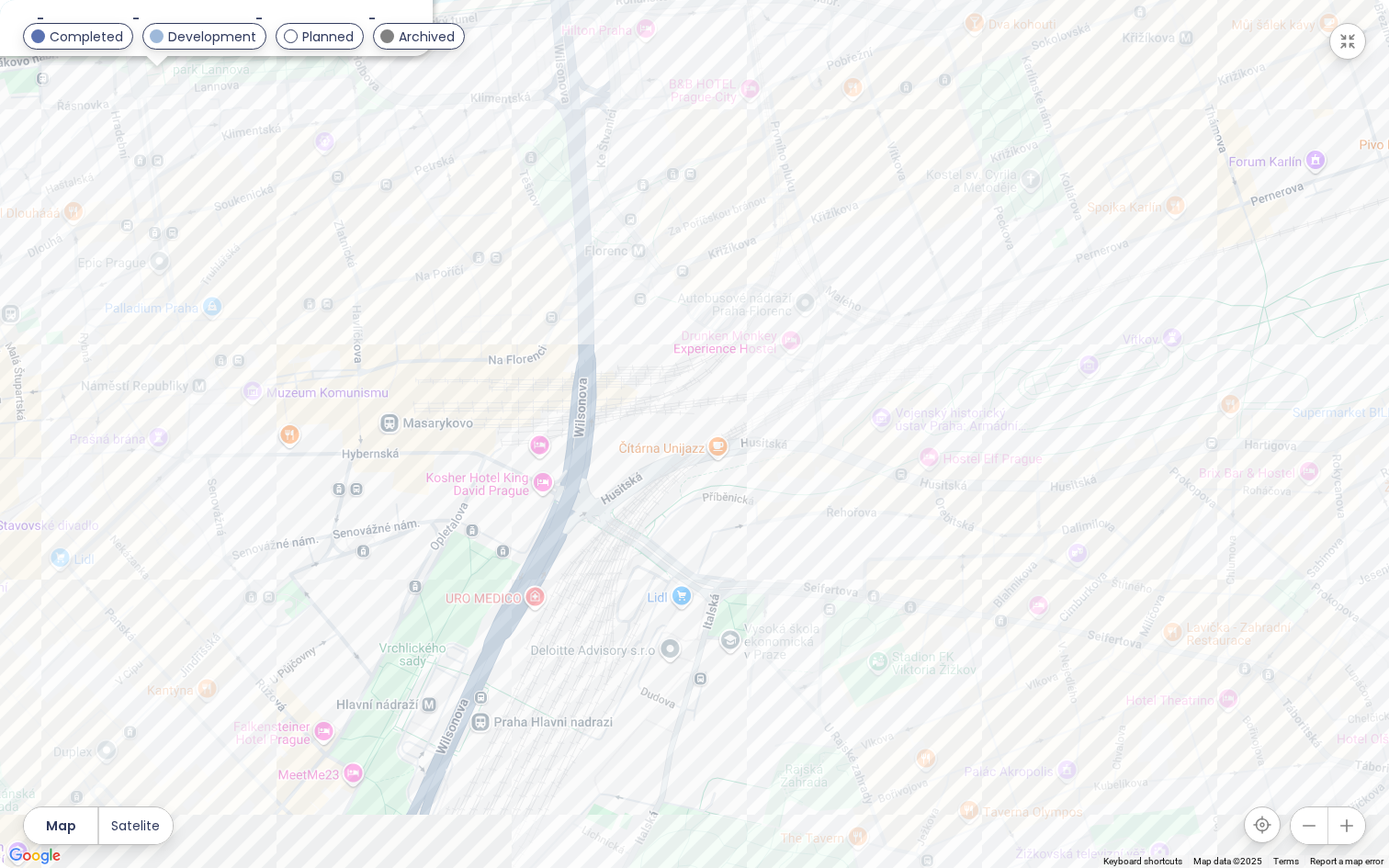
drag, startPoint x: 835, startPoint y: 390, endPoint x: 660, endPoint y: 221, distance: 243.3
click at [660, 221] on div "Revoluční 30 Planned Nové [STREET_ADDRESS] RSJ Investment Transport 8.9 High Ma…" at bounding box center [694, 434] width 1389 height 868
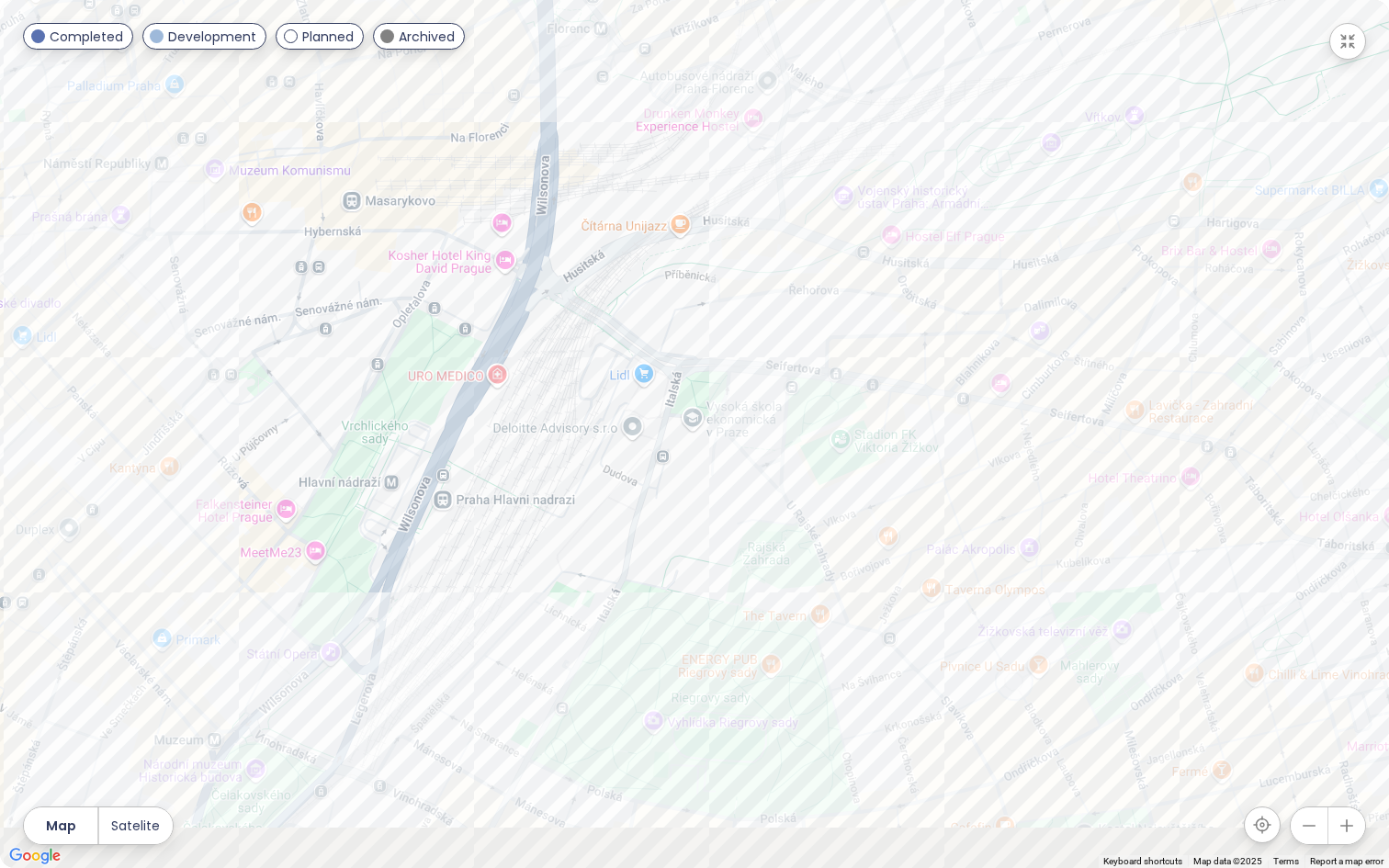
drag, startPoint x: 708, startPoint y: 448, endPoint x: 727, endPoint y: 196, distance: 252.7
click at [726, 196] on div "Revoluční 30 Planned Nové [STREET_ADDRESS] RSJ Investment Transport 8.9 High Ma…" at bounding box center [694, 434] width 1389 height 868
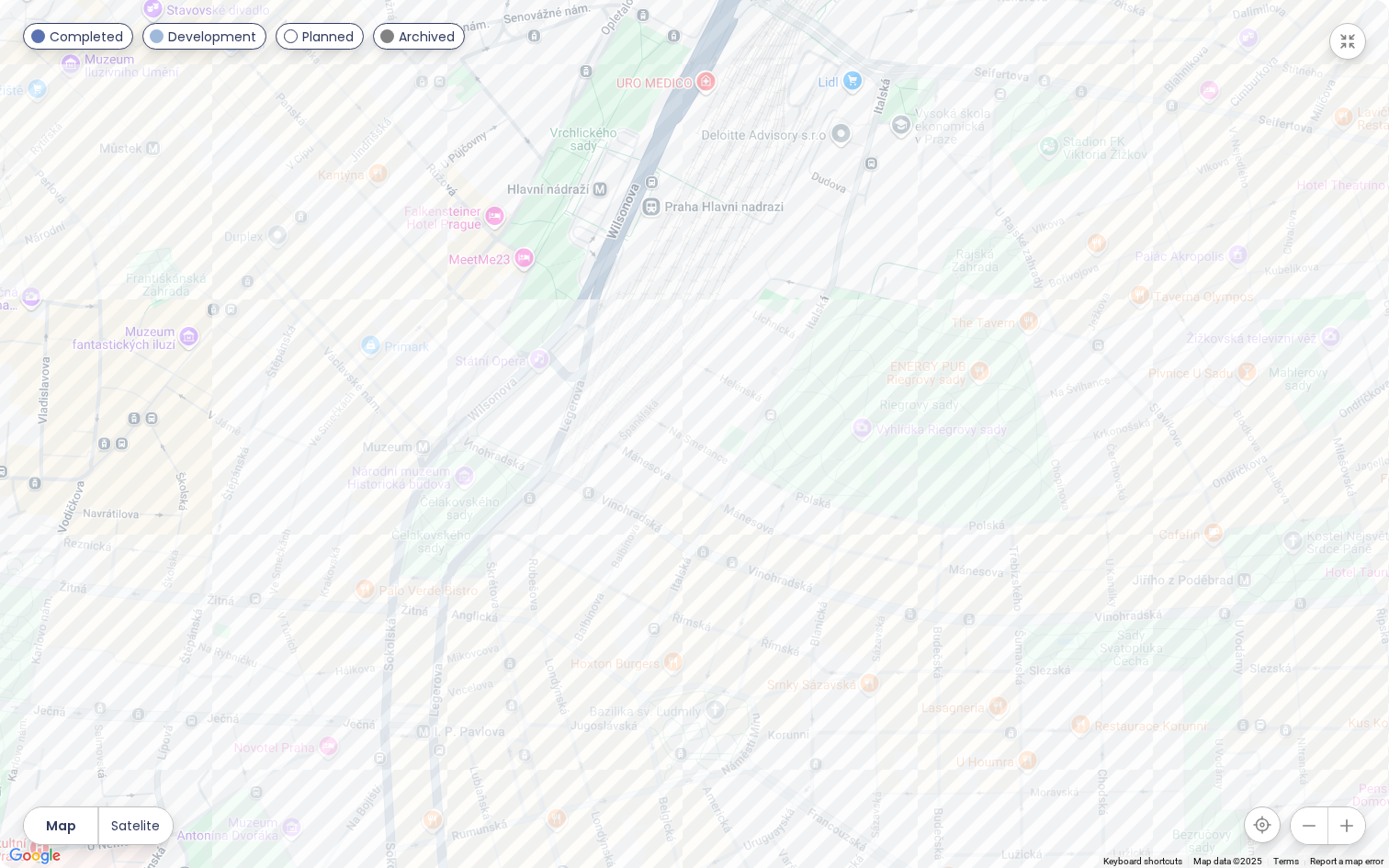
drag, startPoint x: 631, startPoint y: 438, endPoint x: 812, endPoint y: 240, distance: 268.3
click at [812, 240] on div "Revoluční 30 Planned Nové [STREET_ADDRESS] RSJ Investment Transport 8.9 High Ma…" at bounding box center [694, 434] width 1389 height 868
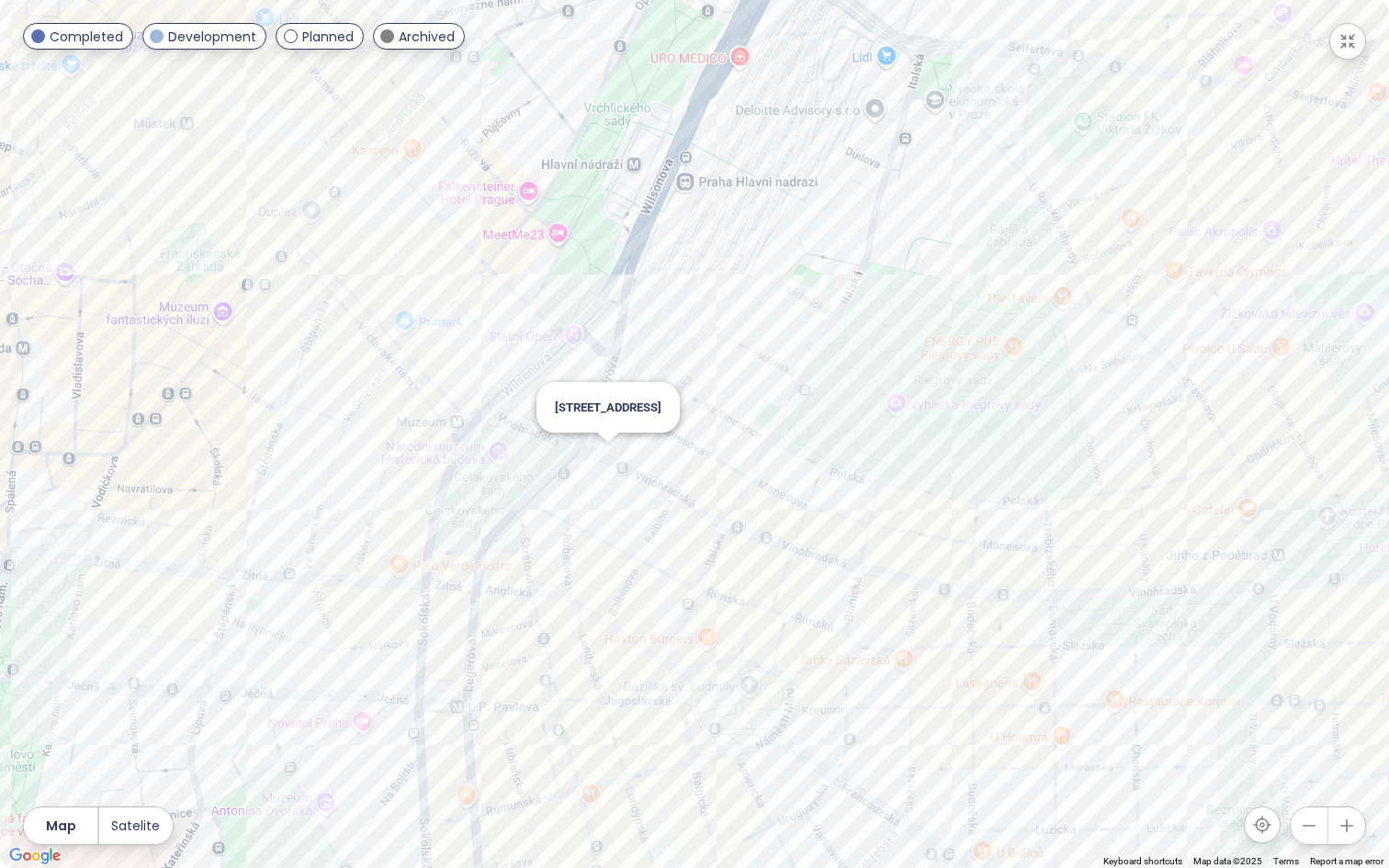
click at [611, 458] on div "Revoluční 30 Planned Nové [STREET_ADDRESS] RSJ Investment Transport 8.9 High Ma…" at bounding box center [694, 434] width 1389 height 868
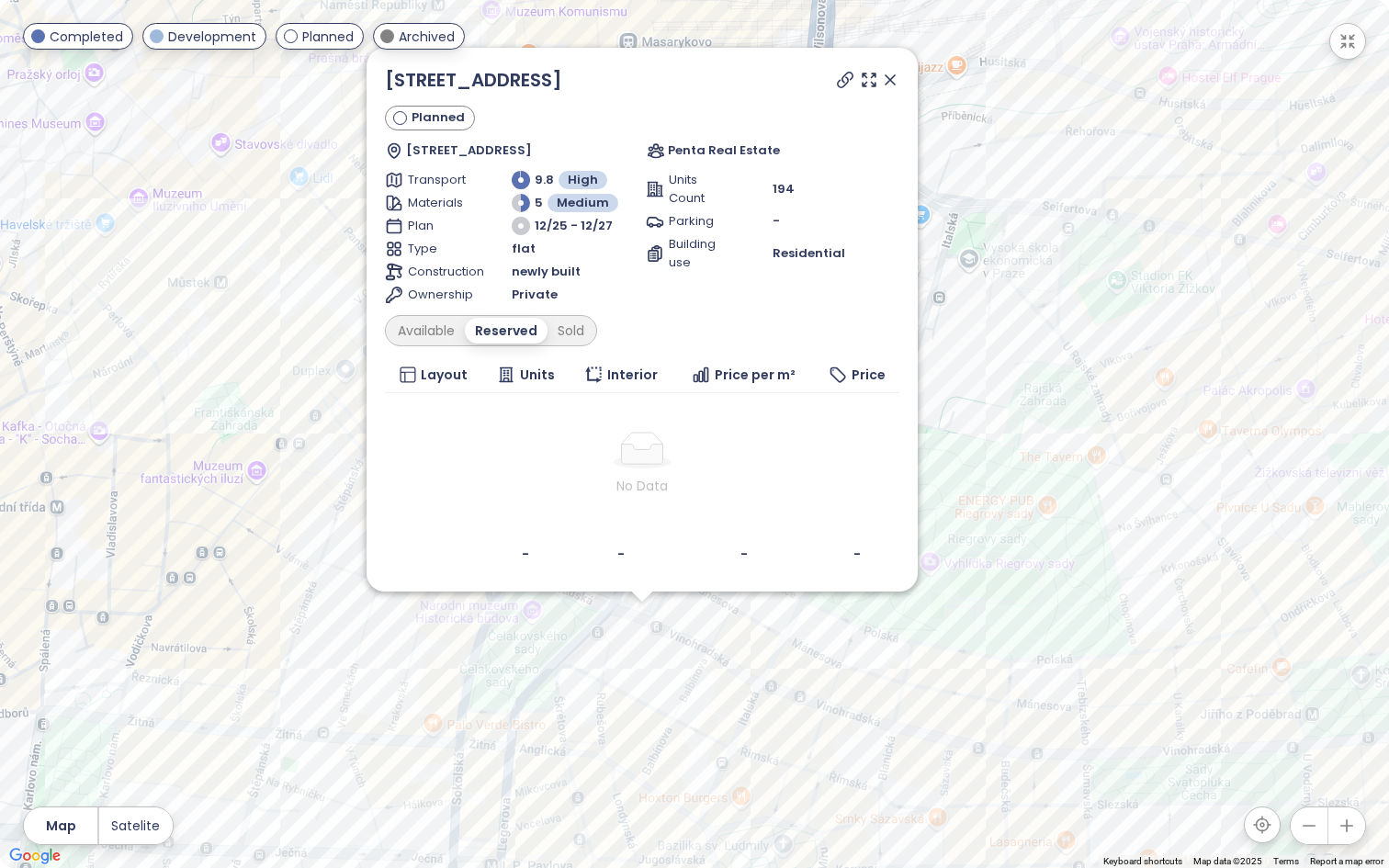
drag, startPoint x: 1029, startPoint y: 113, endPoint x: 977, endPoint y: 324, distance: 217.3
click at [977, 324] on div "Vinohradská 8 Planned [STREET_ADDRESS] Penta Real Estate Transport 9.8 High Mat…" at bounding box center [694, 434] width 1389 height 868
click at [896, 80] on icon at bounding box center [889, 80] width 18 height 18
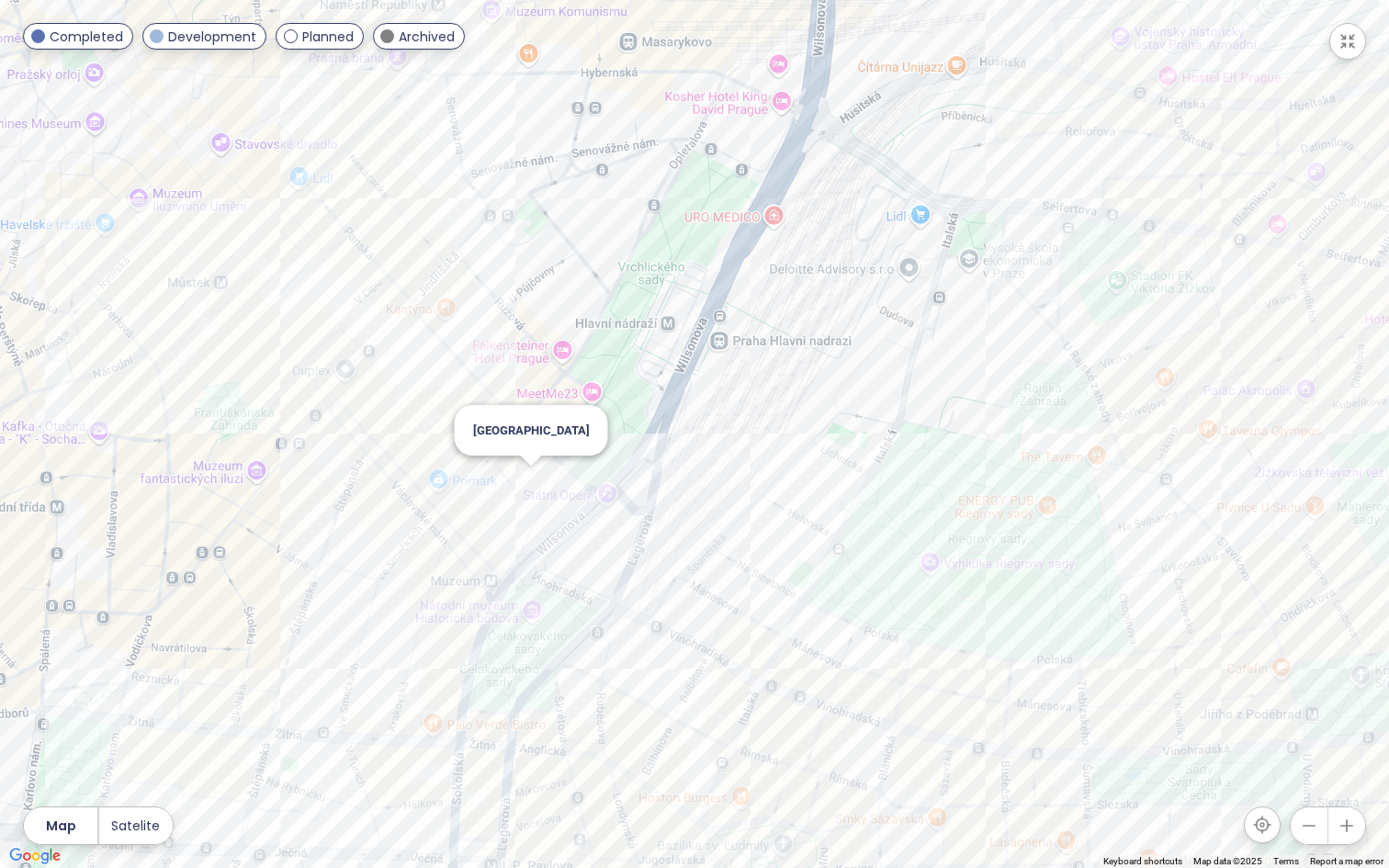
click at [533, 481] on div "[GEOGRAPHIC_DATA]" at bounding box center [694, 434] width 1389 height 868
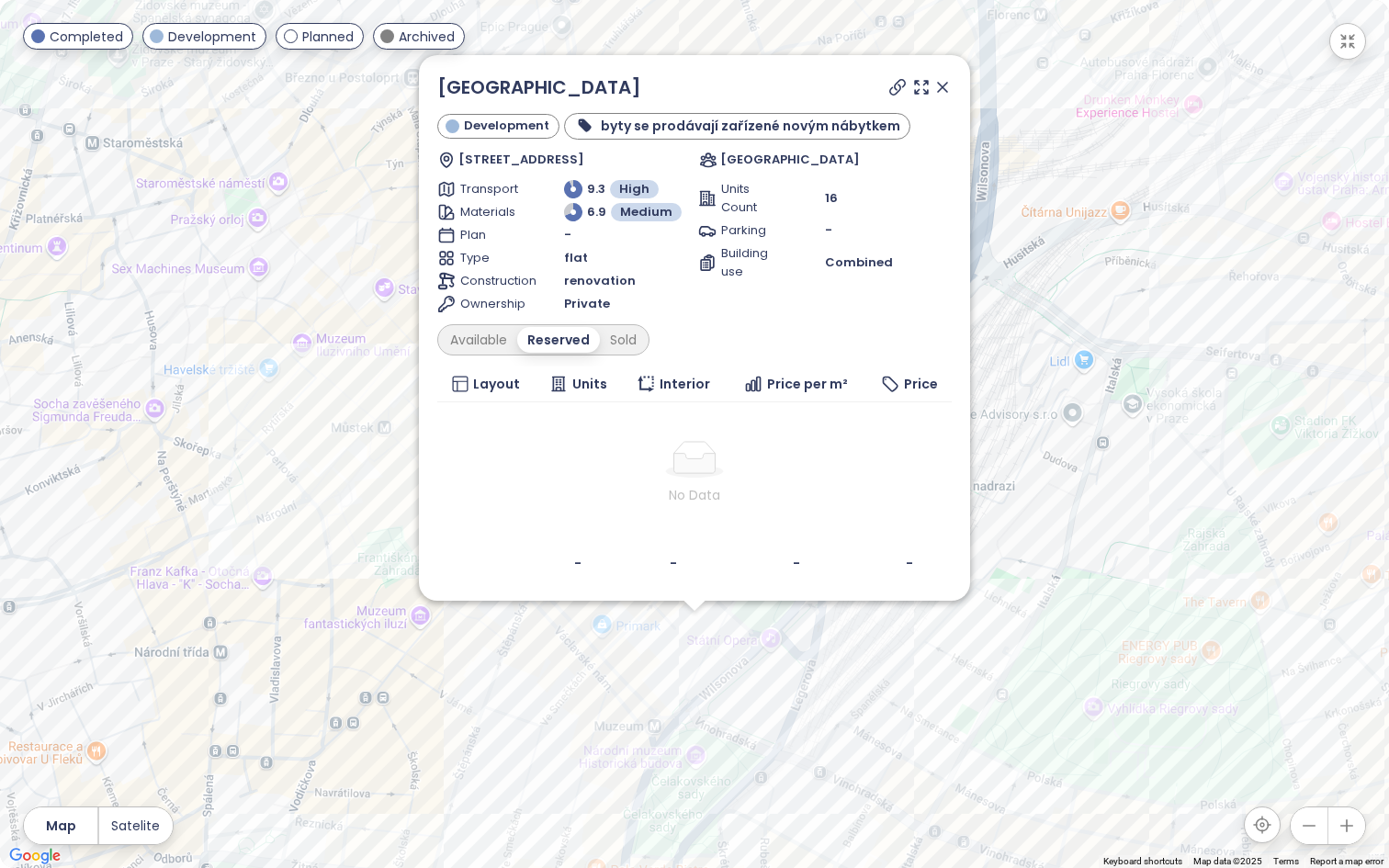
click at [949, 83] on icon at bounding box center [942, 86] width 18 height 18
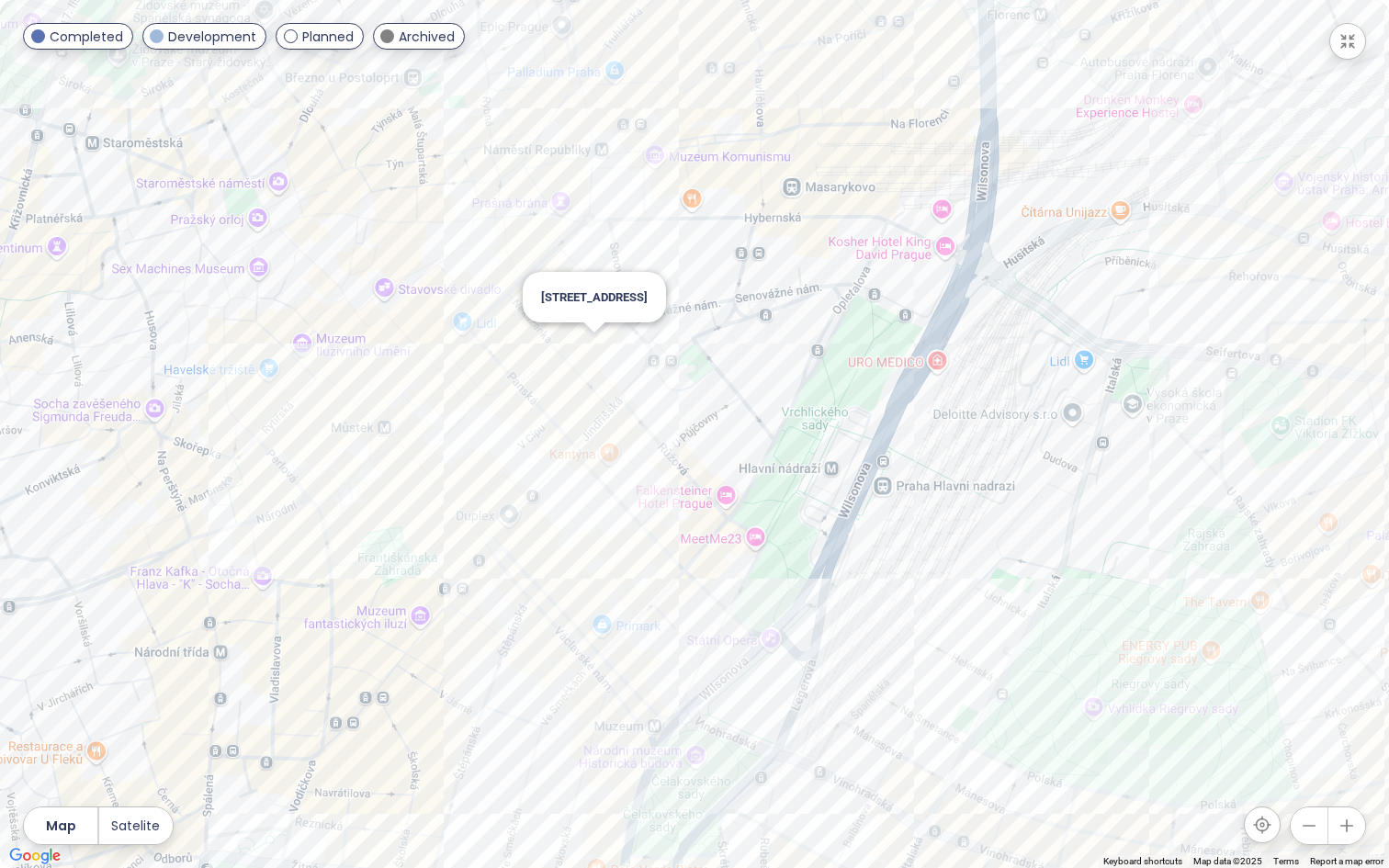
click at [598, 346] on div "[STREET_ADDRESS]" at bounding box center [694, 434] width 1389 height 868
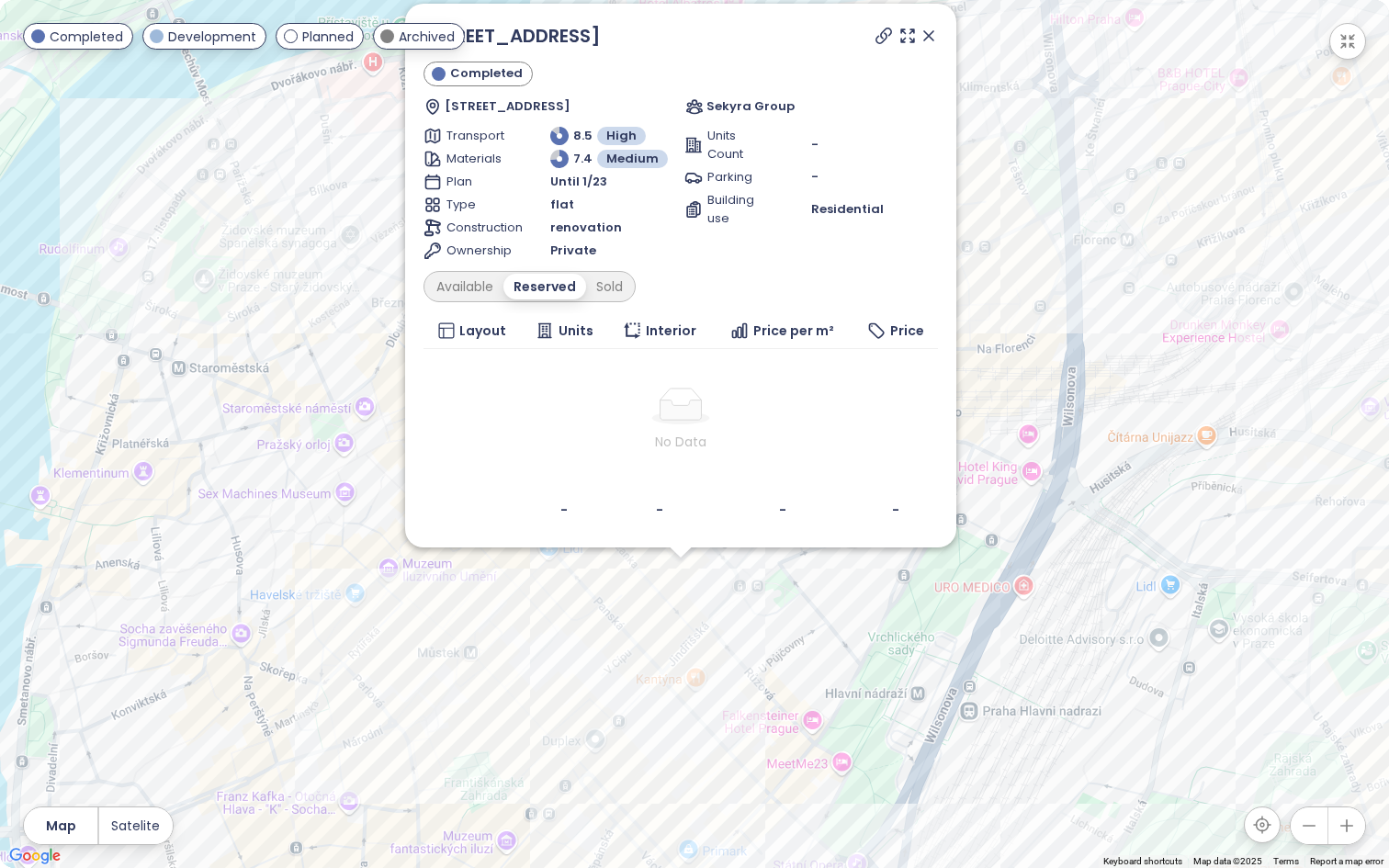
drag, startPoint x: 1013, startPoint y: 95, endPoint x: 985, endPoint y: 313, distance: 219.8
click at [985, 313] on div "Nekázanka 17 Completed [STREET_ADDRESS] Sekyra Group Transport 8.5 High Materia…" at bounding box center [694, 434] width 1389 height 868
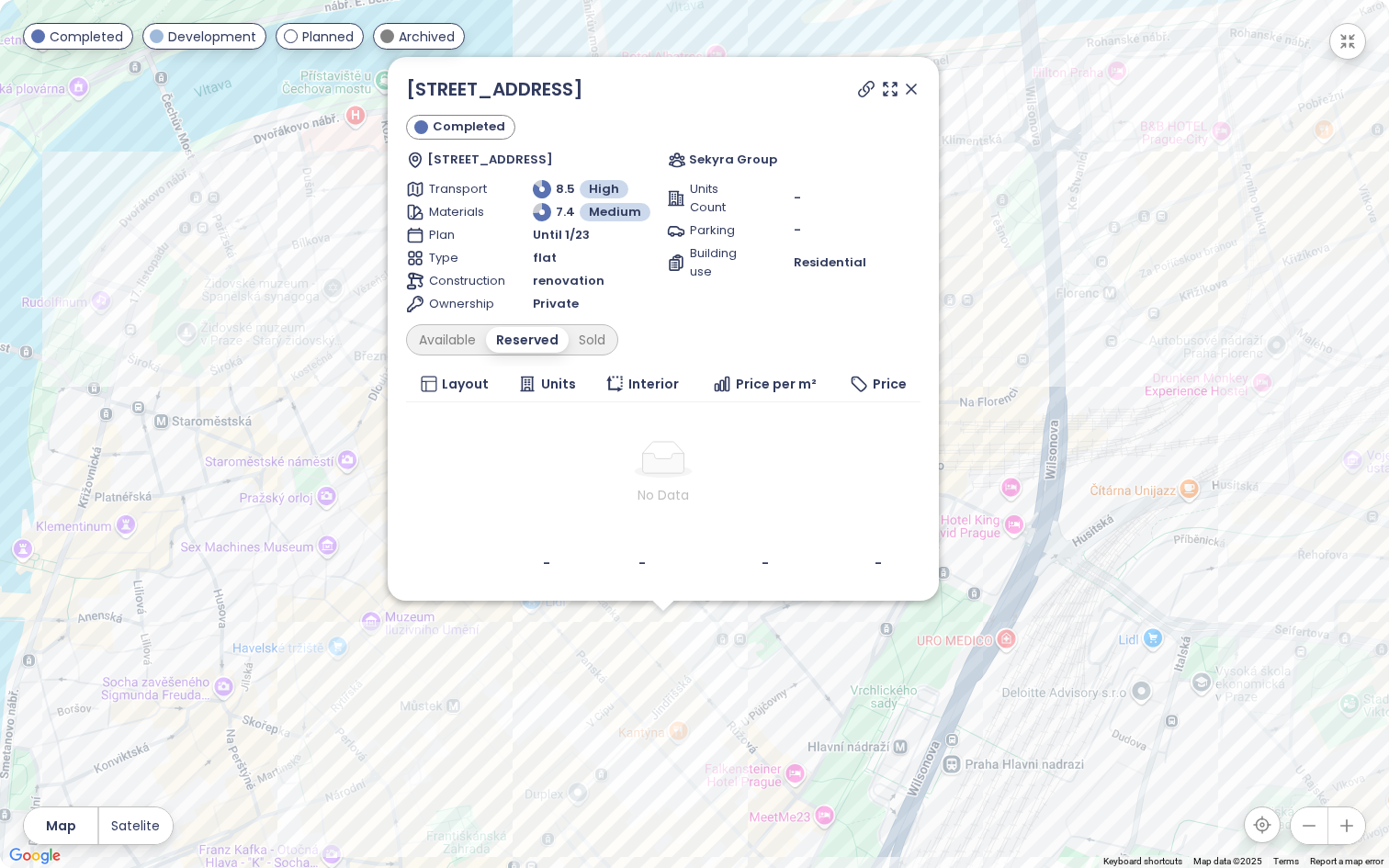
click at [912, 85] on icon at bounding box center [911, 88] width 18 height 18
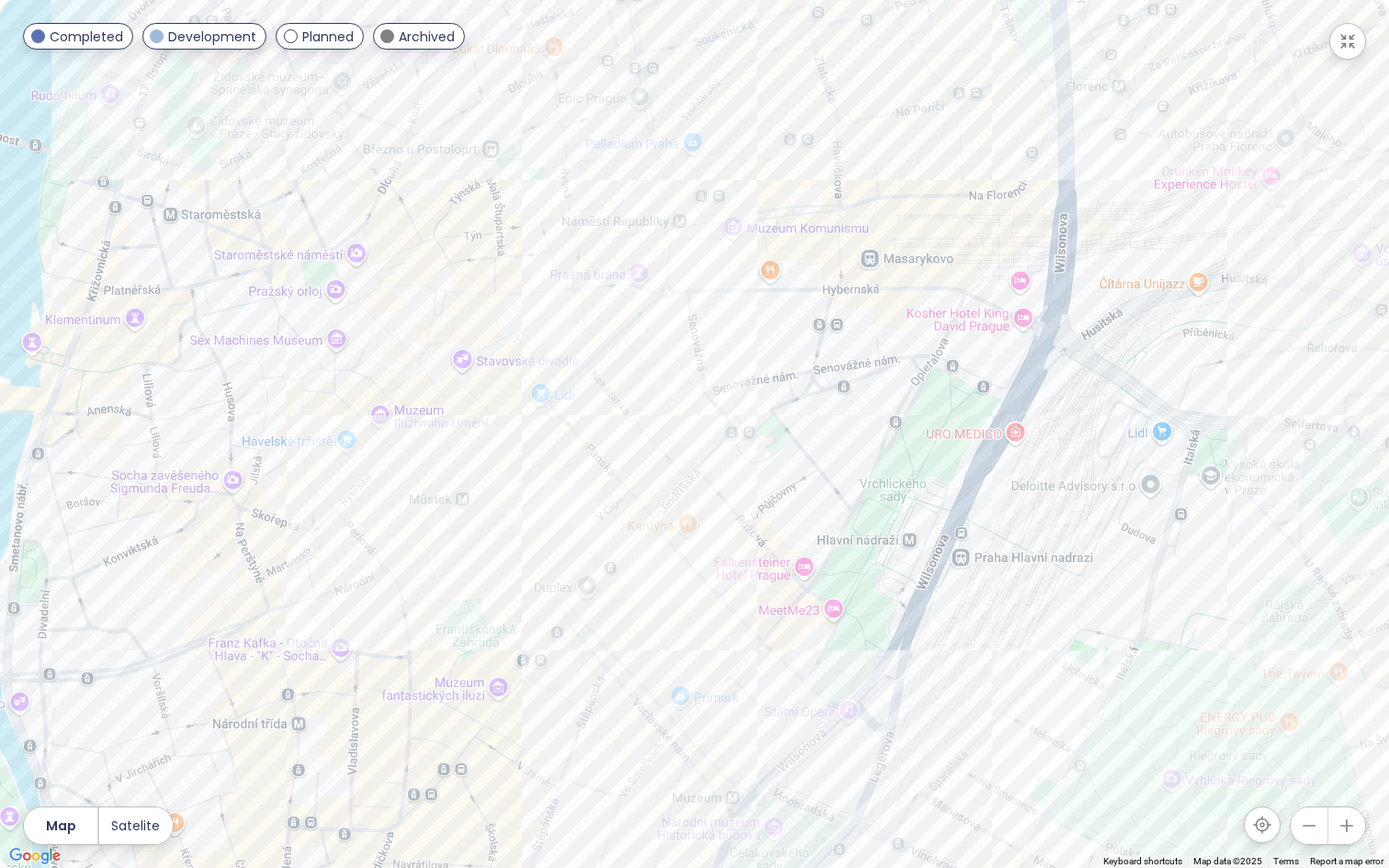
drag, startPoint x: 800, startPoint y: 464, endPoint x: 809, endPoint y: 253, distance: 211.2
click at [809, 253] on div at bounding box center [694, 434] width 1389 height 868
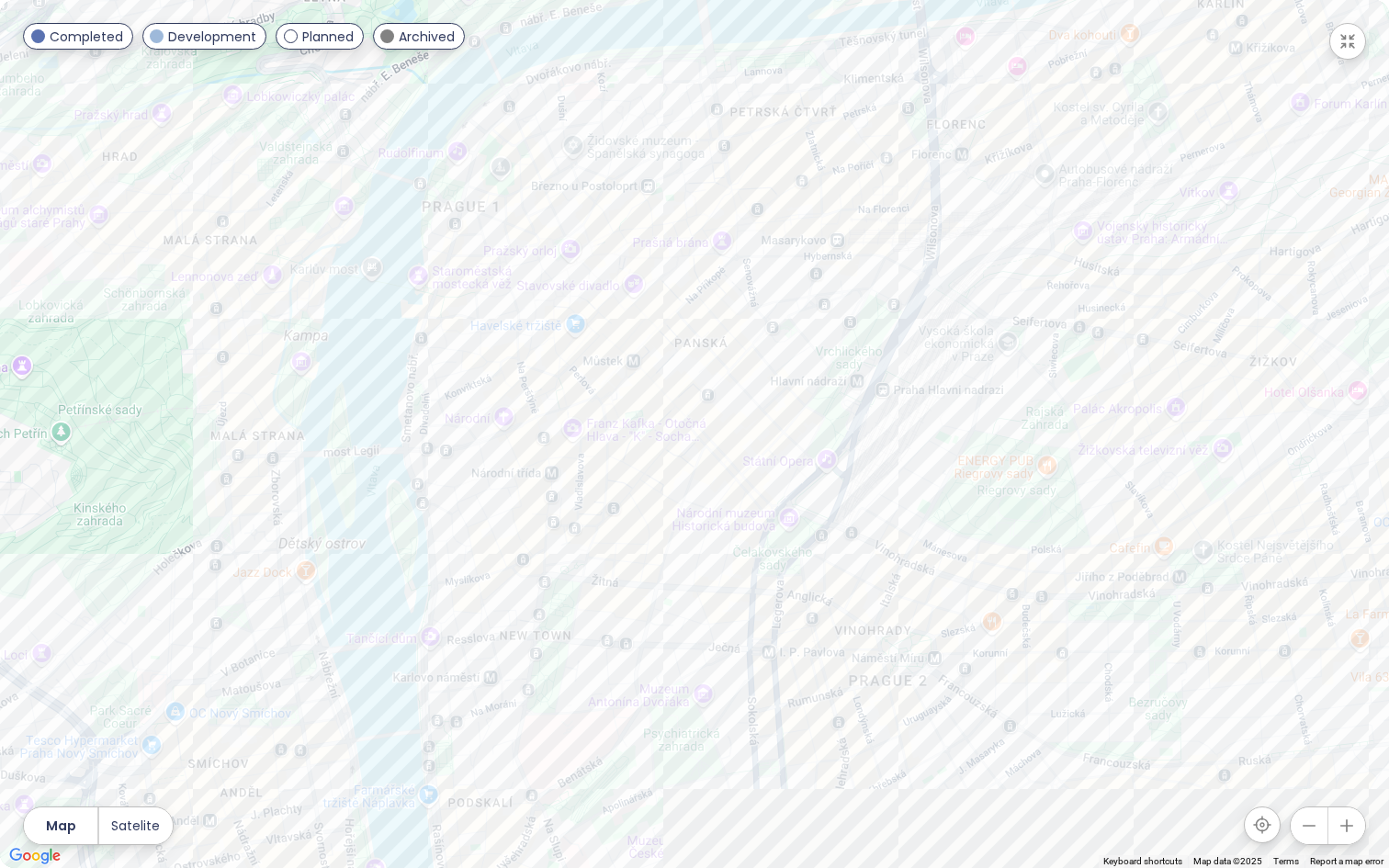
drag, startPoint x: 777, startPoint y: 602, endPoint x: 792, endPoint y: 472, distance: 130.9
click at [792, 472] on div at bounding box center [694, 434] width 1389 height 868
click at [1341, 45] on icon "button" at bounding box center [1347, 41] width 18 height 18
